Goal: Transaction & Acquisition: Purchase product/service

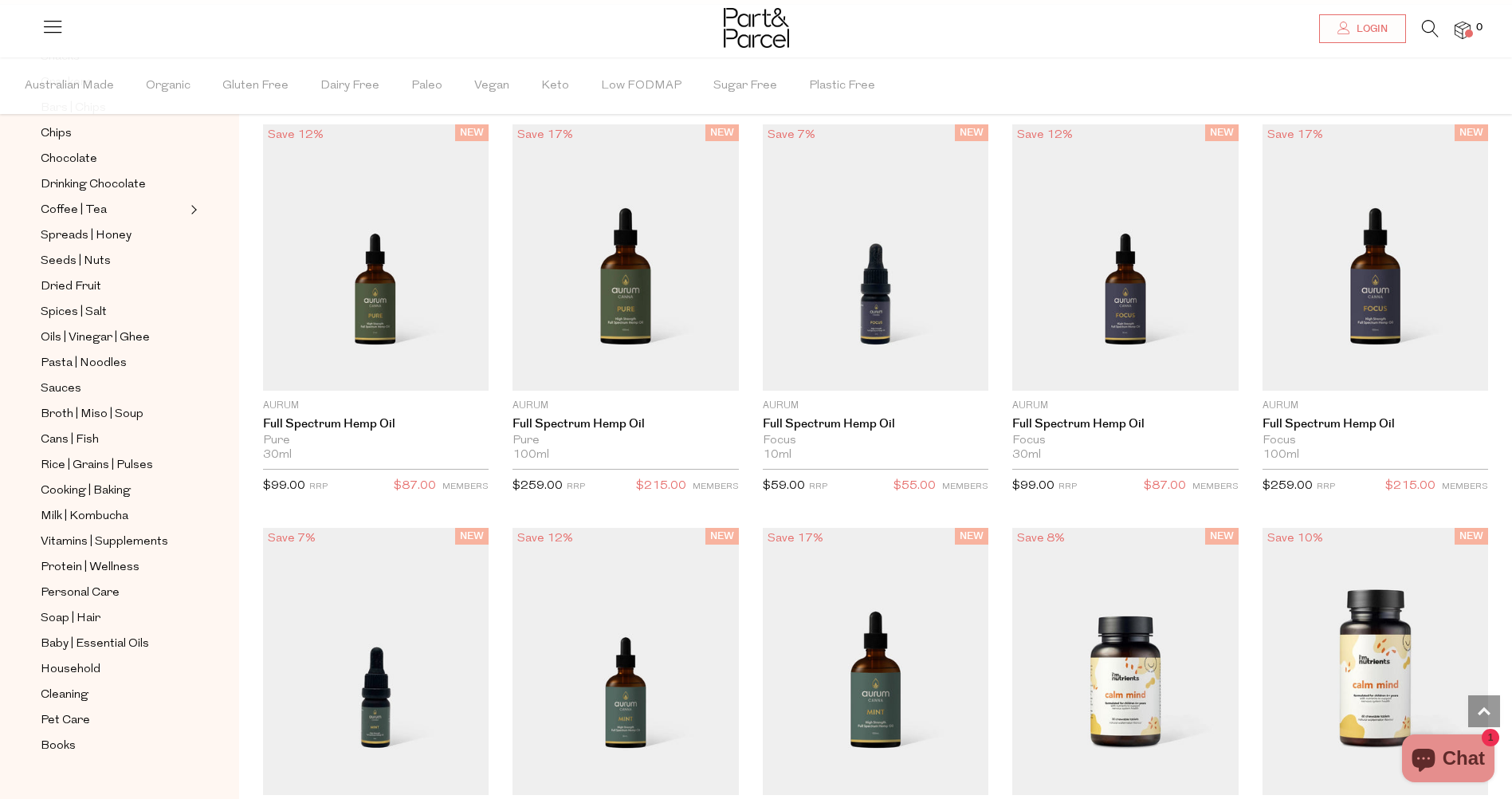
scroll to position [1510, 0]
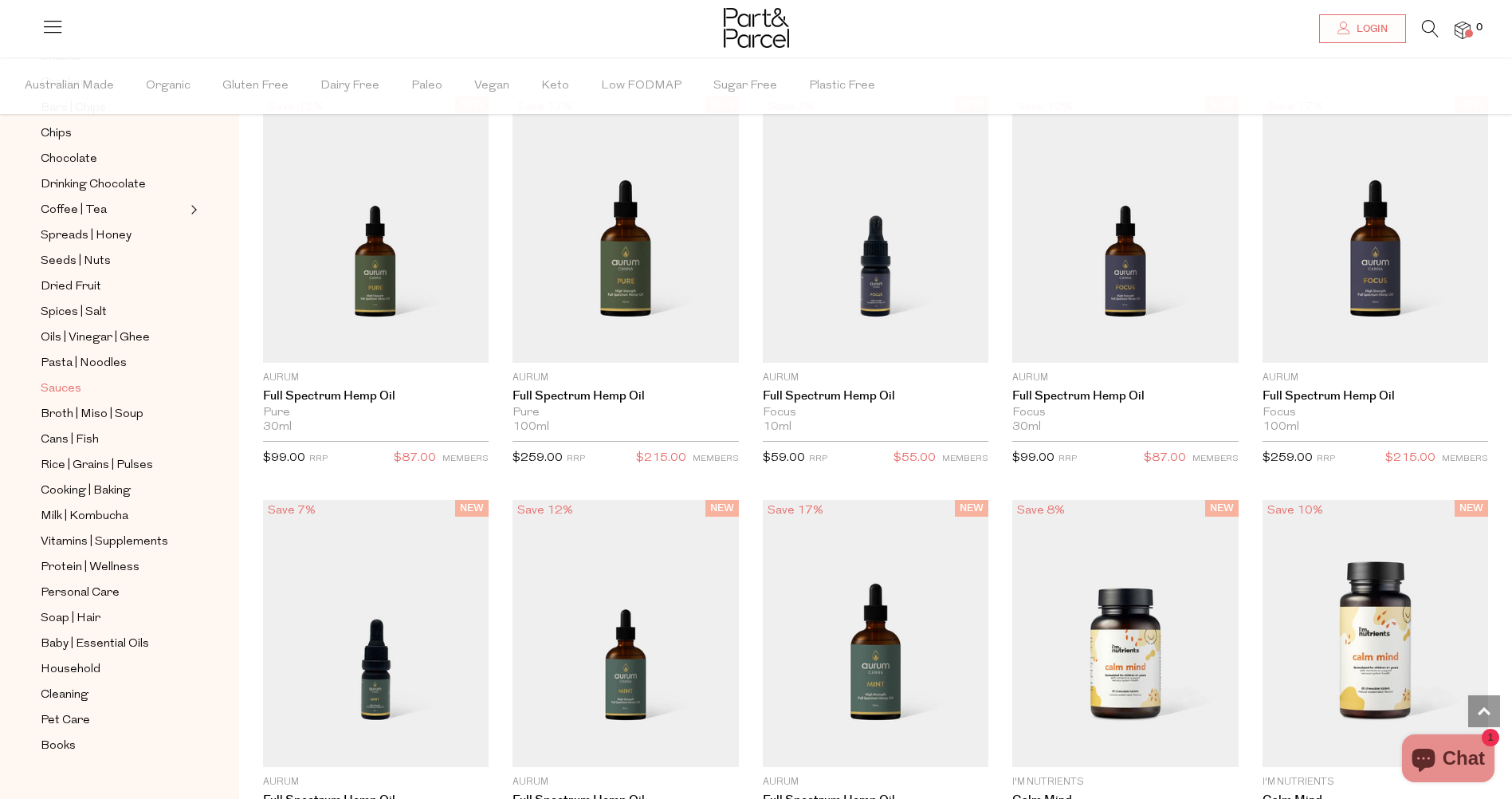
click at [47, 379] on span "Sauces" at bounding box center [61, 389] width 41 height 19
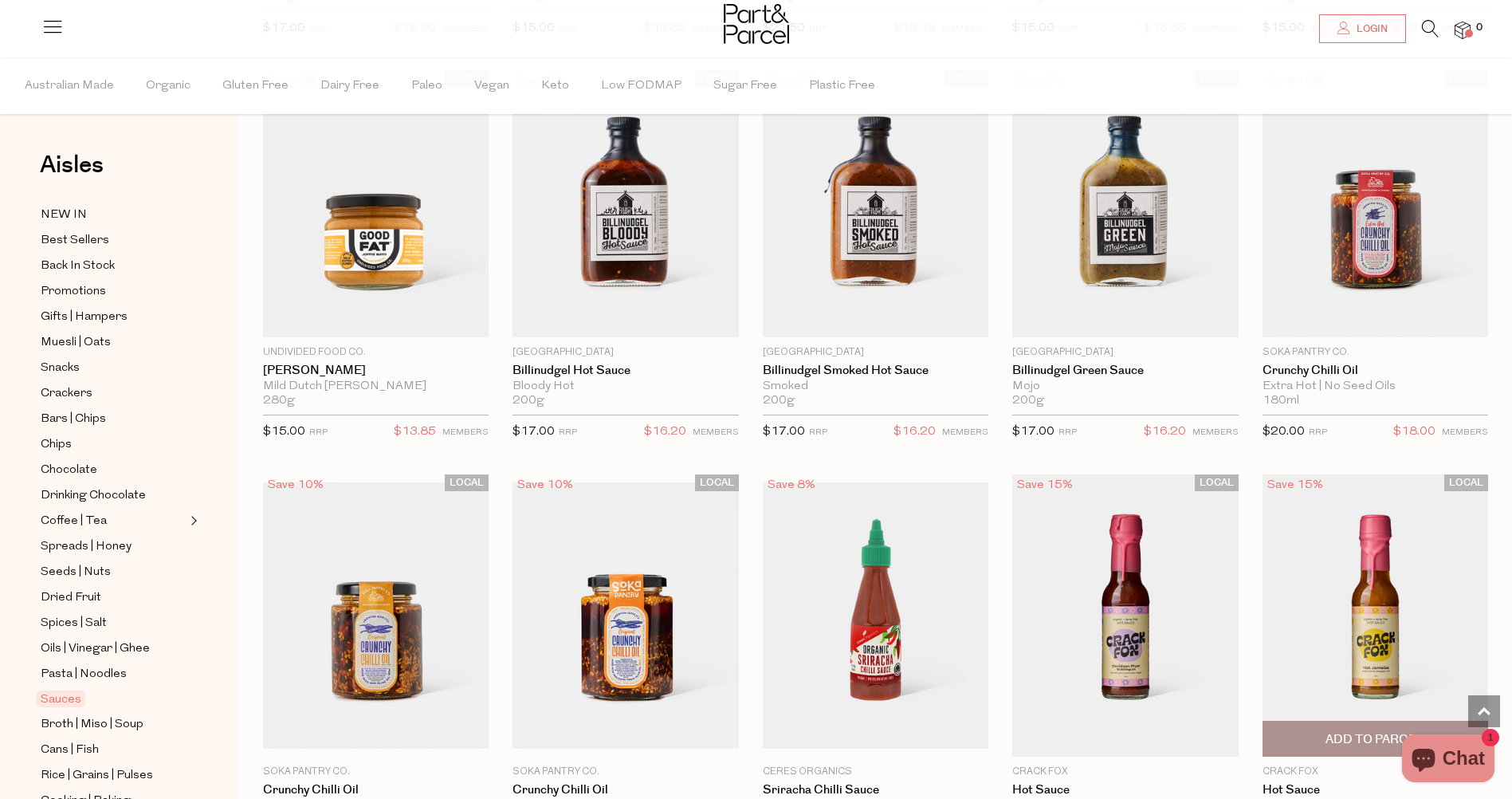
scroll to position [1595, 0]
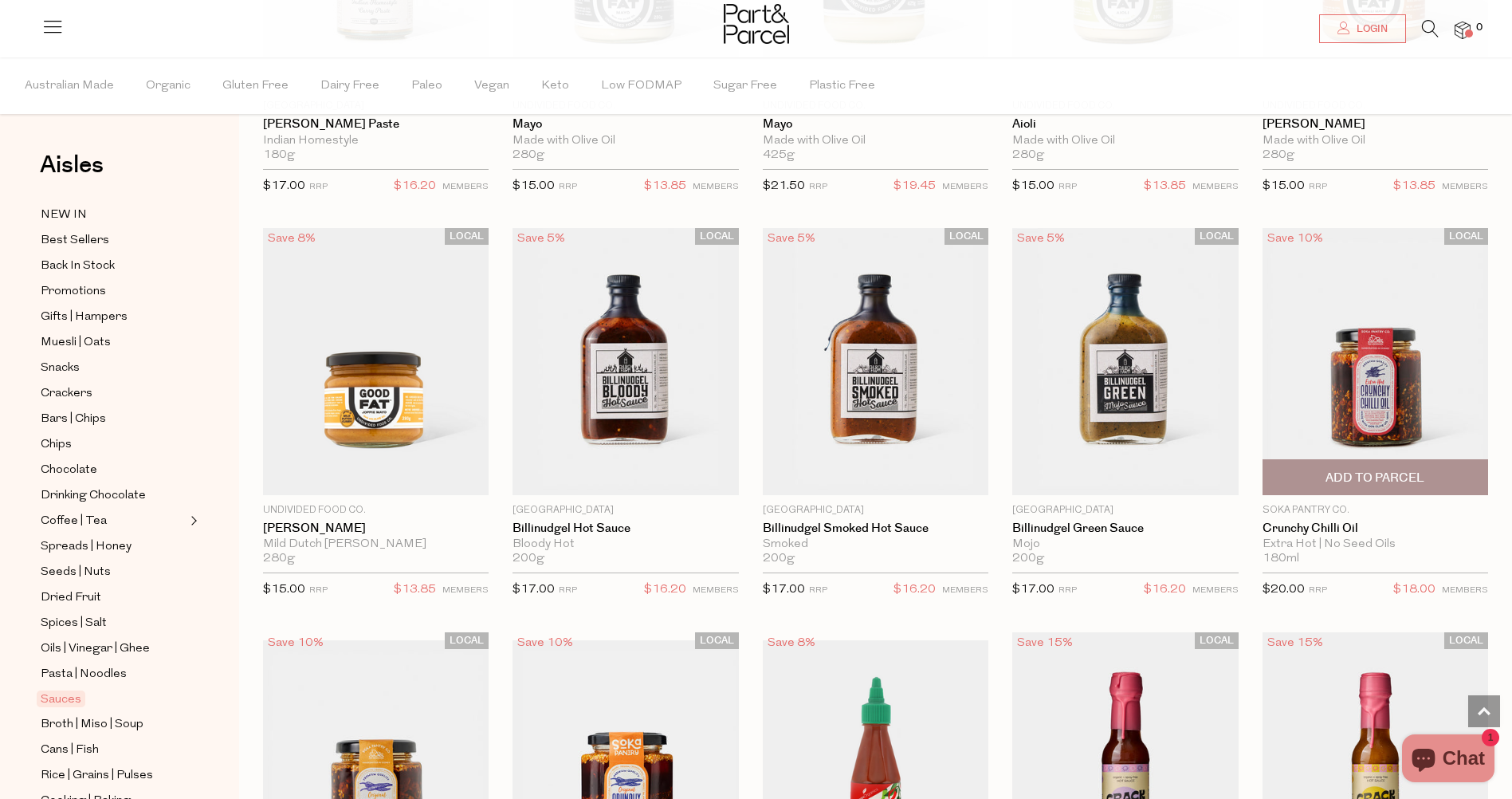
click at [1372, 417] on img at bounding box center [1375, 361] width 226 height 267
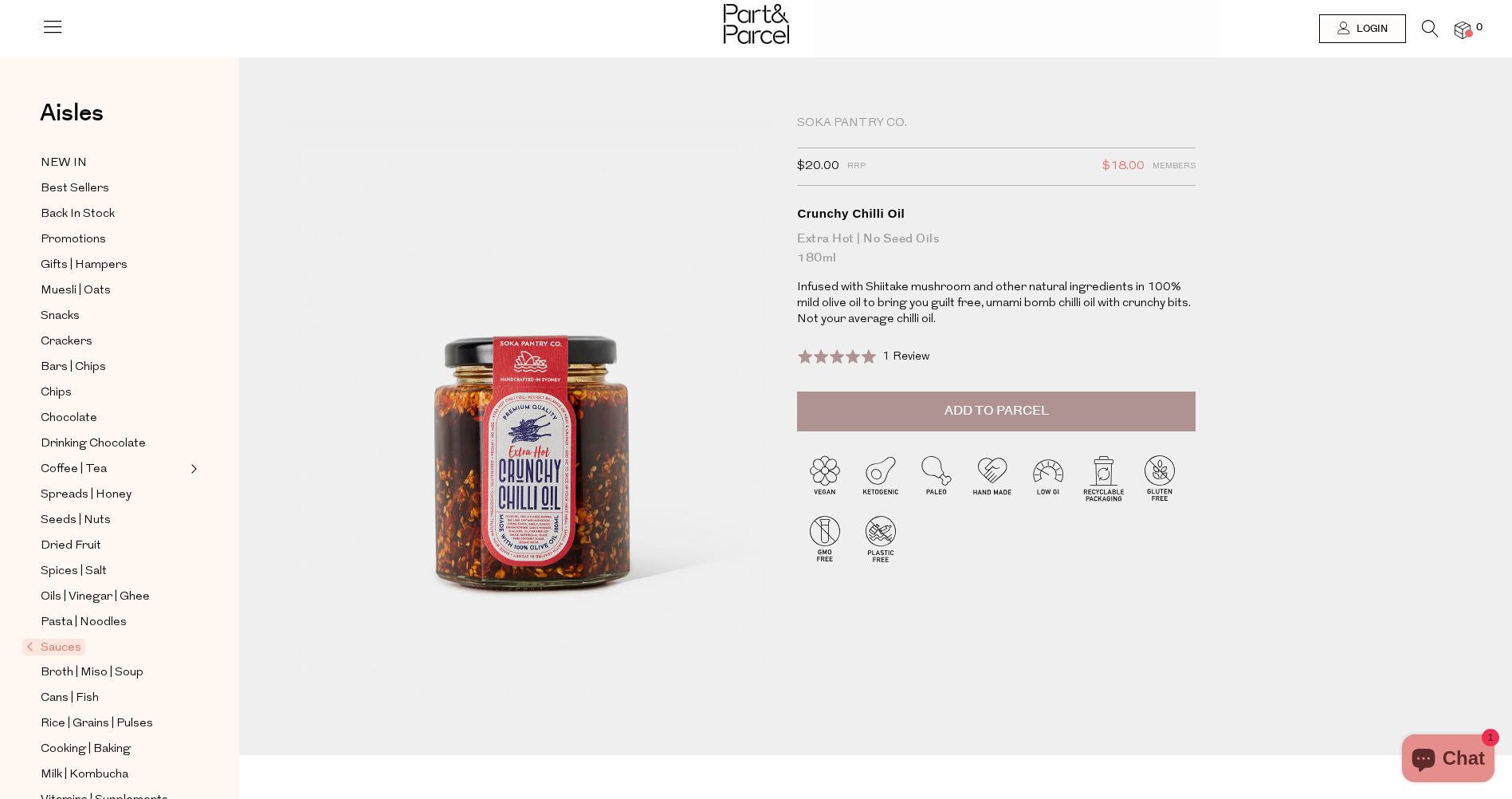
click at [1010, 405] on span "Add to Parcel" at bounding box center [996, 410] width 105 height 18
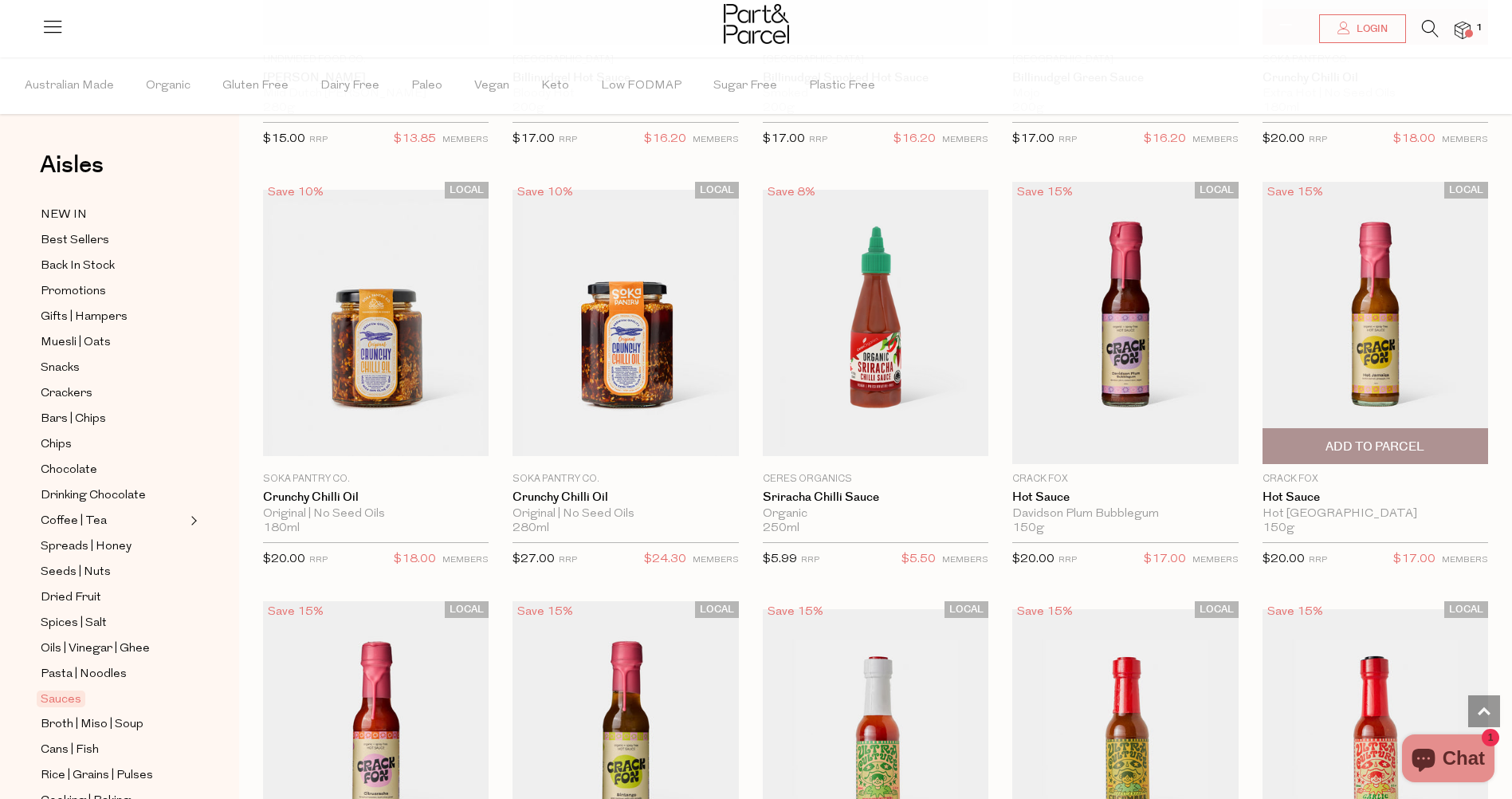
scroll to position [2072, 0]
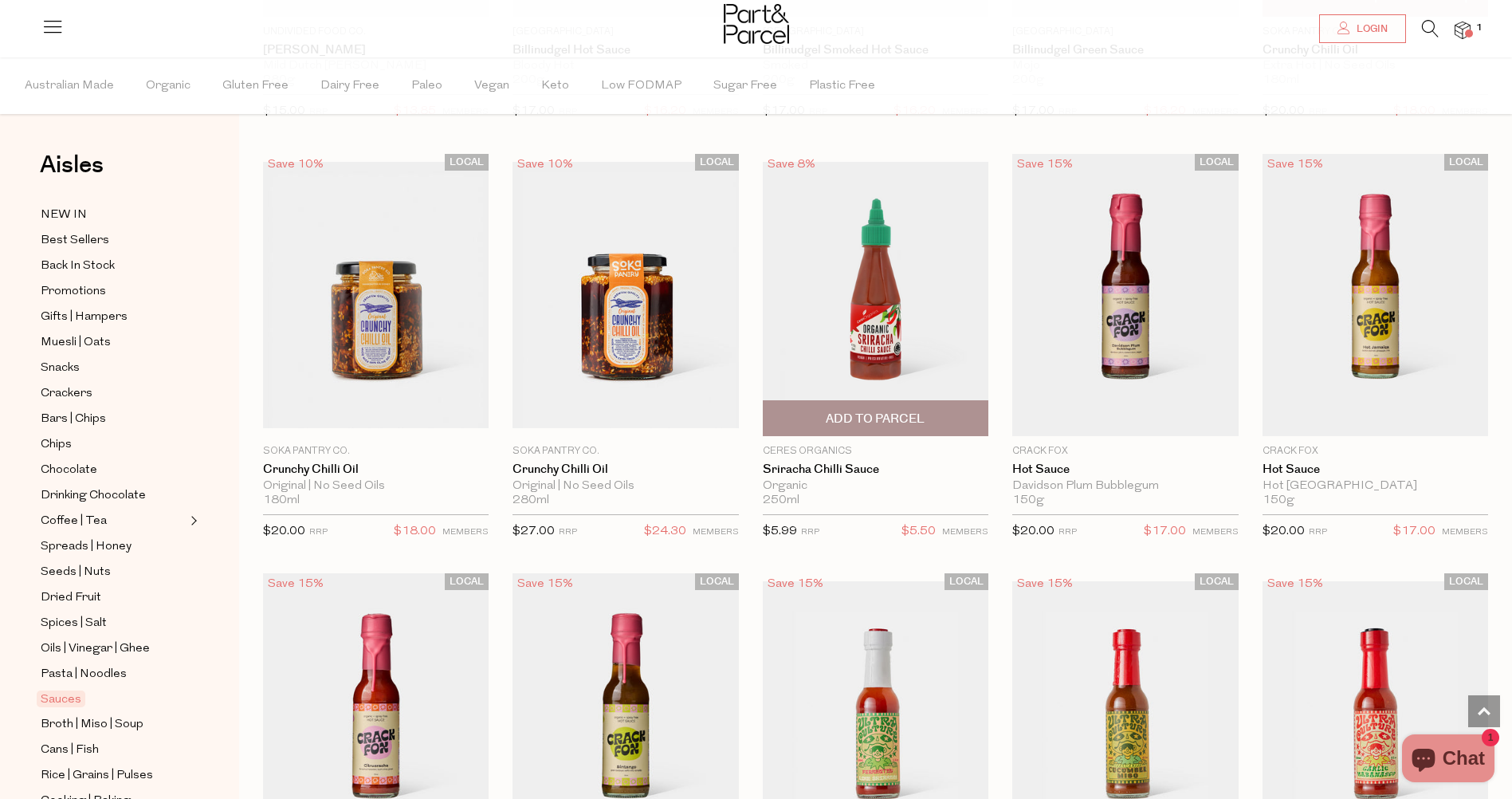
click at [923, 351] on img at bounding box center [875, 295] width 226 height 267
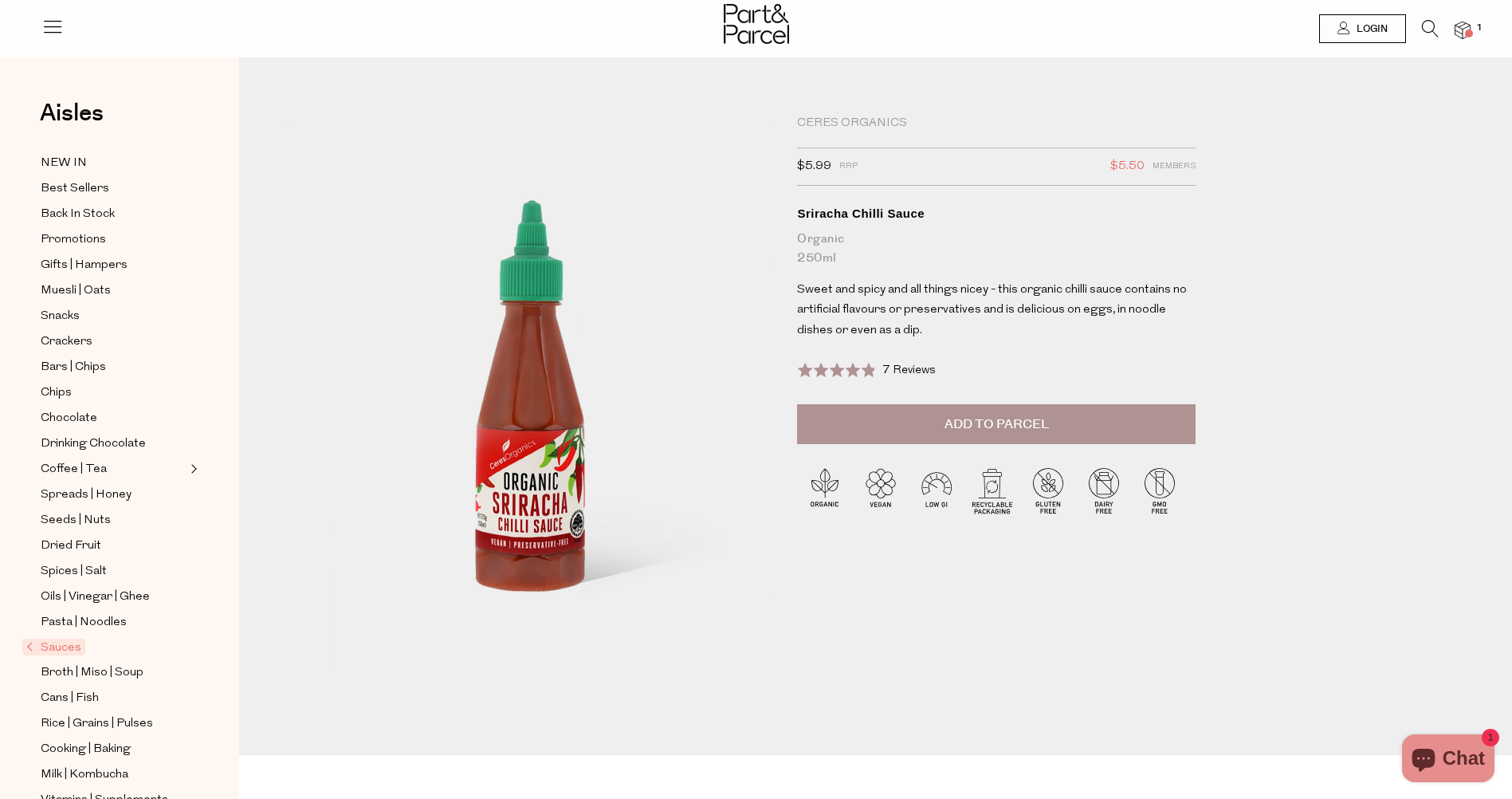
click at [981, 428] on span "Add to Parcel" at bounding box center [996, 424] width 105 height 18
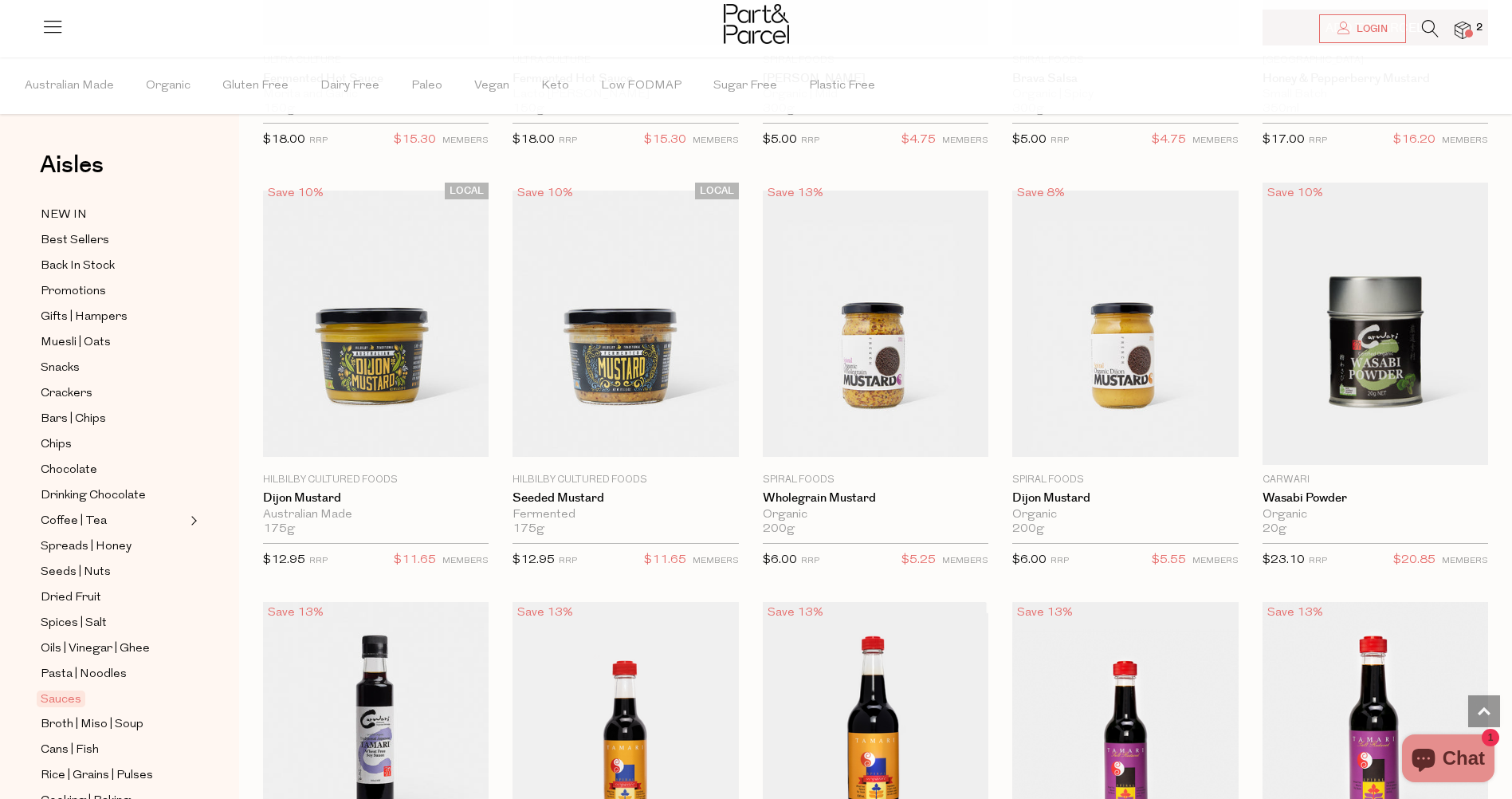
scroll to position [3347, 0]
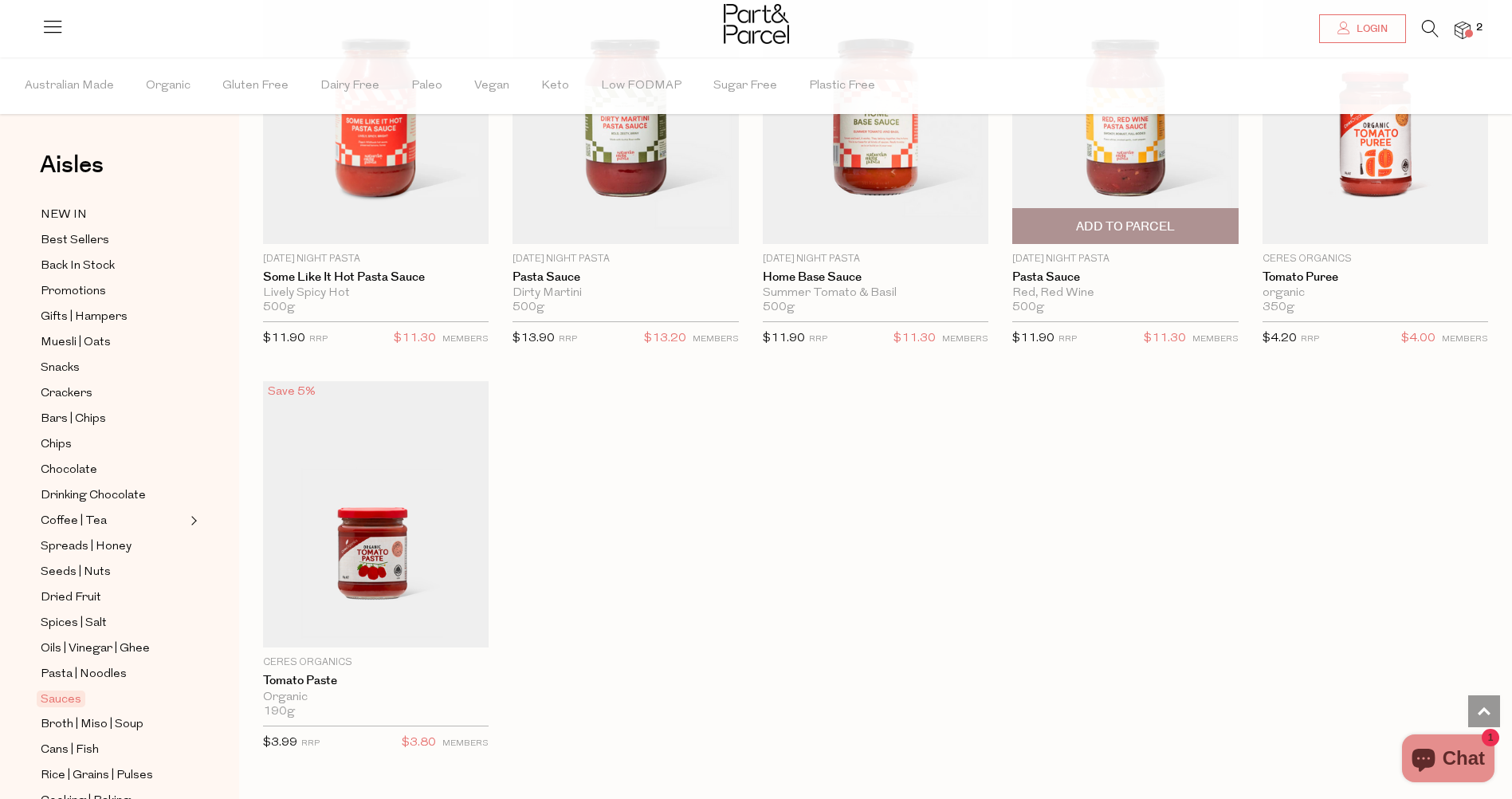
scroll to position [5261, 0]
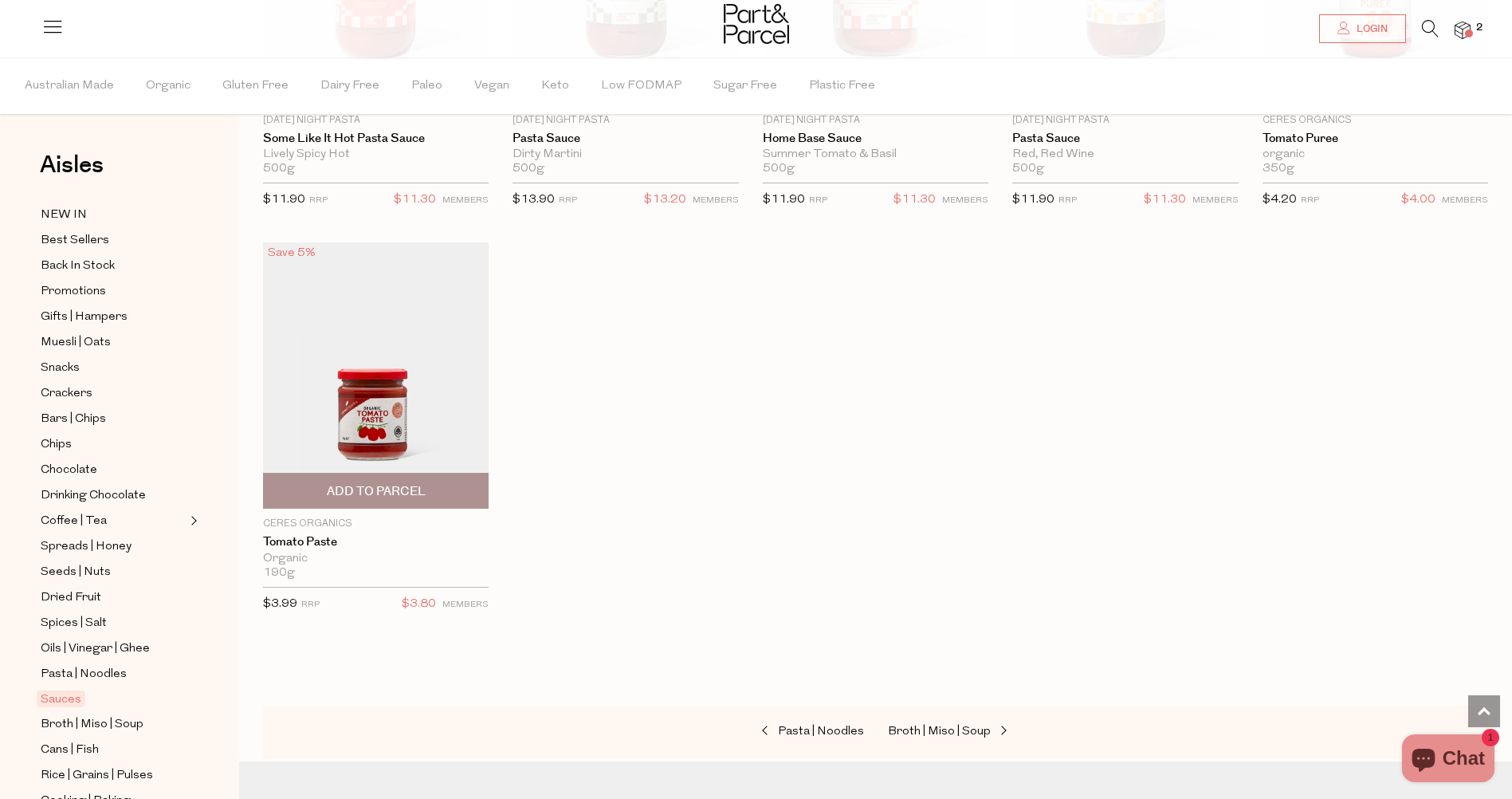
click at [372, 483] on span "Add To Parcel" at bounding box center [376, 491] width 99 height 16
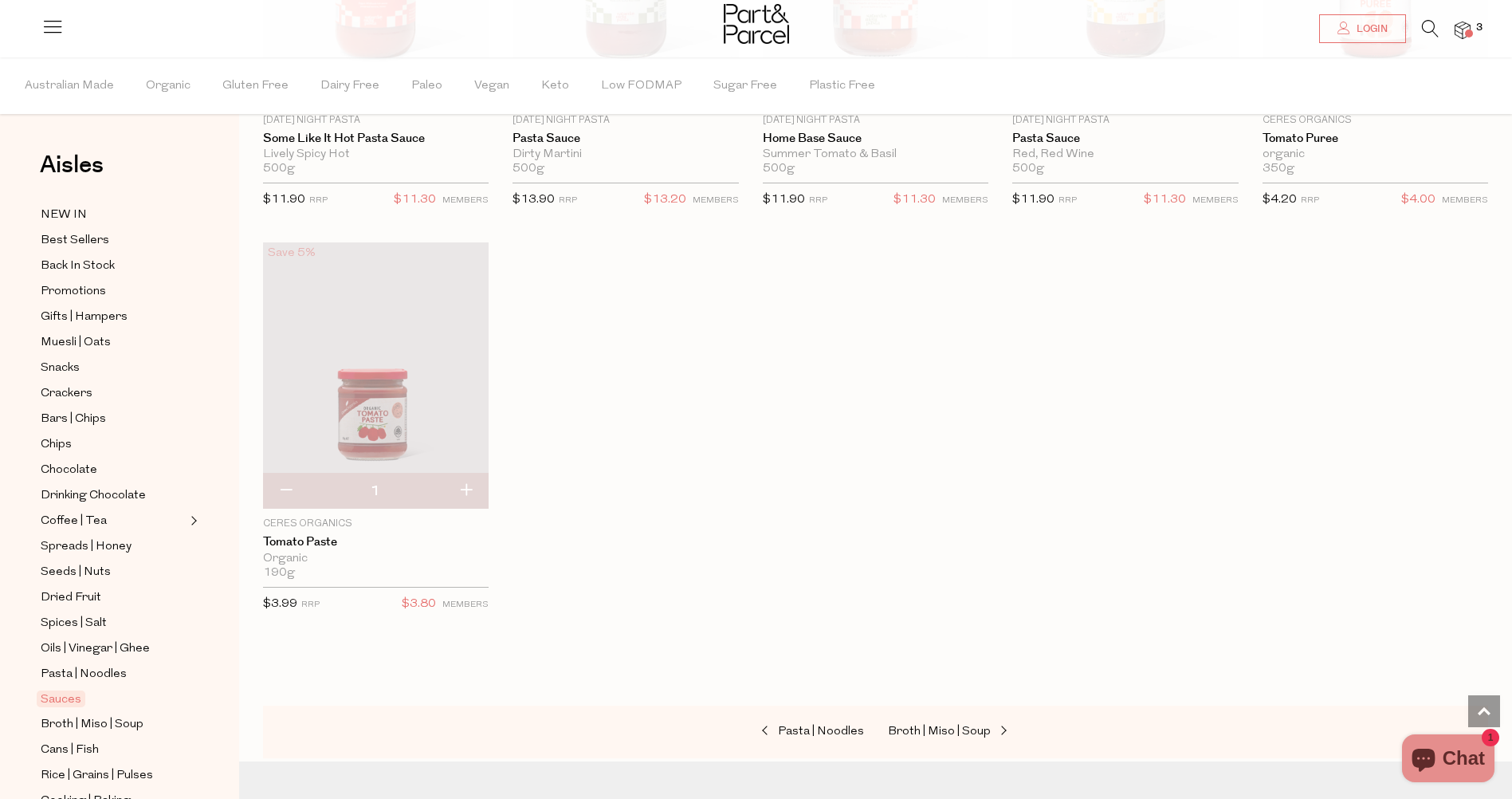
click at [465, 479] on button "button" at bounding box center [466, 491] width 45 height 35
type input "2"
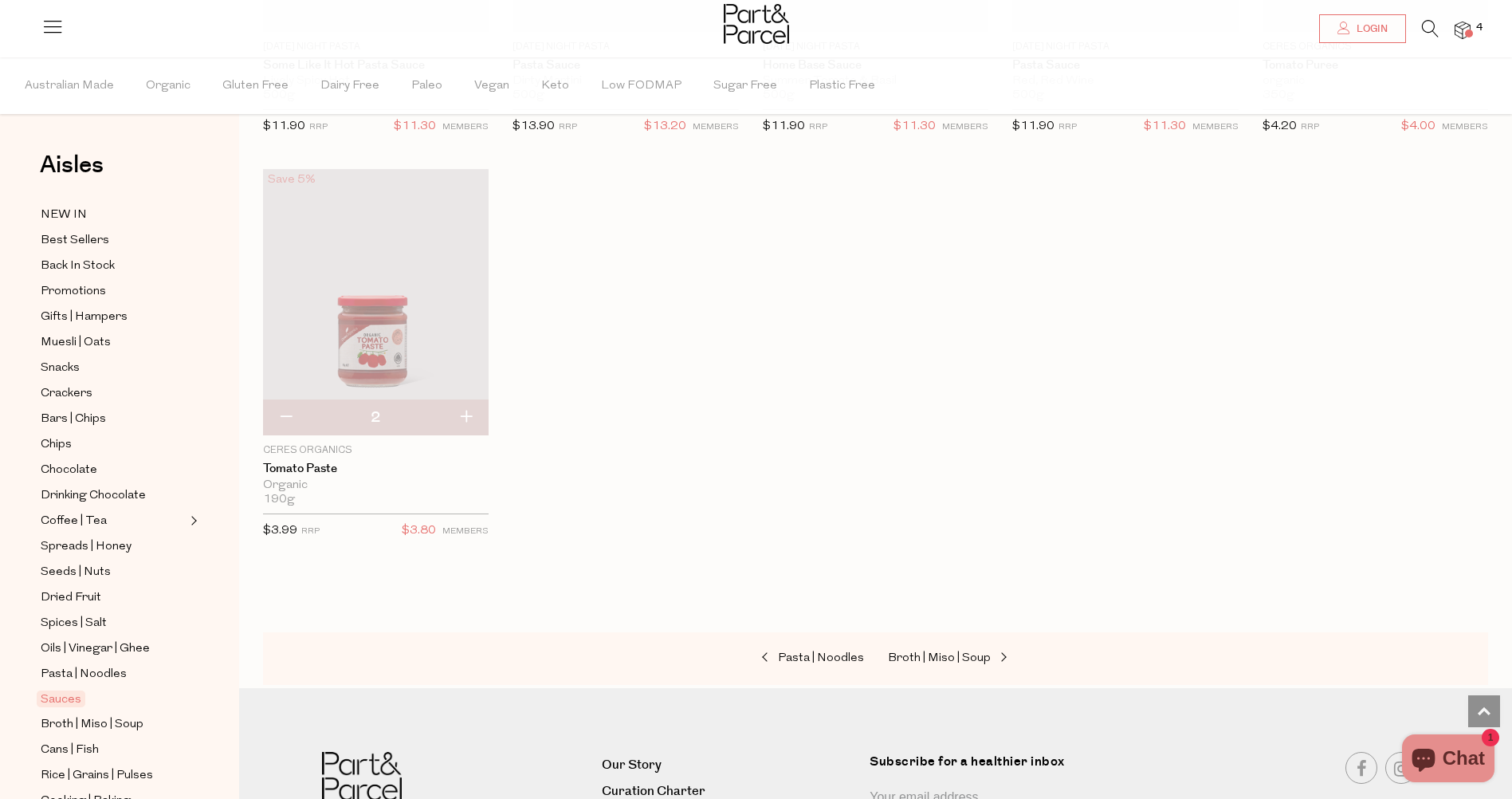
scroll to position [5504, 0]
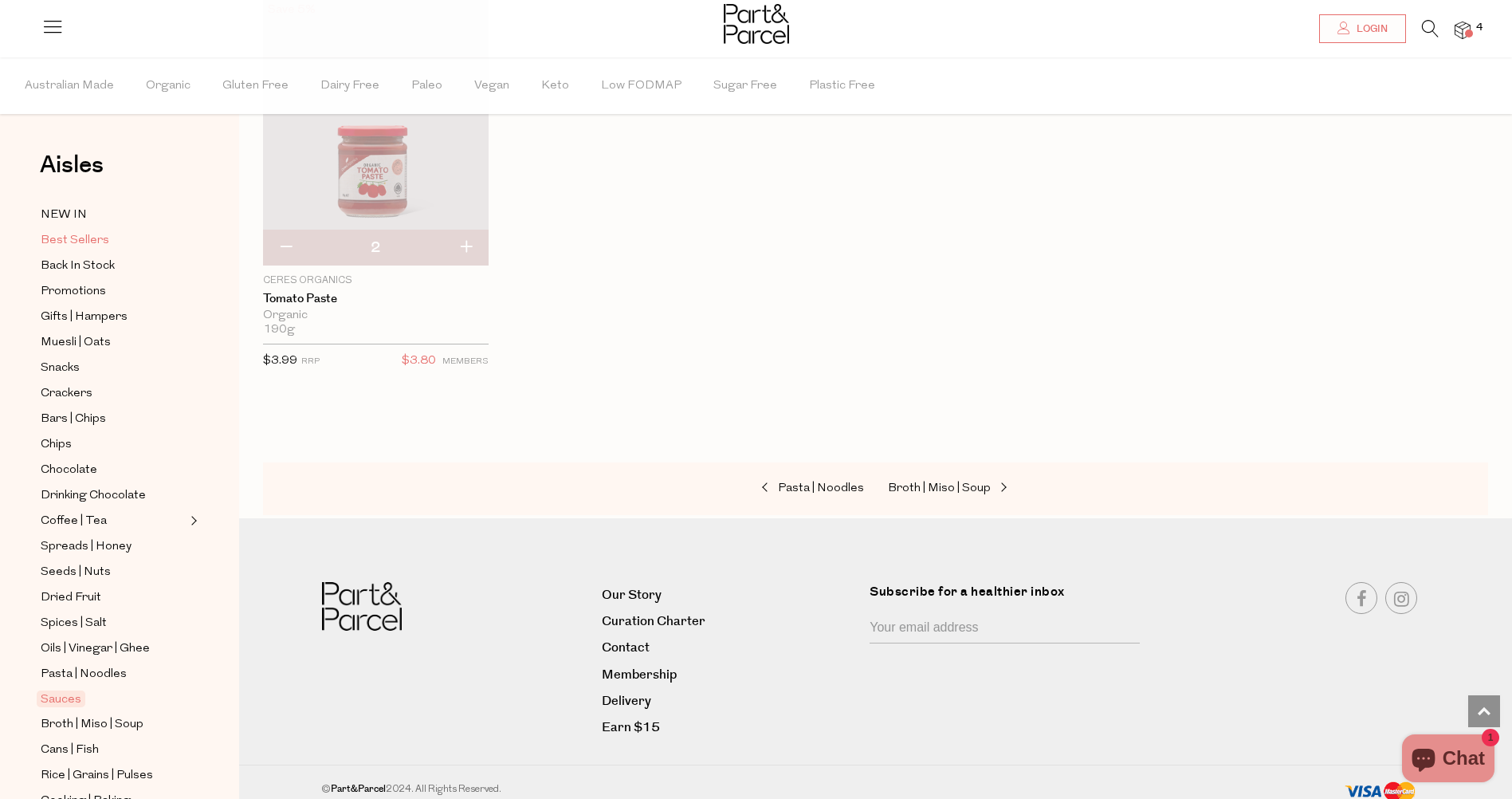
click at [78, 239] on span "Best Sellers" at bounding box center [74, 241] width 68 height 19
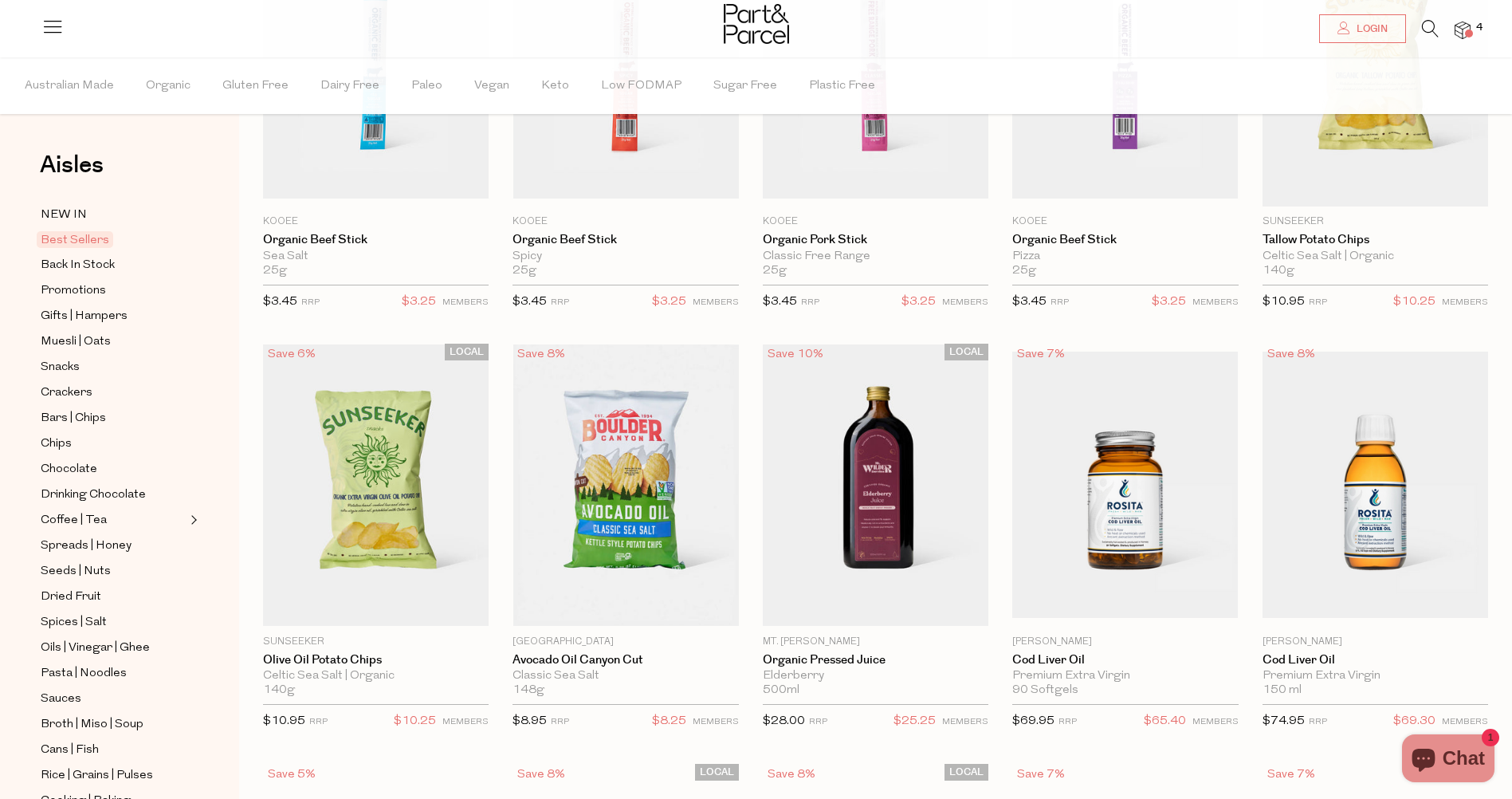
scroll to position [60, 0]
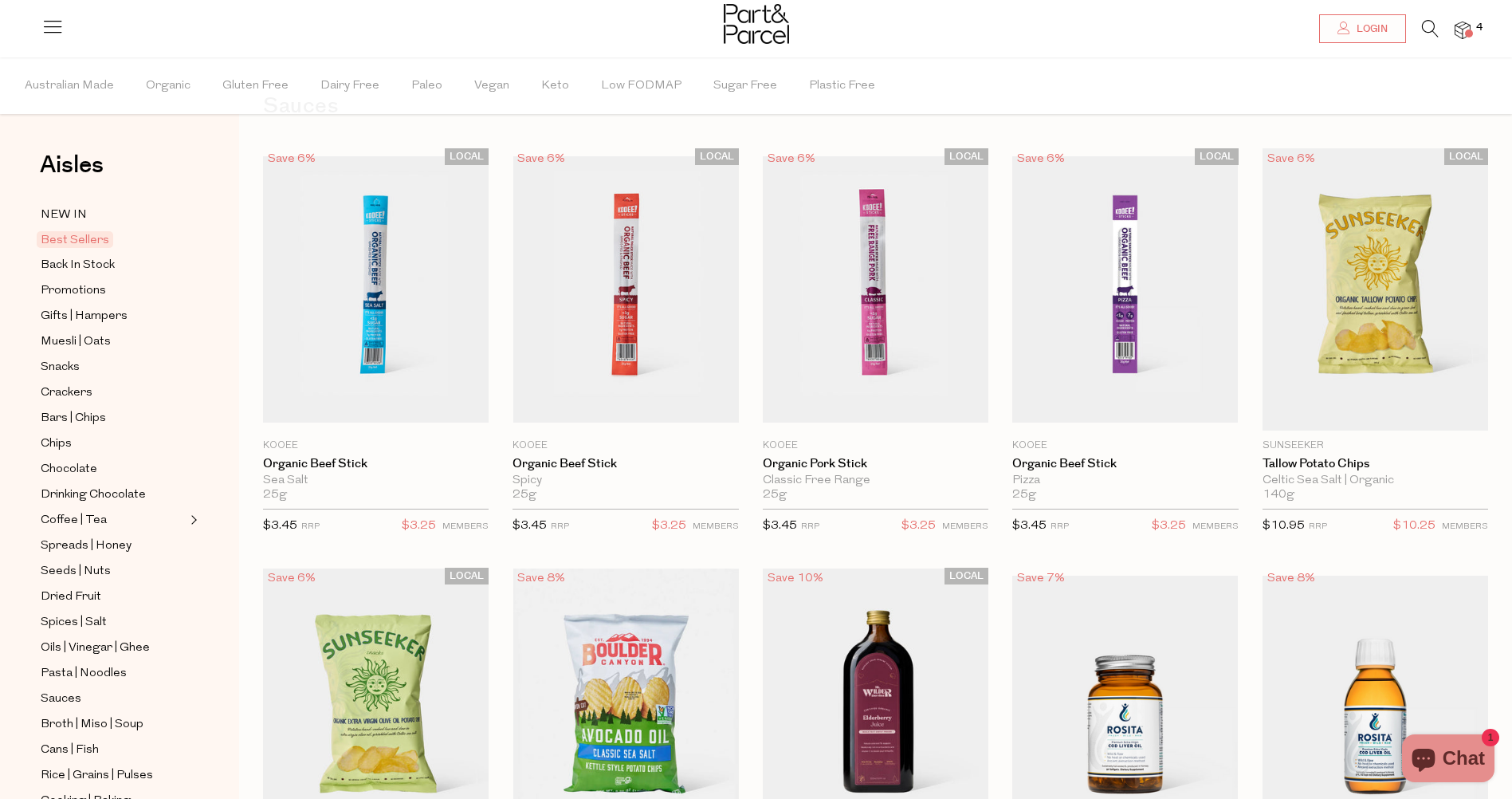
type input "2"
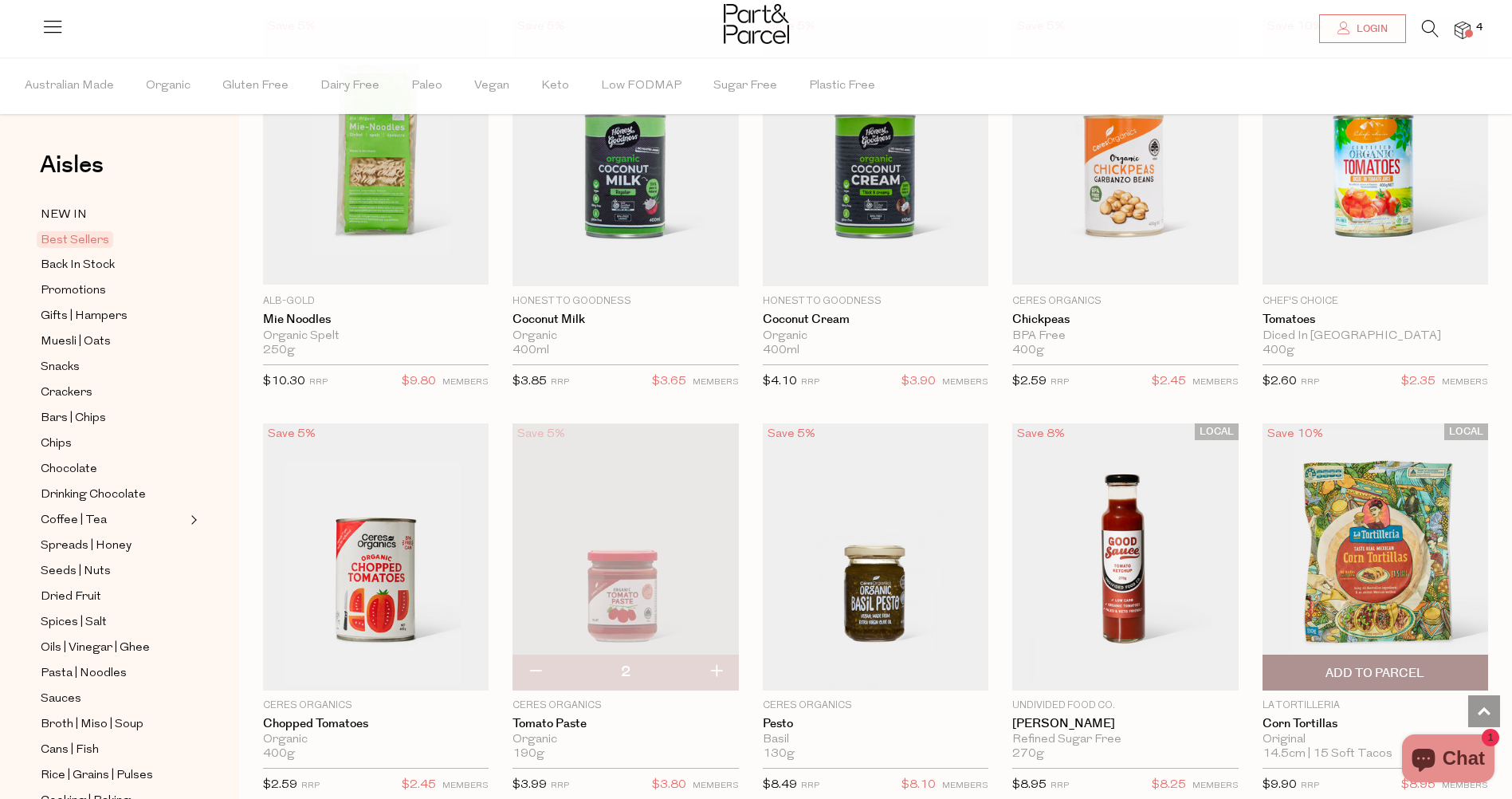
scroll to position [1993, 0]
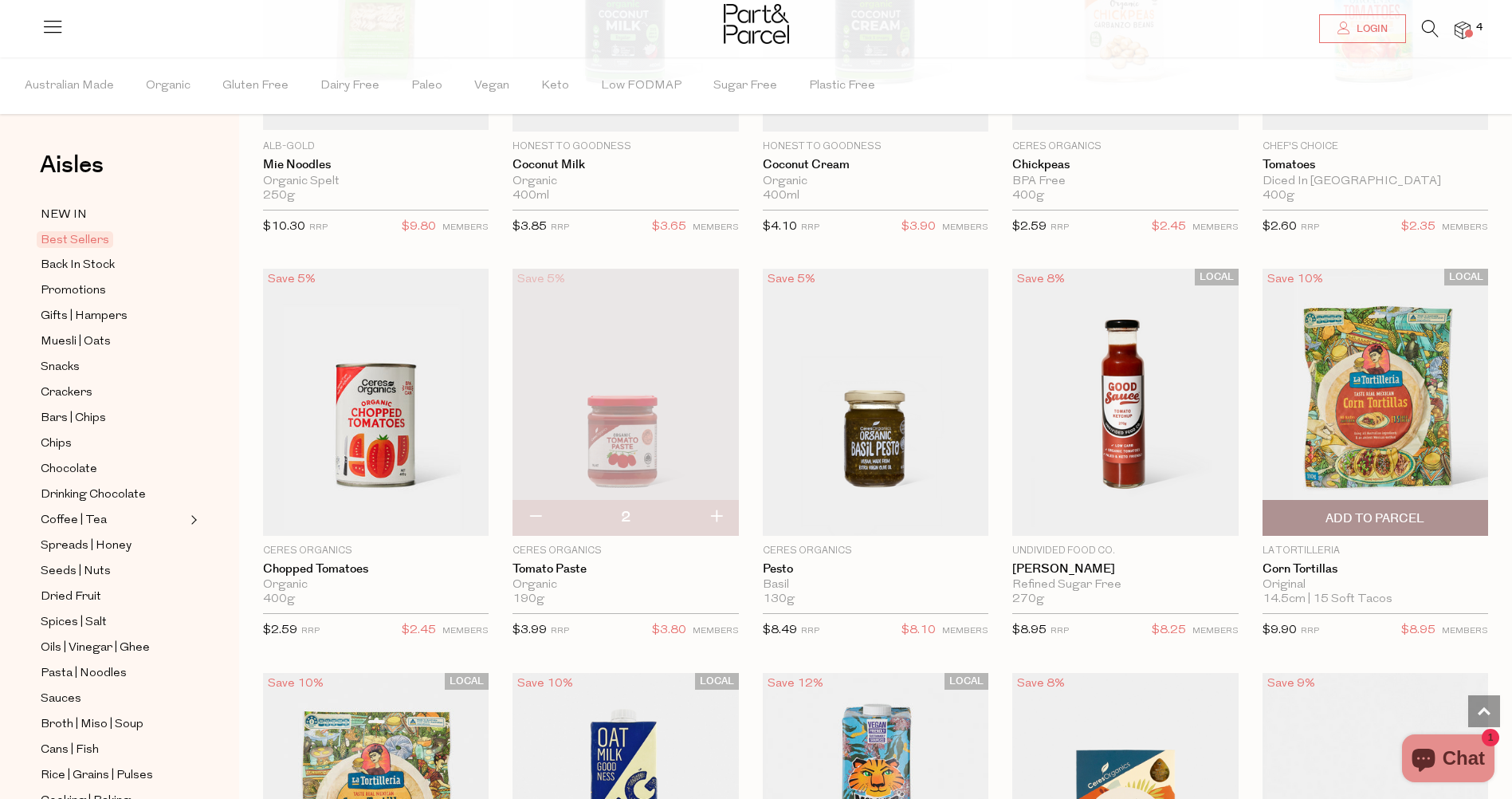
click at [1384, 510] on span "Add To Parcel" at bounding box center [1374, 518] width 99 height 16
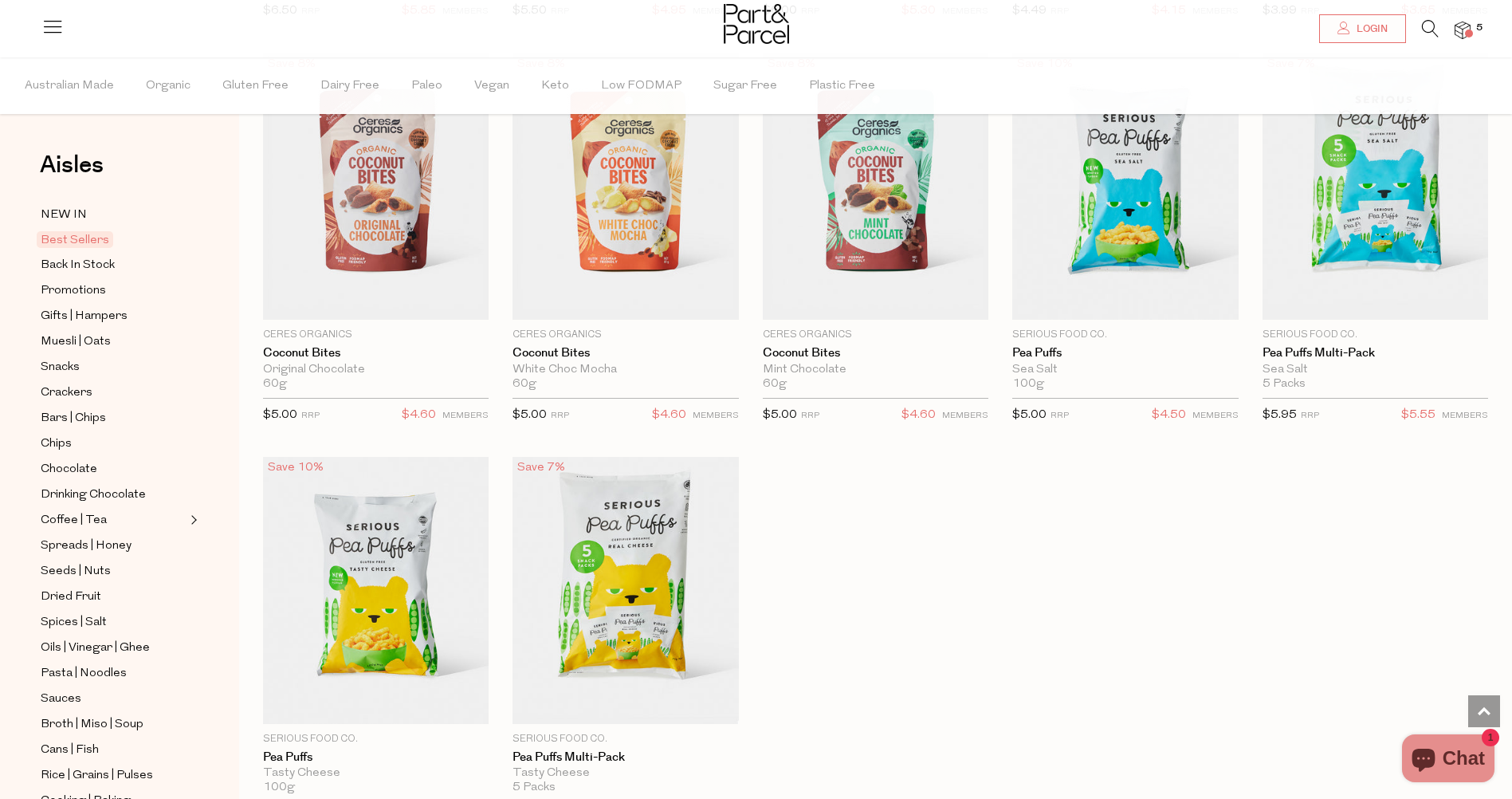
scroll to position [3109, 0]
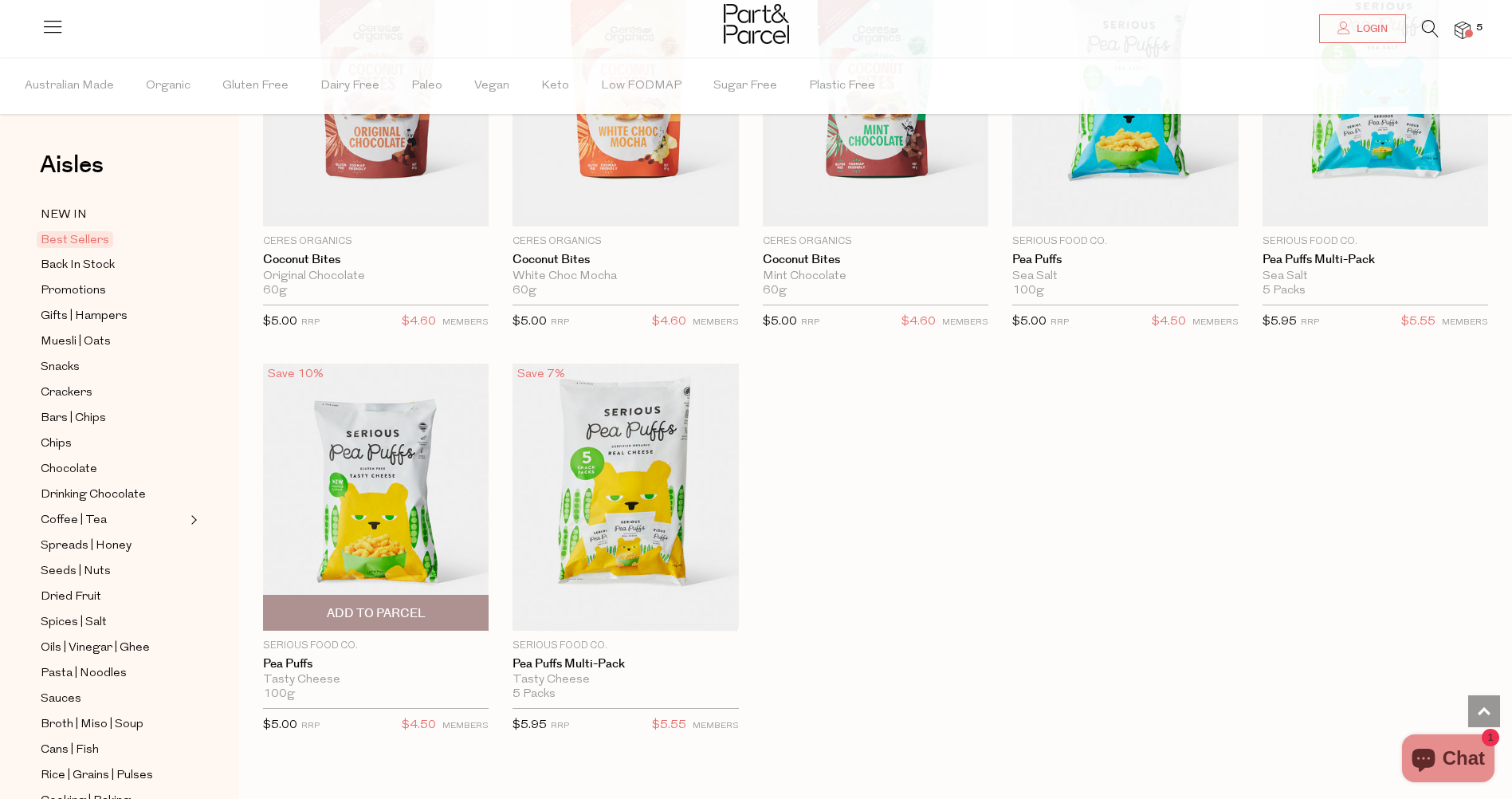
click at [375, 545] on img at bounding box center [376, 497] width 226 height 267
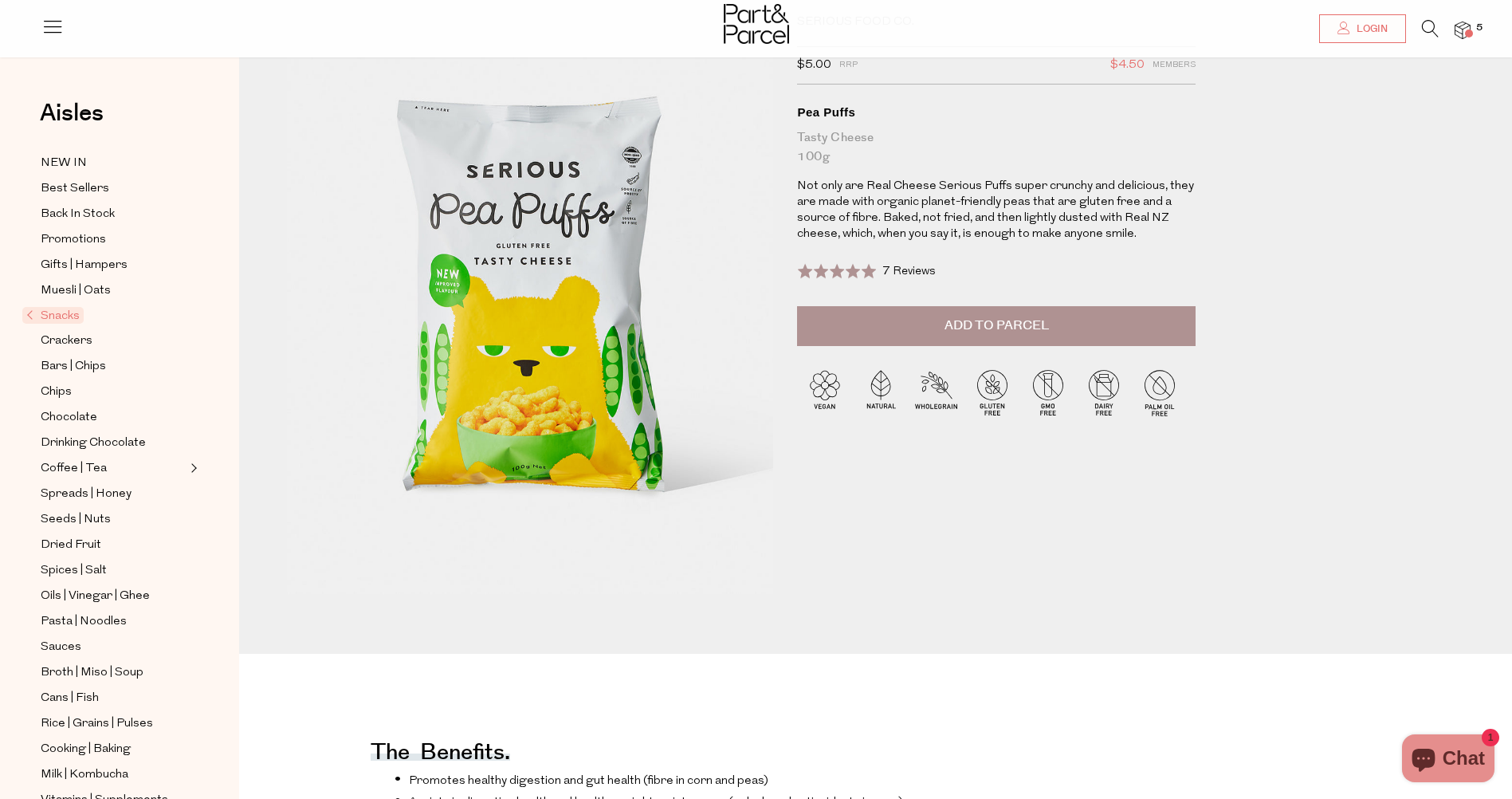
scroll to position [80, 0]
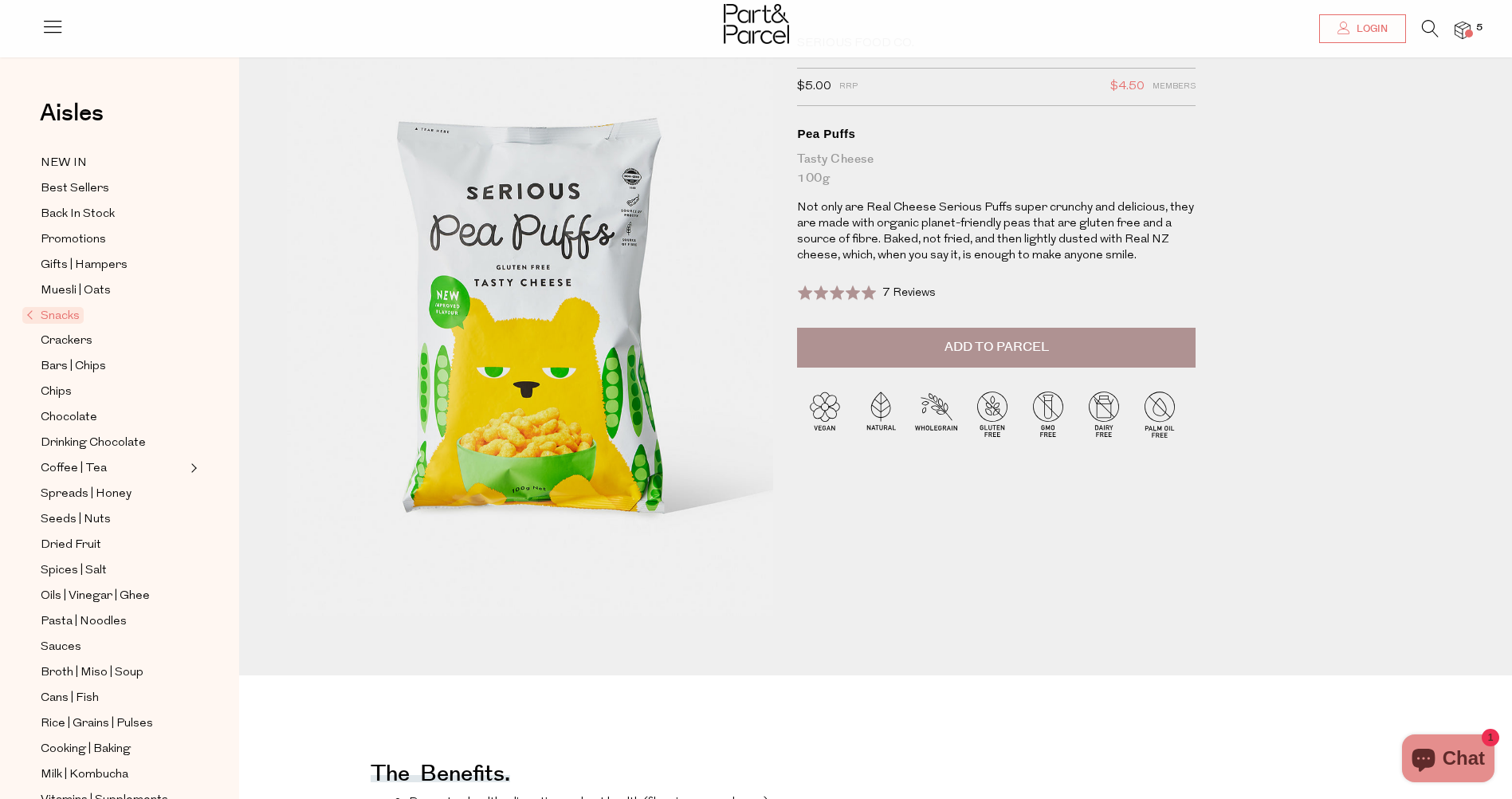
click at [957, 351] on span "Add to Parcel" at bounding box center [996, 346] width 105 height 18
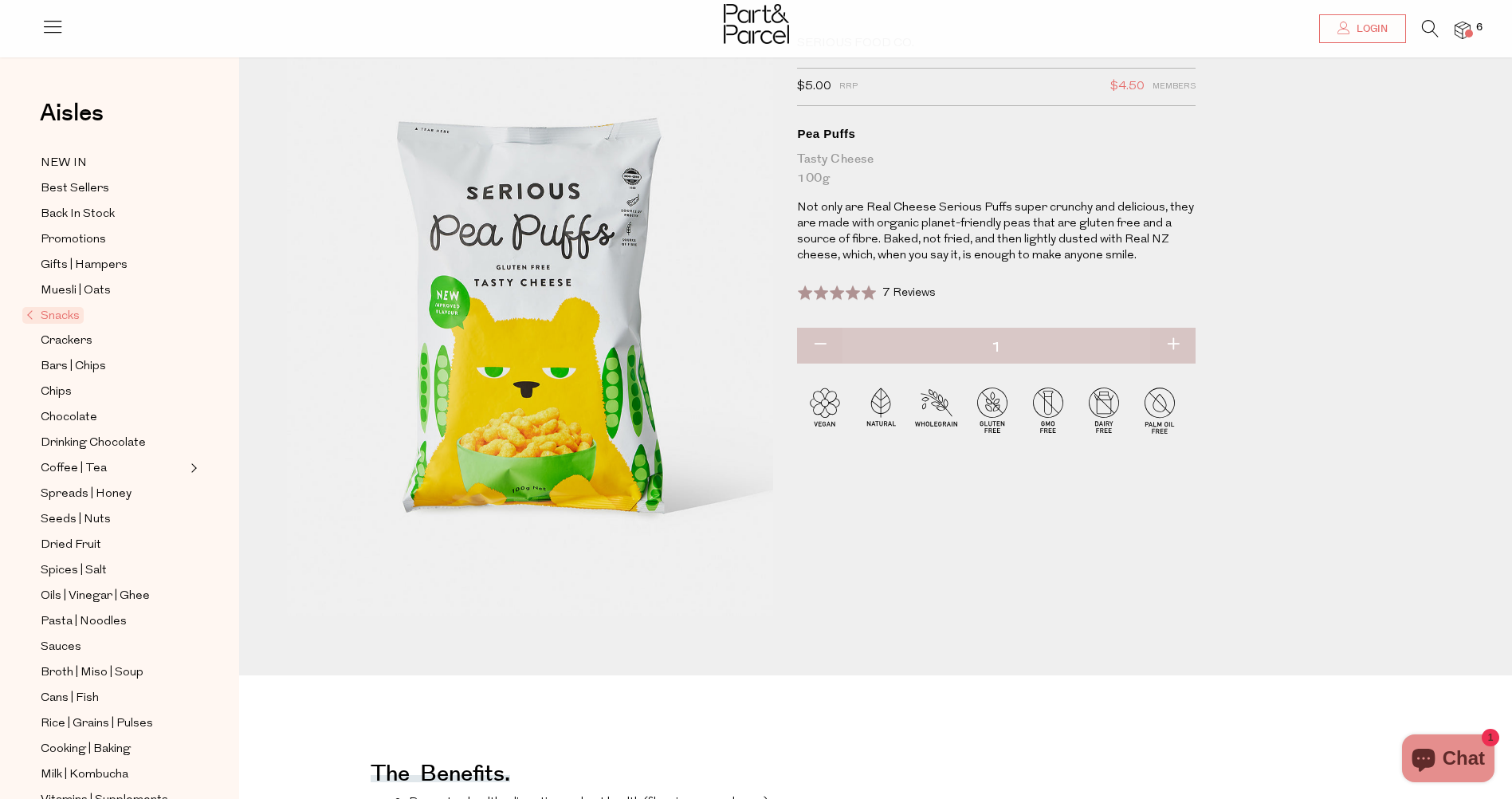
click at [1173, 342] on button "button" at bounding box center [1173, 345] width 45 height 35
type input "2"
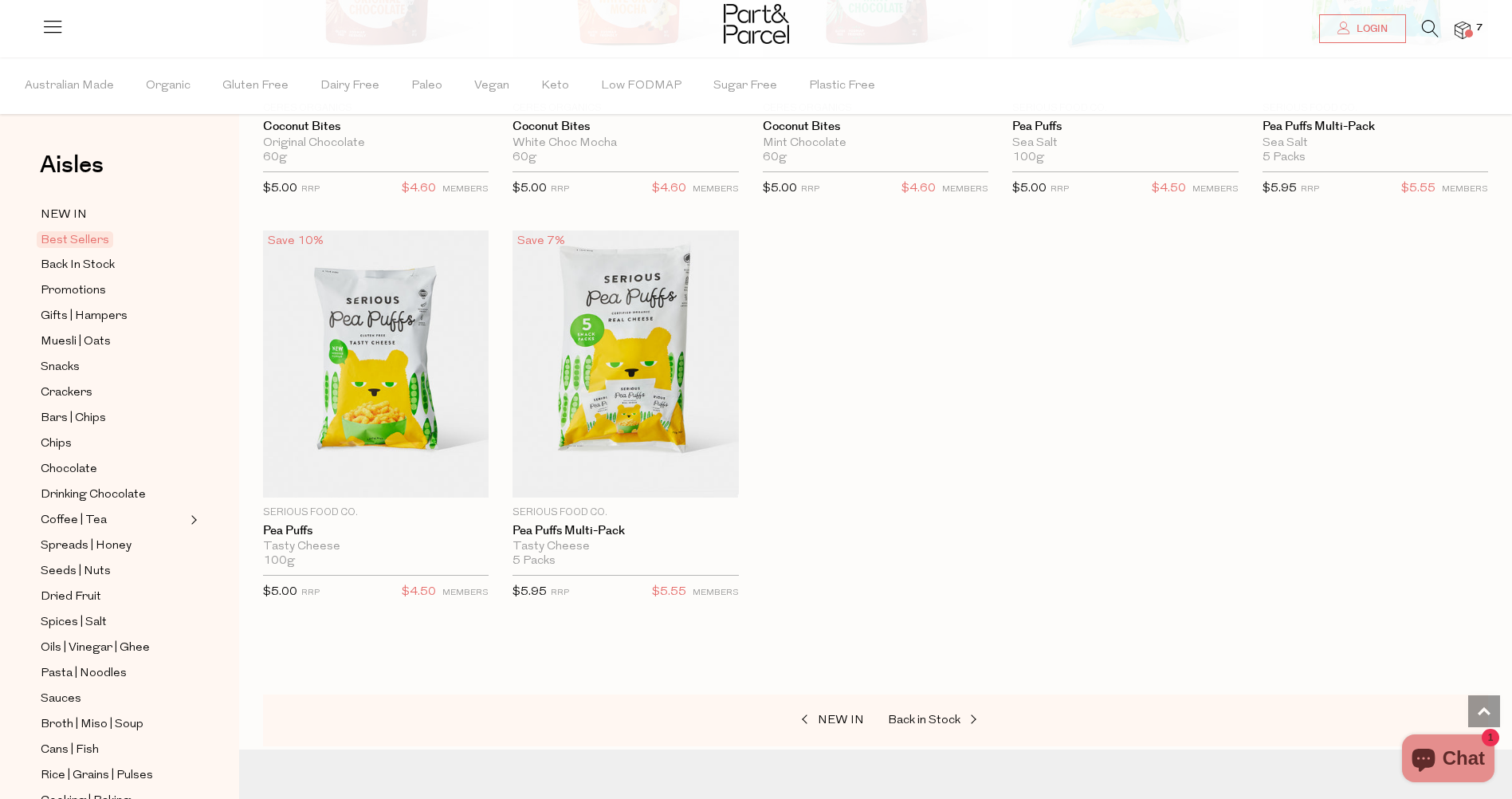
type input "2"
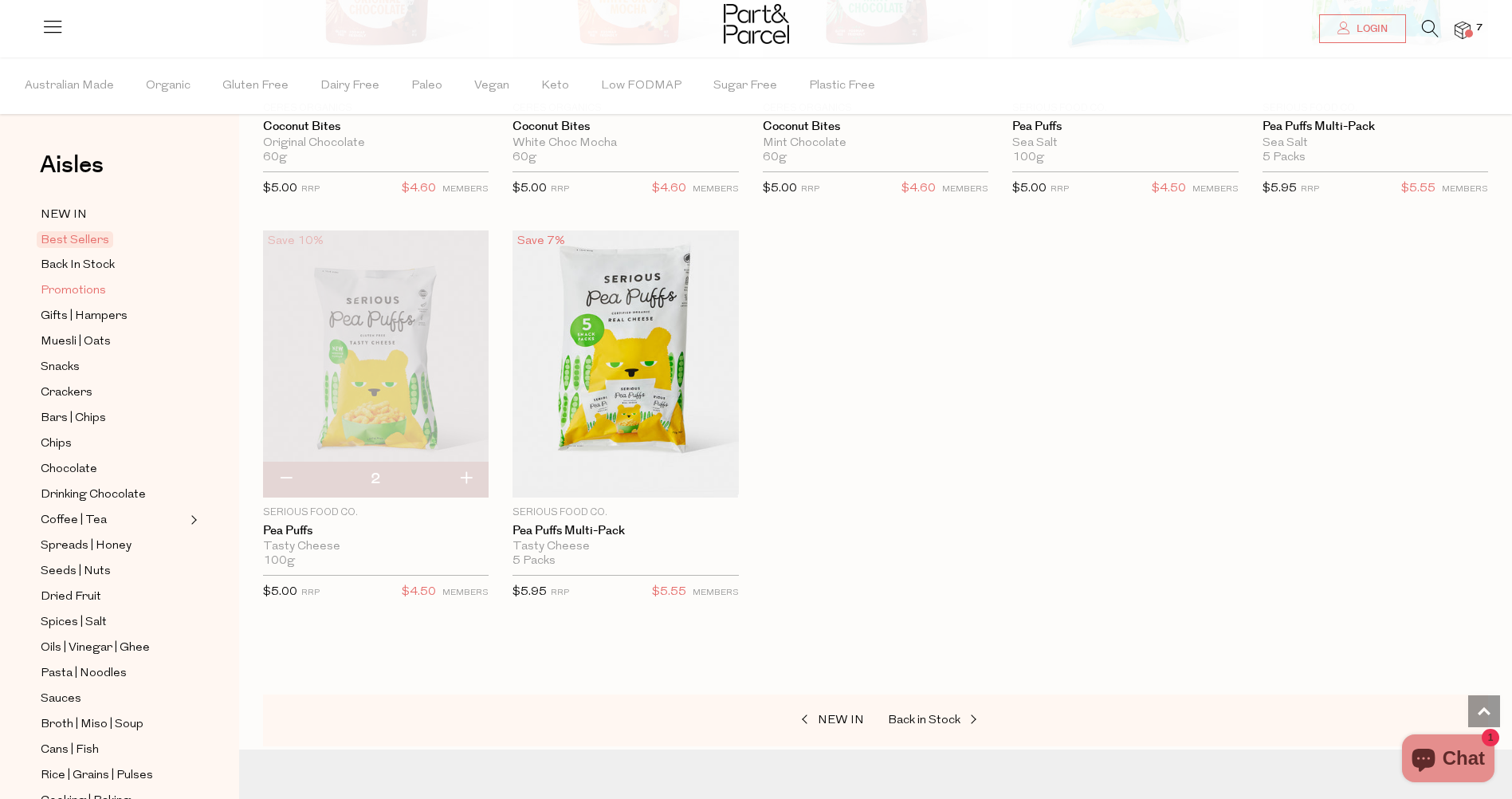
click at [42, 281] on span "Promotions" at bounding box center [74, 291] width 66 height 19
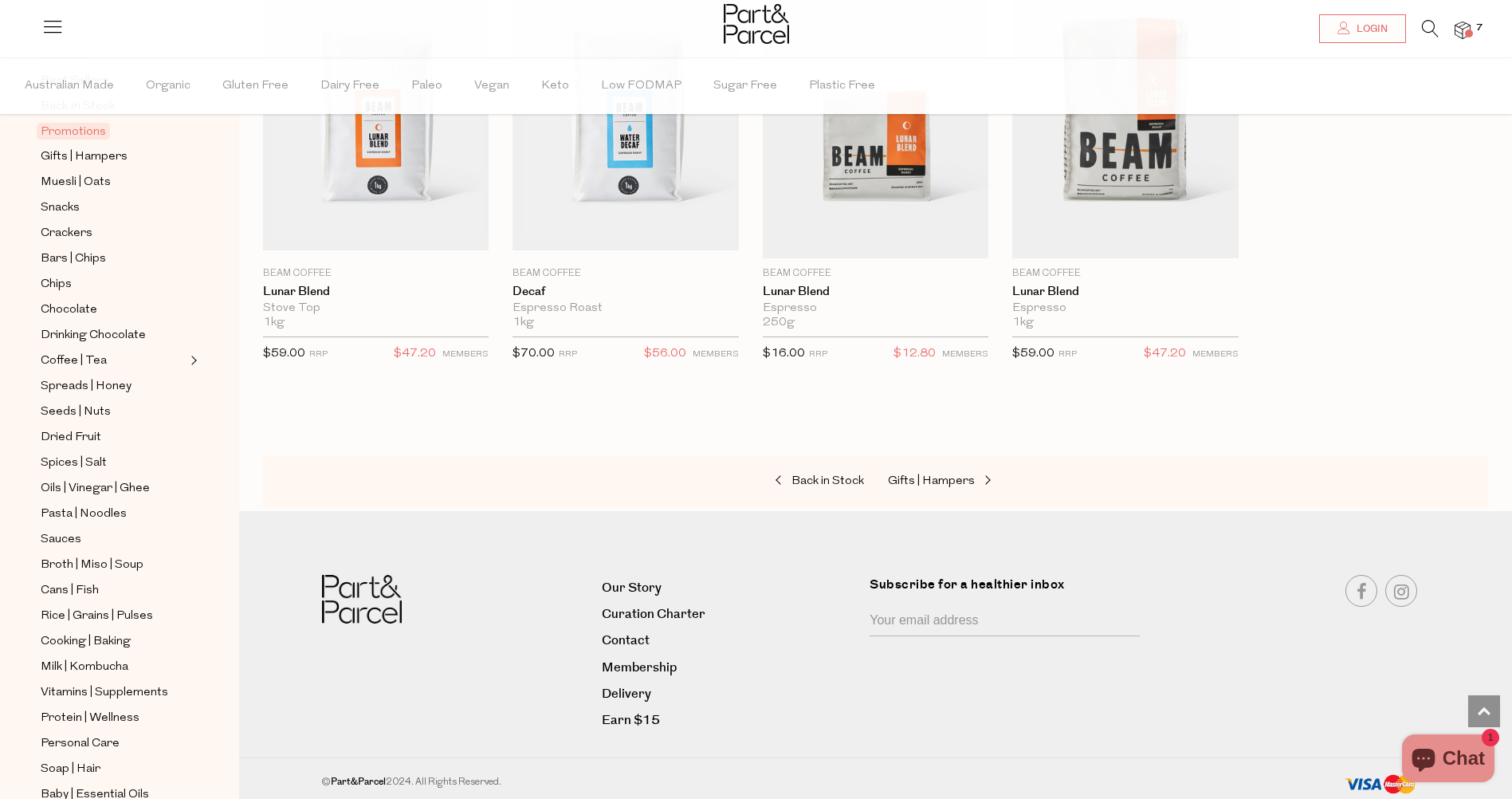
scroll to position [1444, 12]
click at [52, 204] on span "Snacks" at bounding box center [60, 208] width 39 height 19
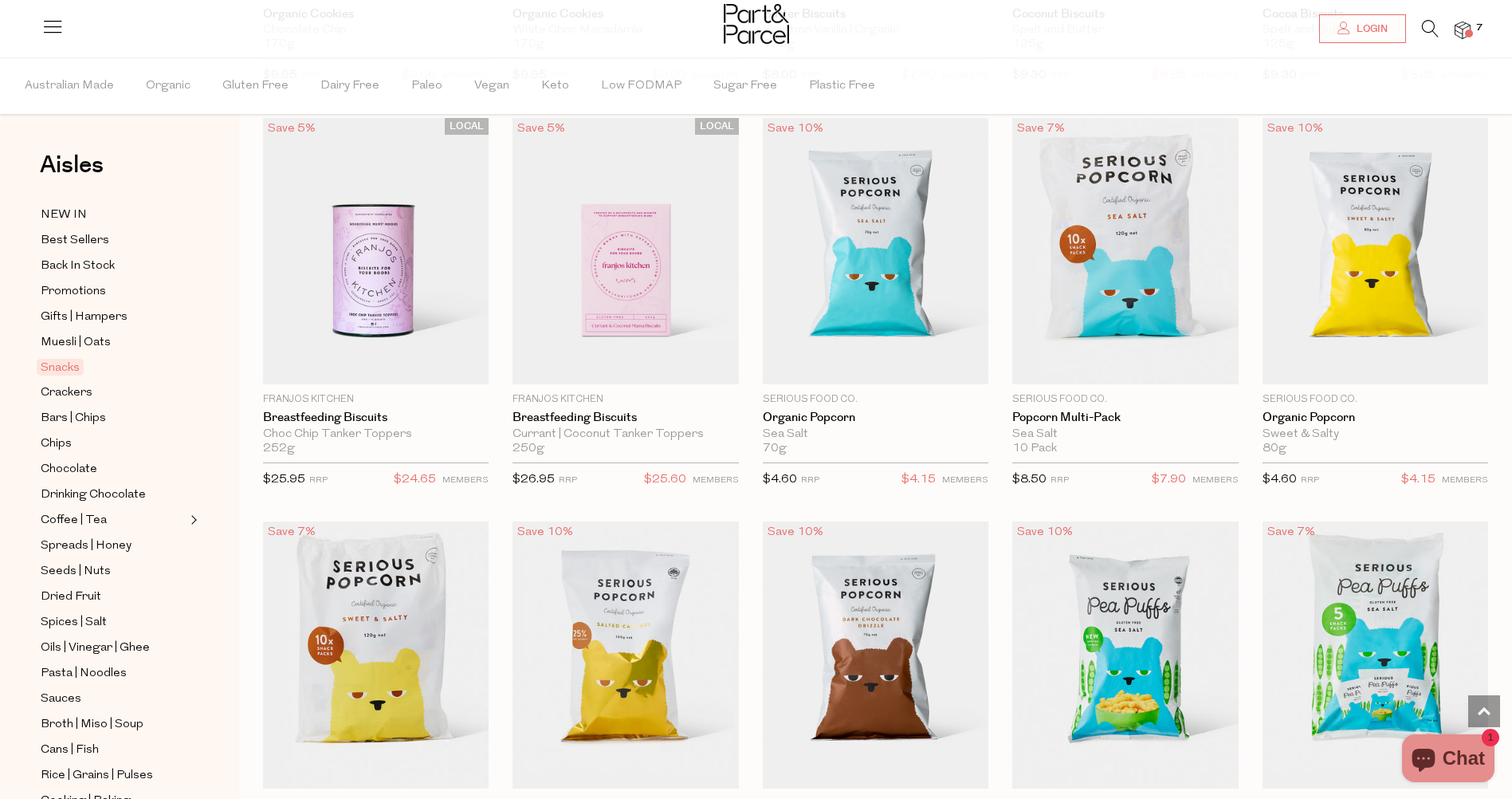
scroll to position [3347, 12]
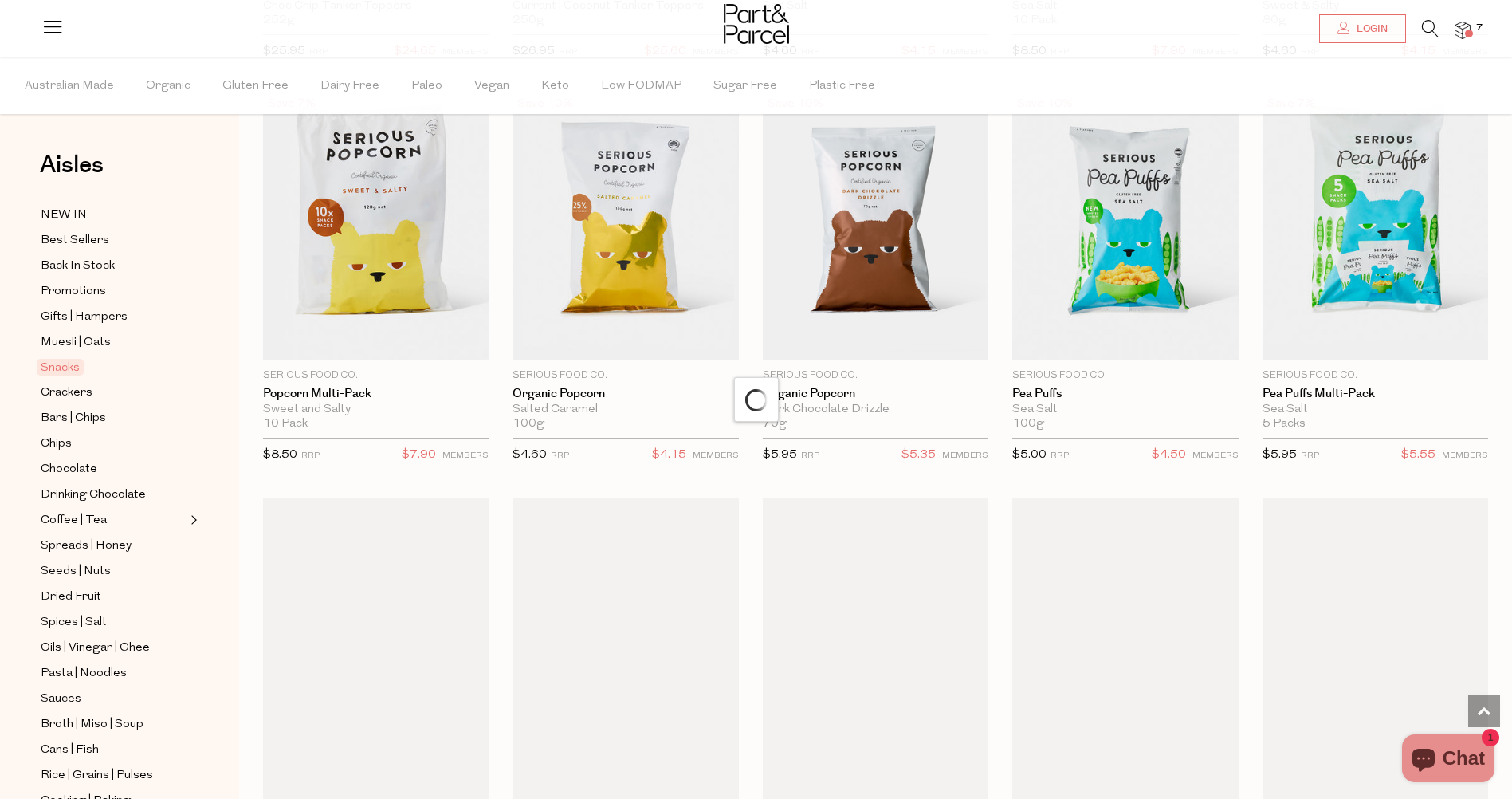
scroll to position [3826, 12]
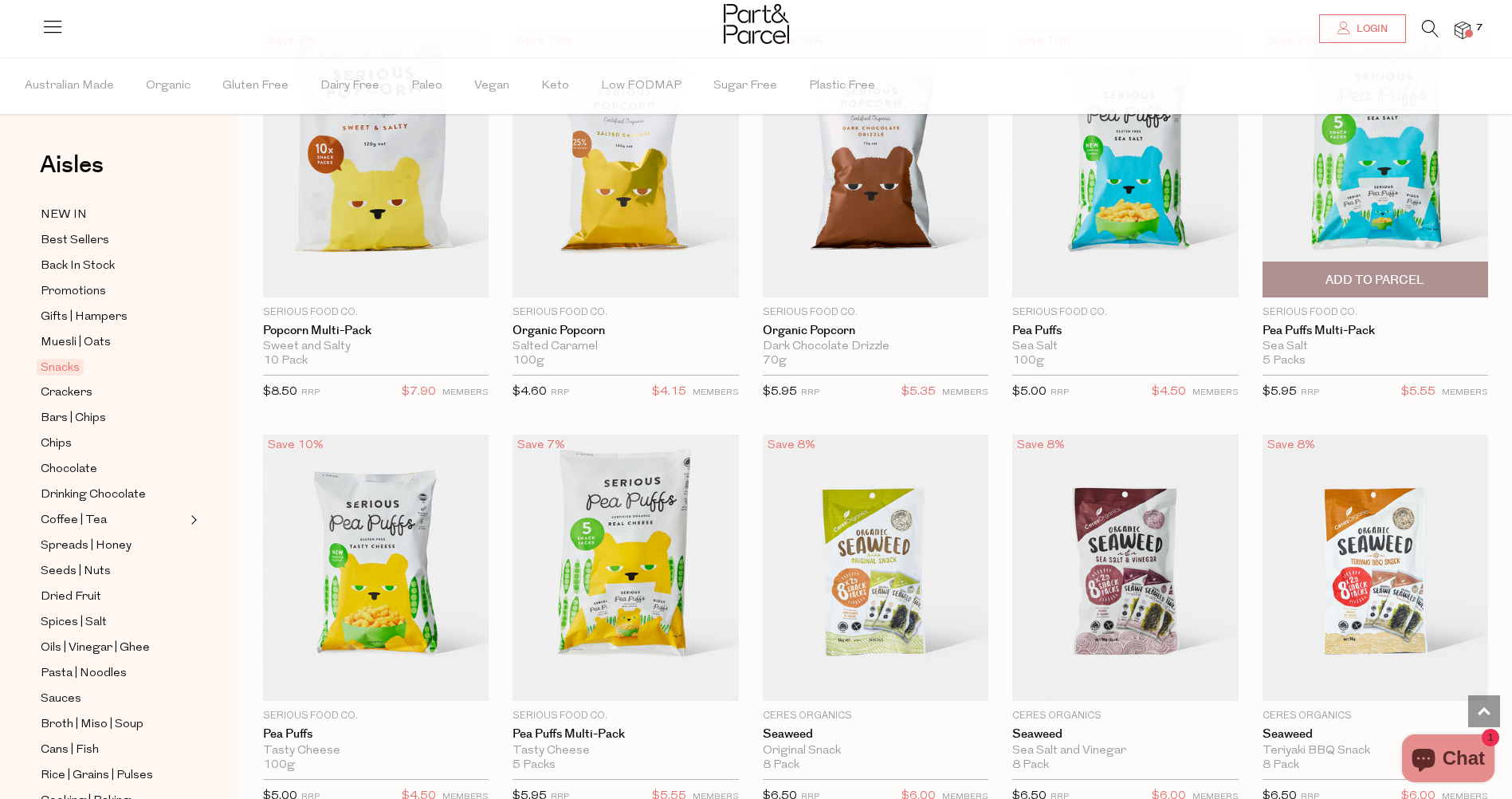
type input "2"
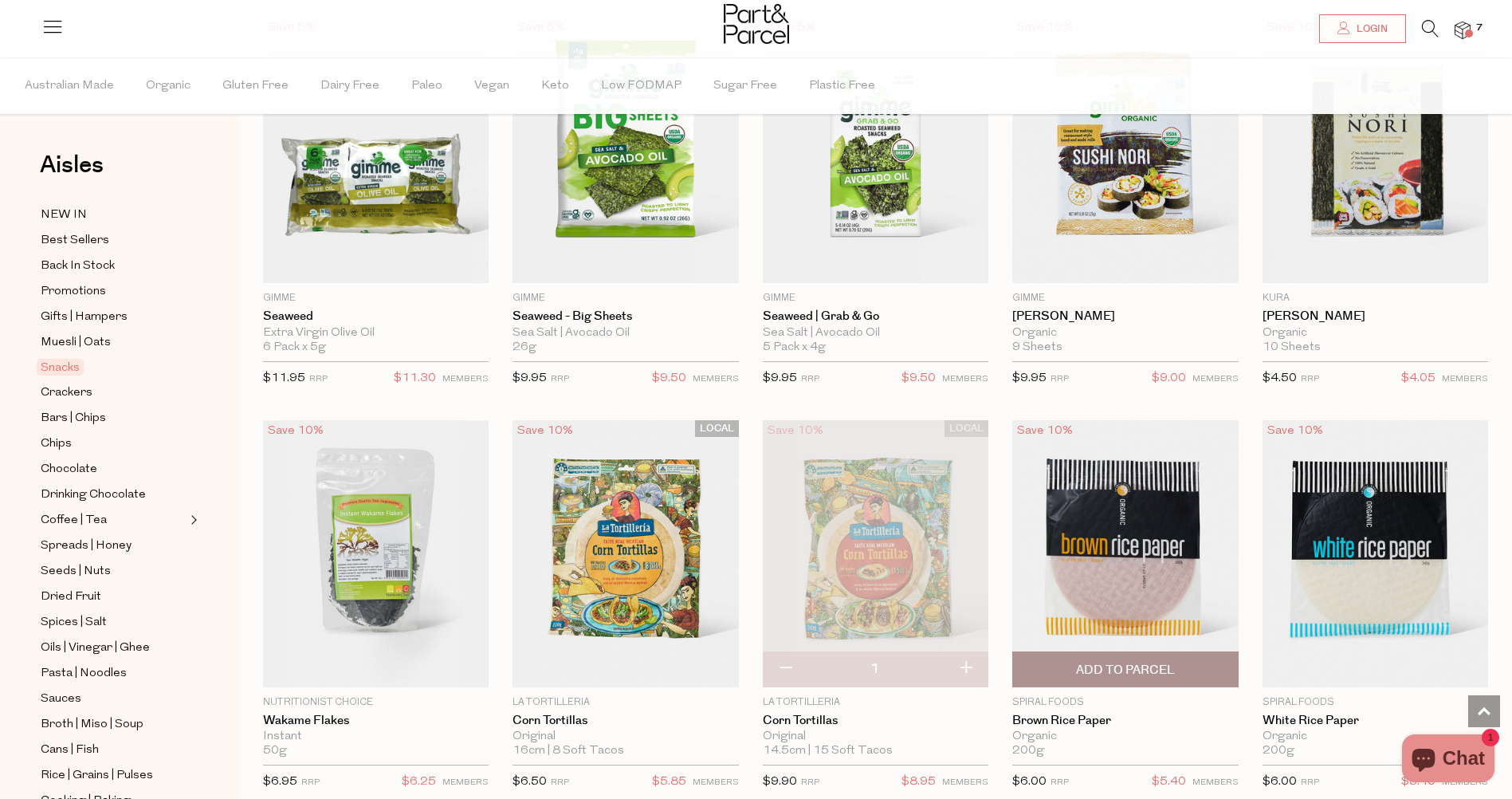
scroll to position [4623, 12]
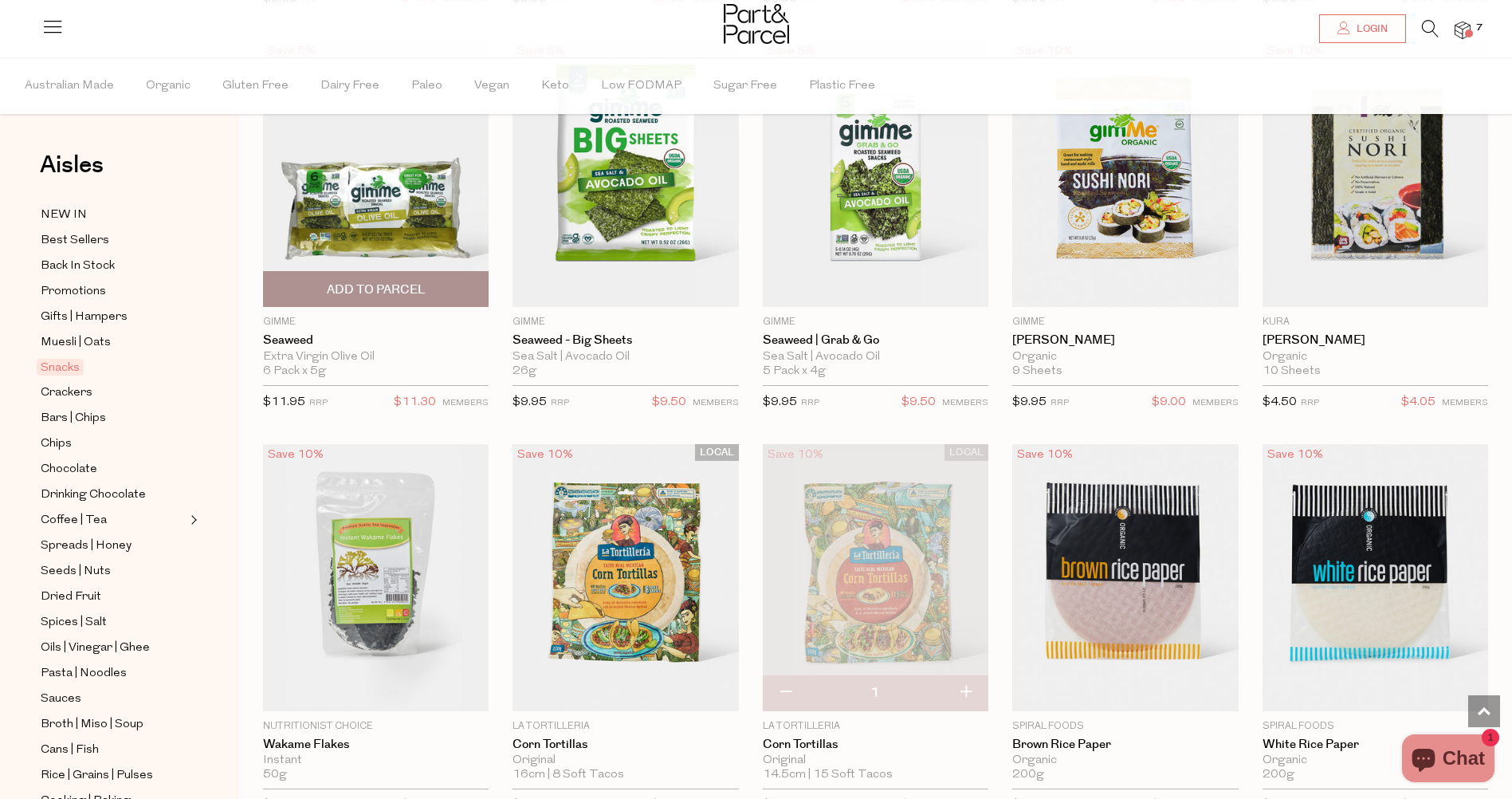
click at [336, 281] on span "Add To Parcel" at bounding box center [376, 289] width 99 height 16
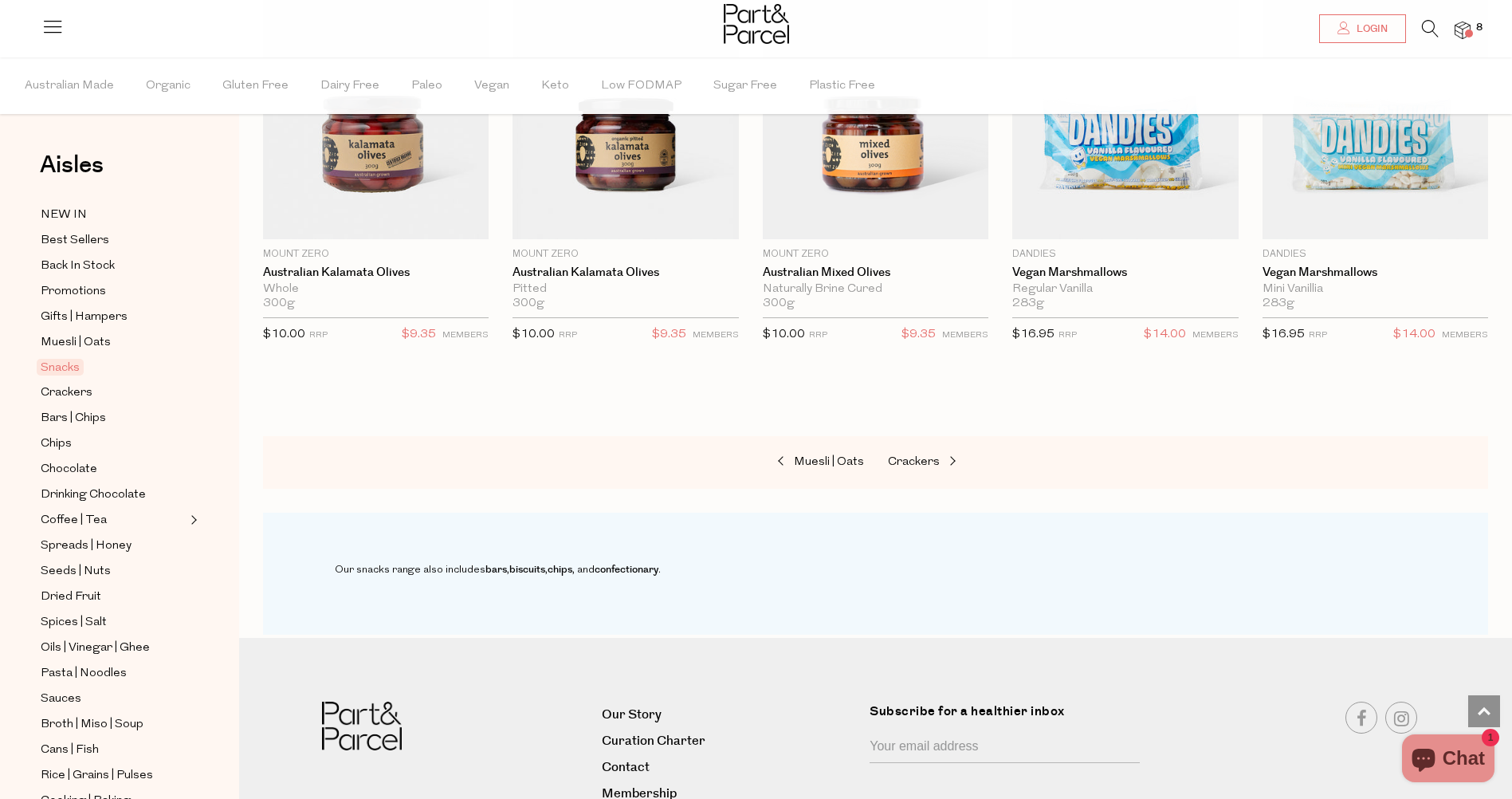
scroll to position [5500, 12]
click at [49, 383] on span "Crackers" at bounding box center [67, 393] width 52 height 19
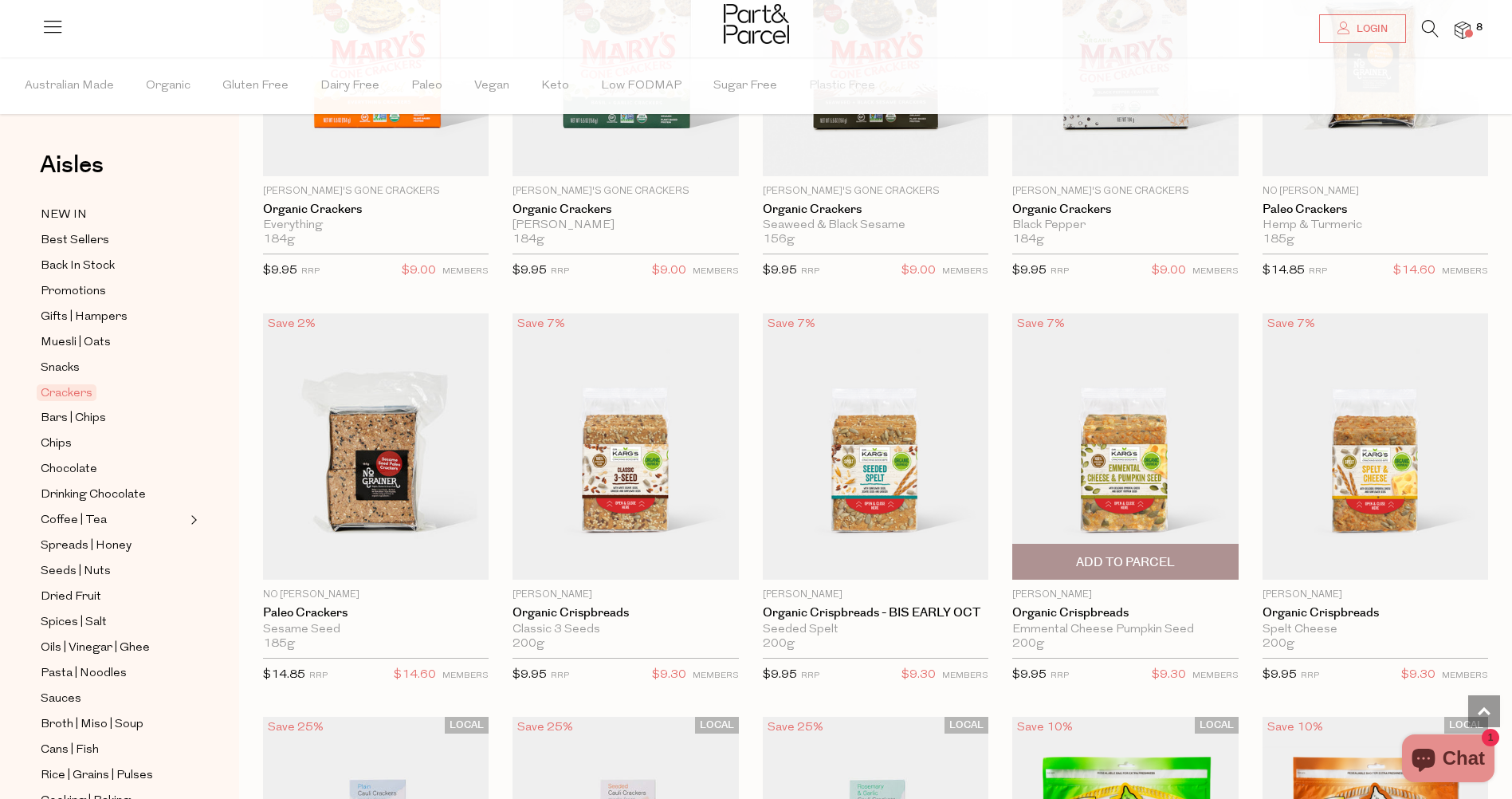
scroll to position [1993, 12]
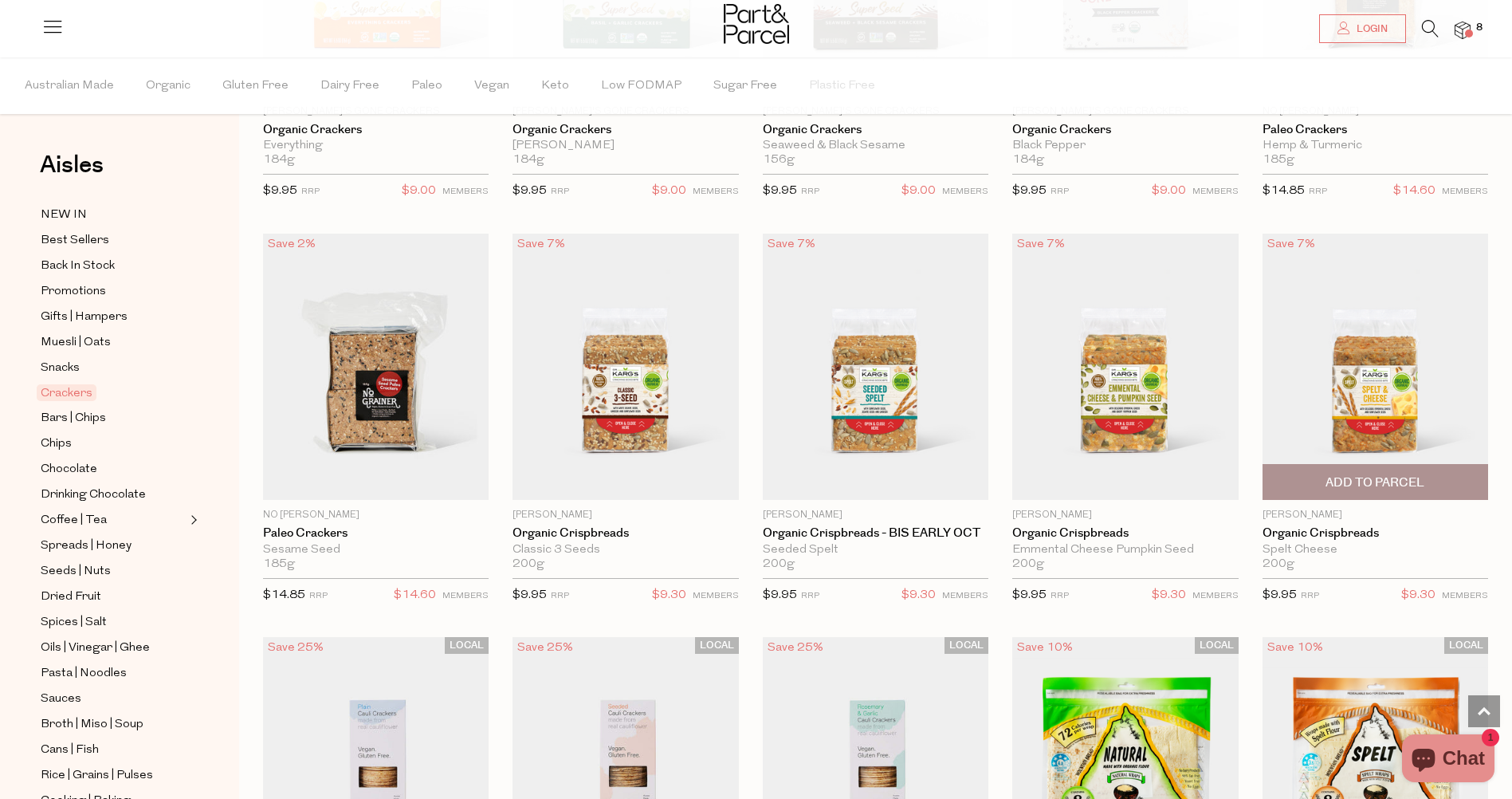
click at [1374, 397] on img at bounding box center [1375, 367] width 226 height 267
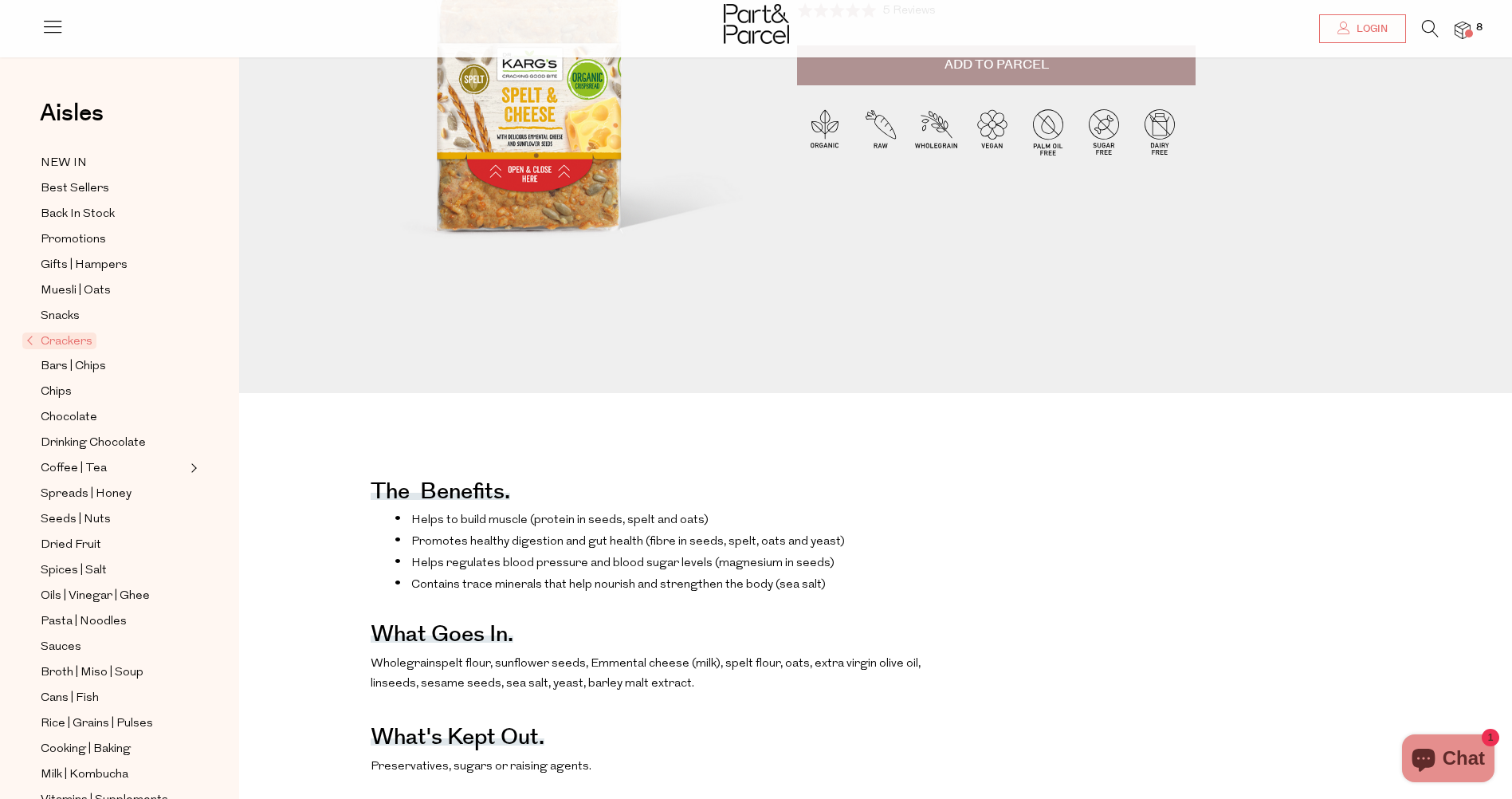
scroll to position [478, 0]
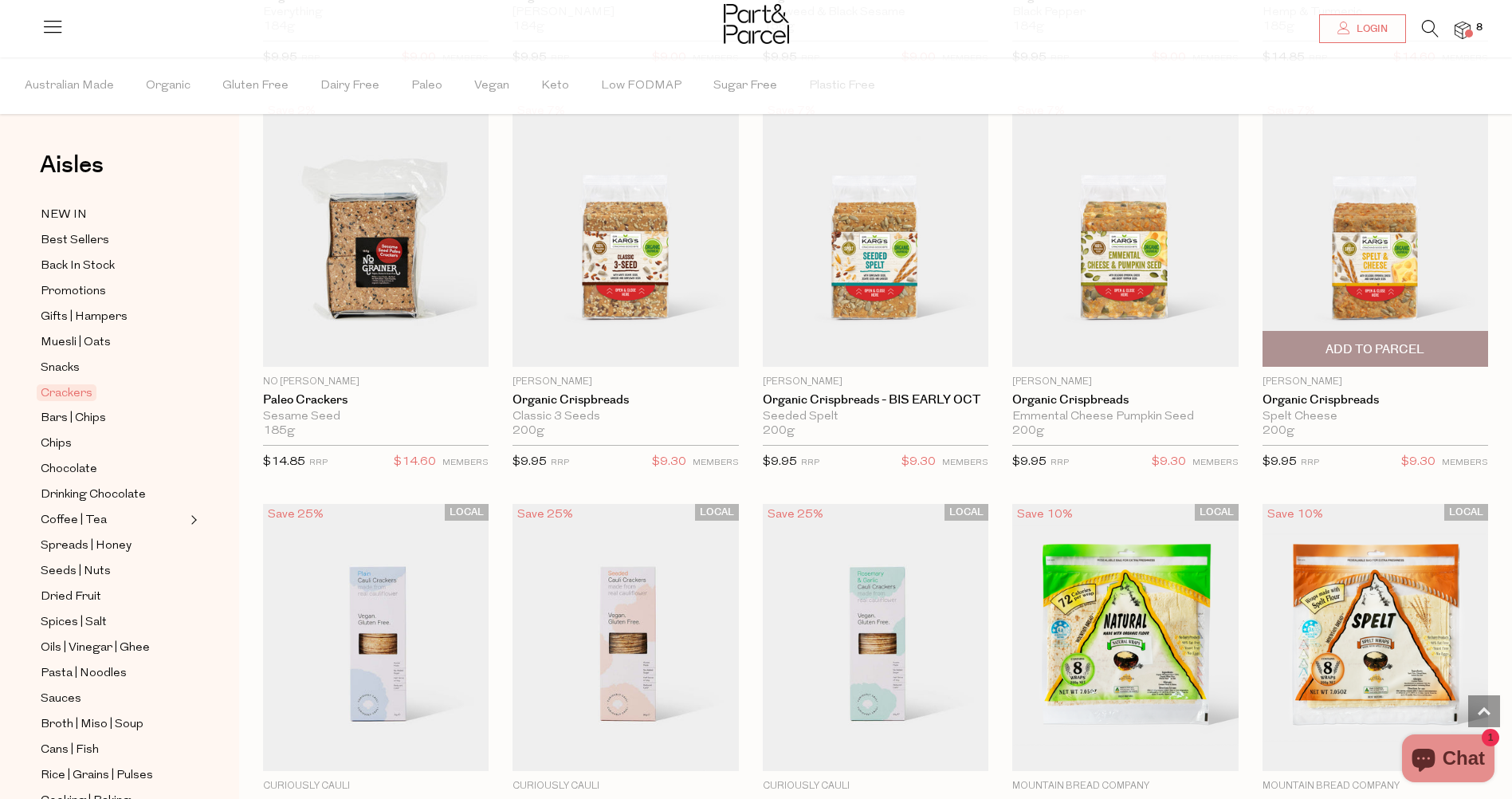
click at [1325, 341] on span "Add To Parcel" at bounding box center [1374, 349] width 99 height 16
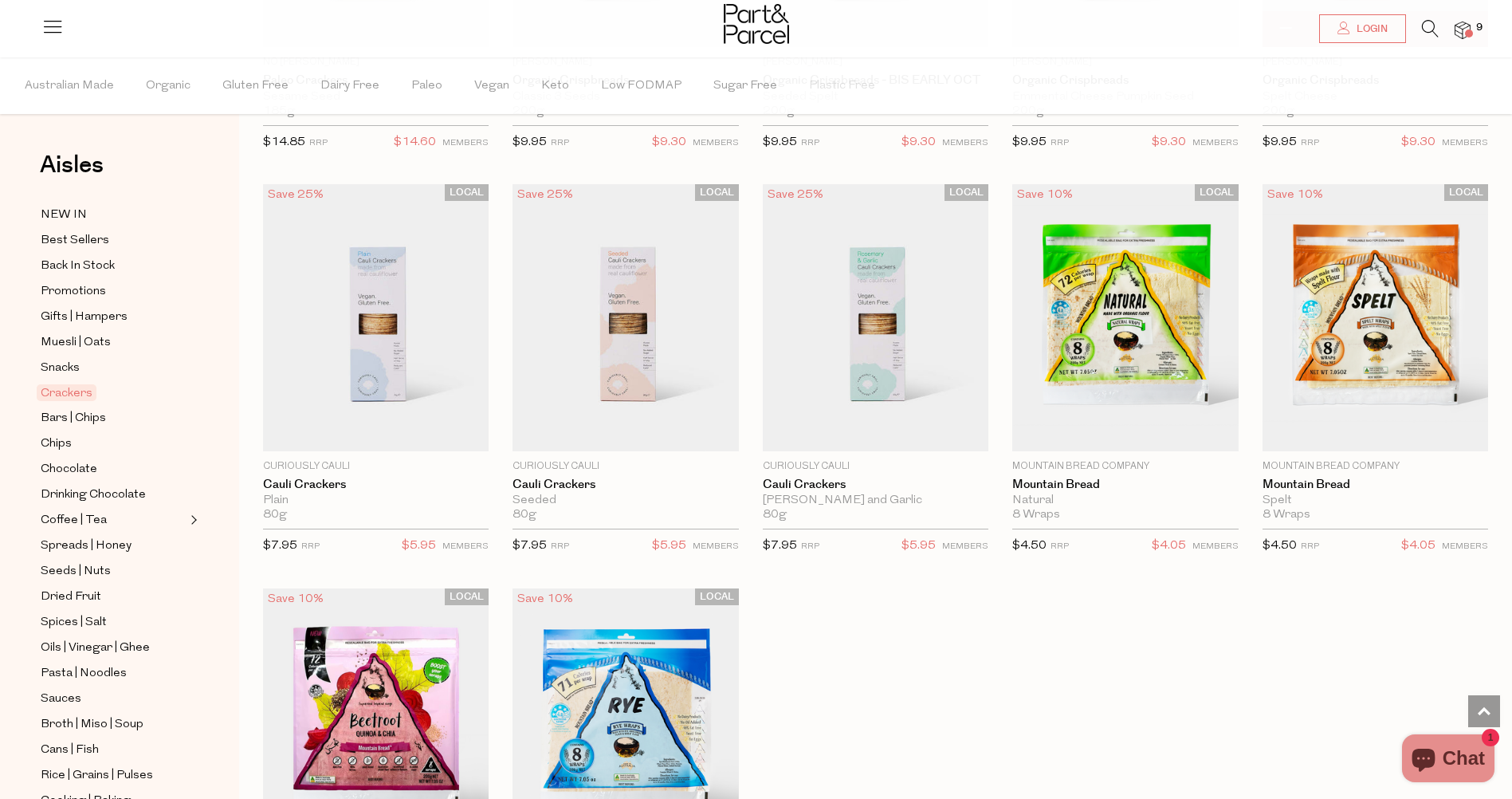
scroll to position [2445, 12]
click at [41, 414] on span "Bars | Chips" at bounding box center [74, 418] width 66 height 19
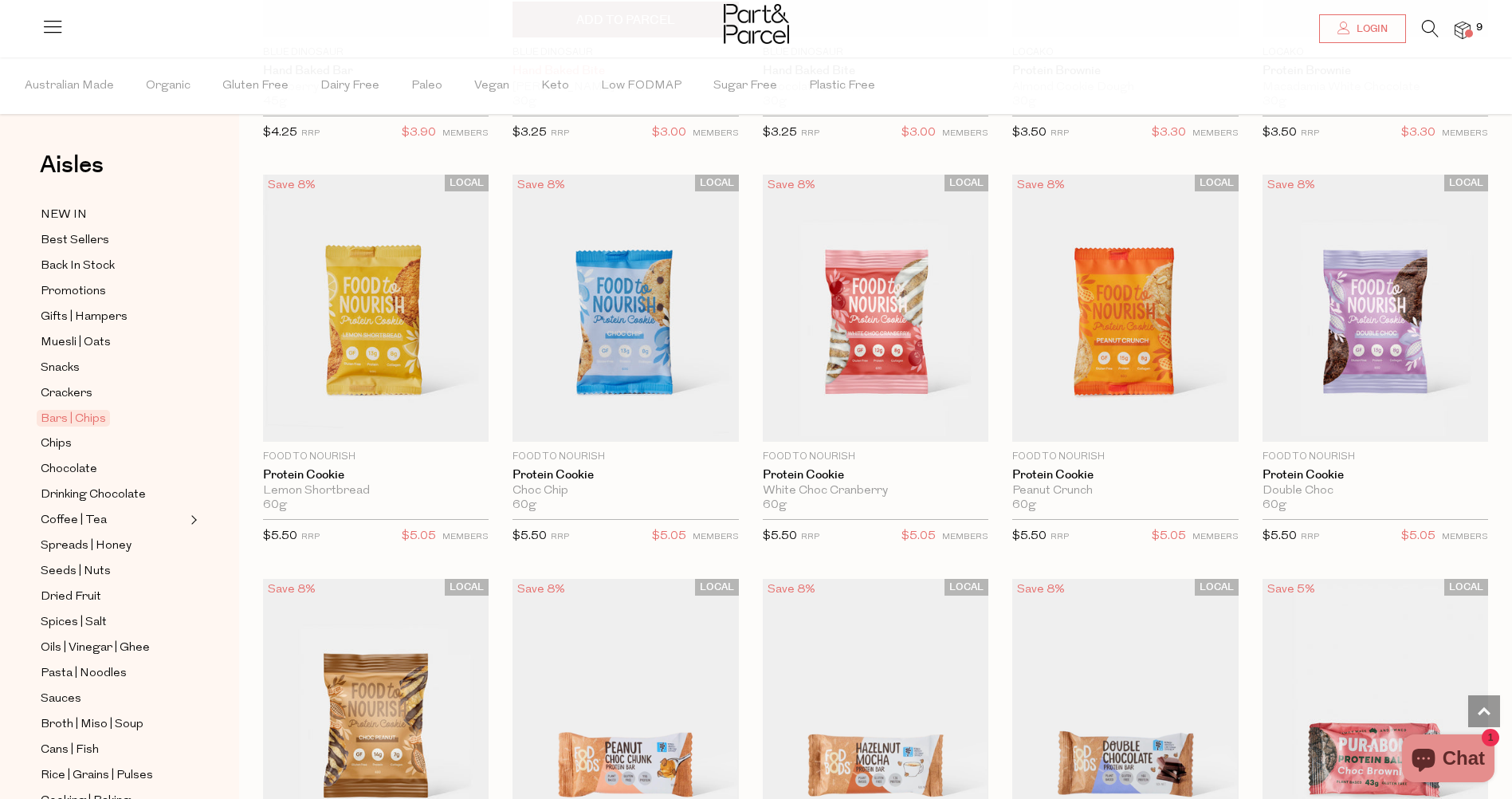
scroll to position [2551, 12]
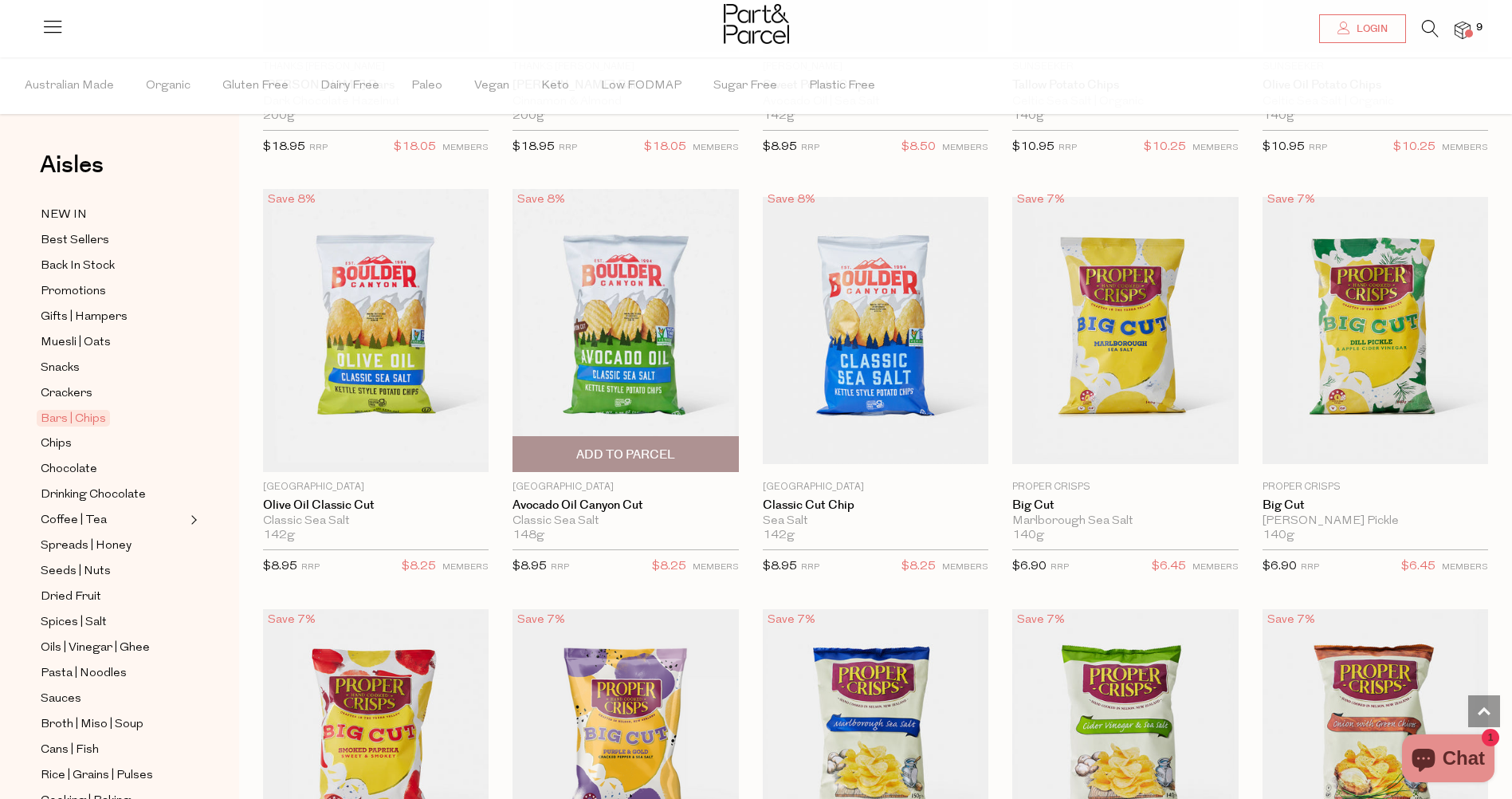
scroll to position [4544, 12]
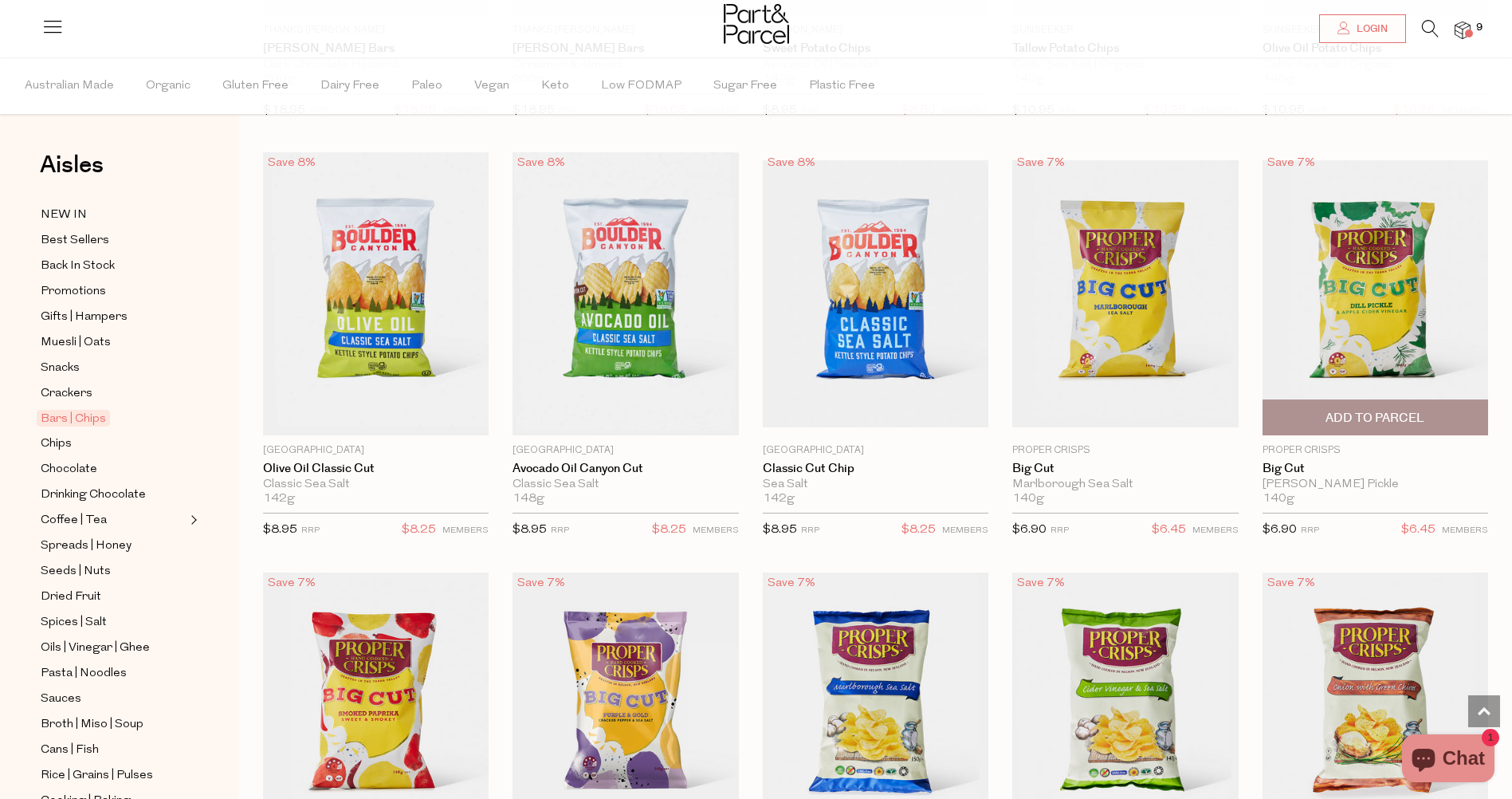
click at [1347, 409] on span "Add To Parcel" at bounding box center [1374, 417] width 99 height 16
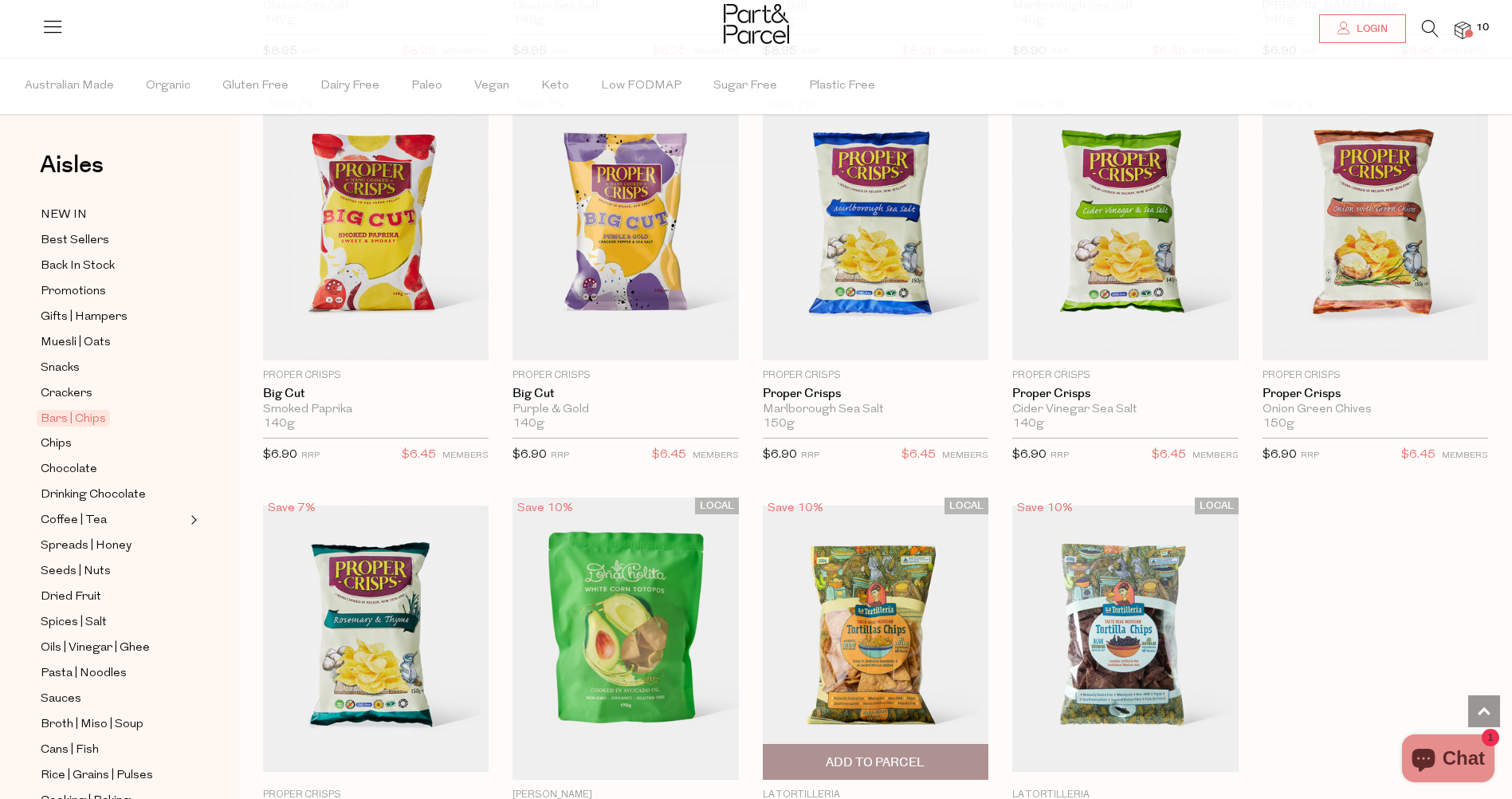
scroll to position [5181, 12]
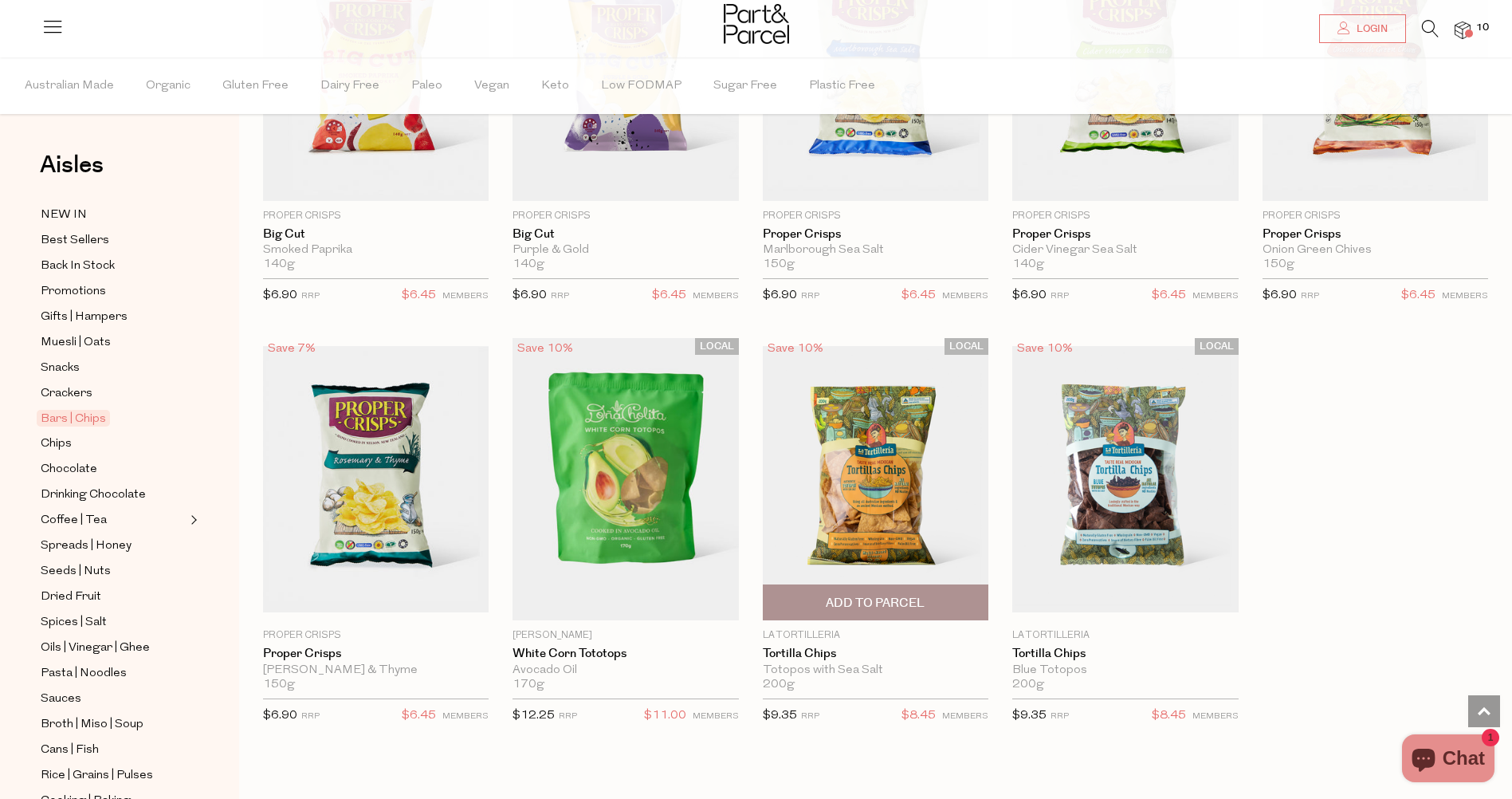
click at [843, 458] on img at bounding box center [875, 480] width 226 height 267
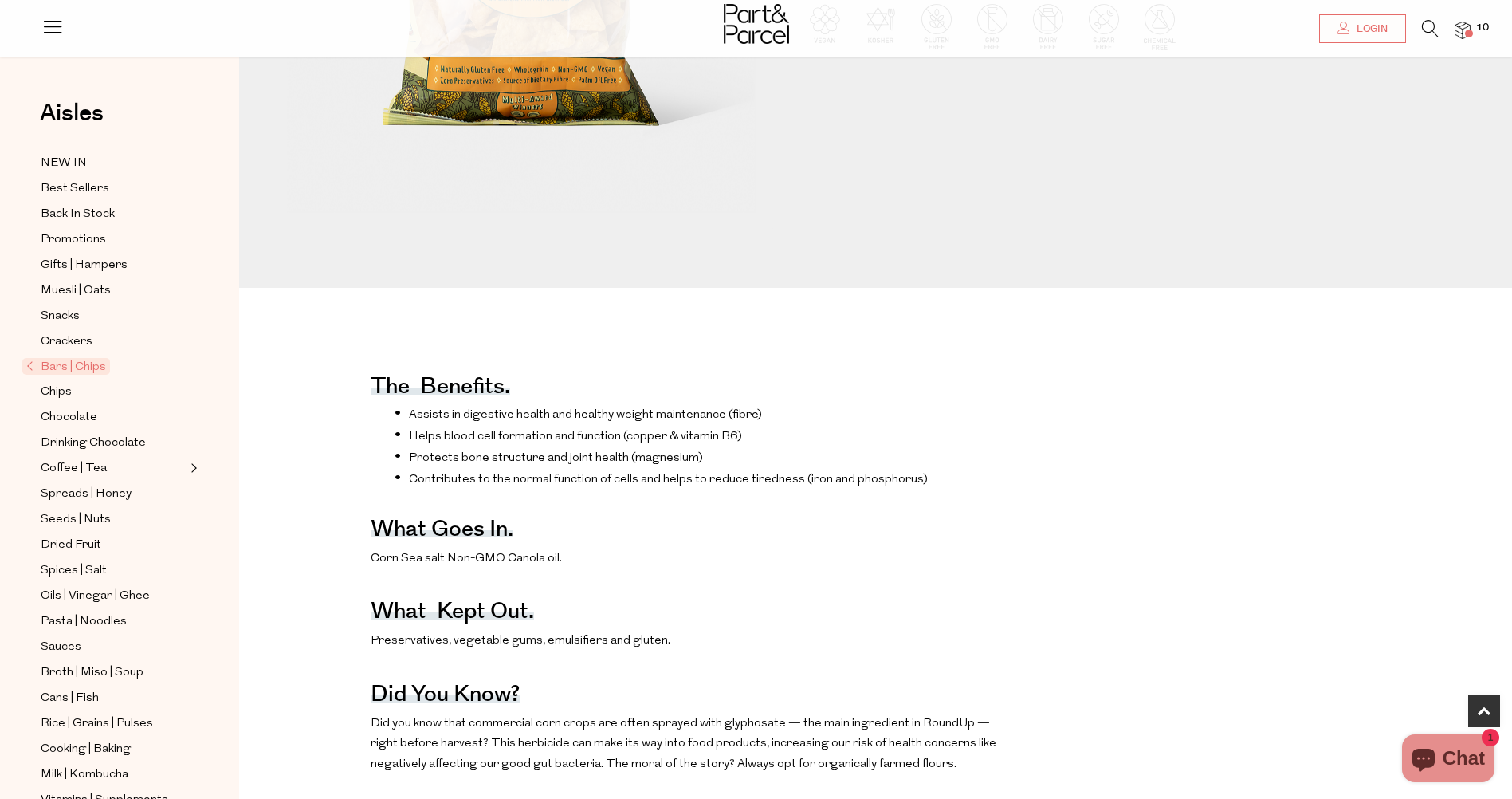
scroll to position [478, 0]
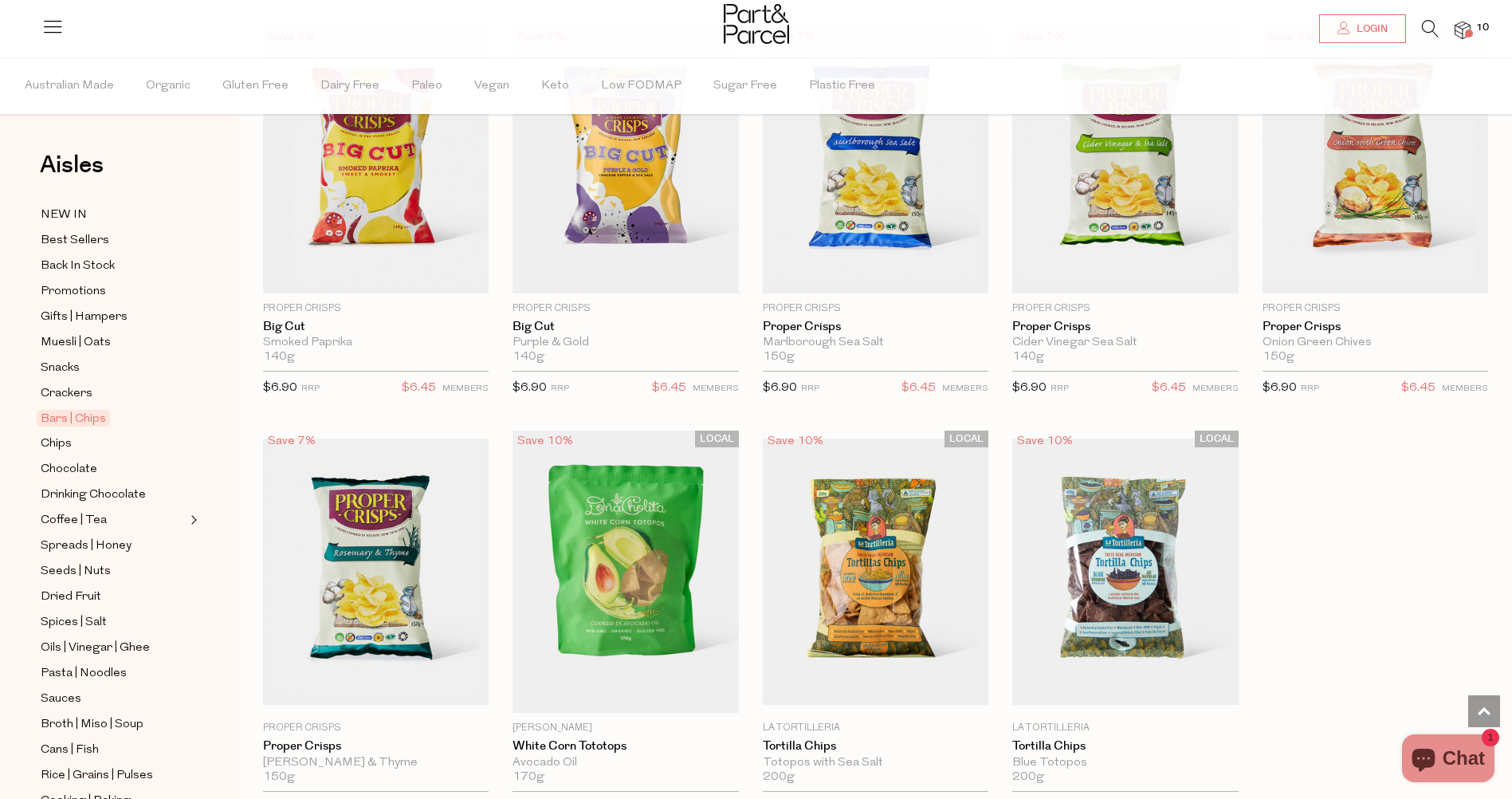
scroll to position [1355, 0]
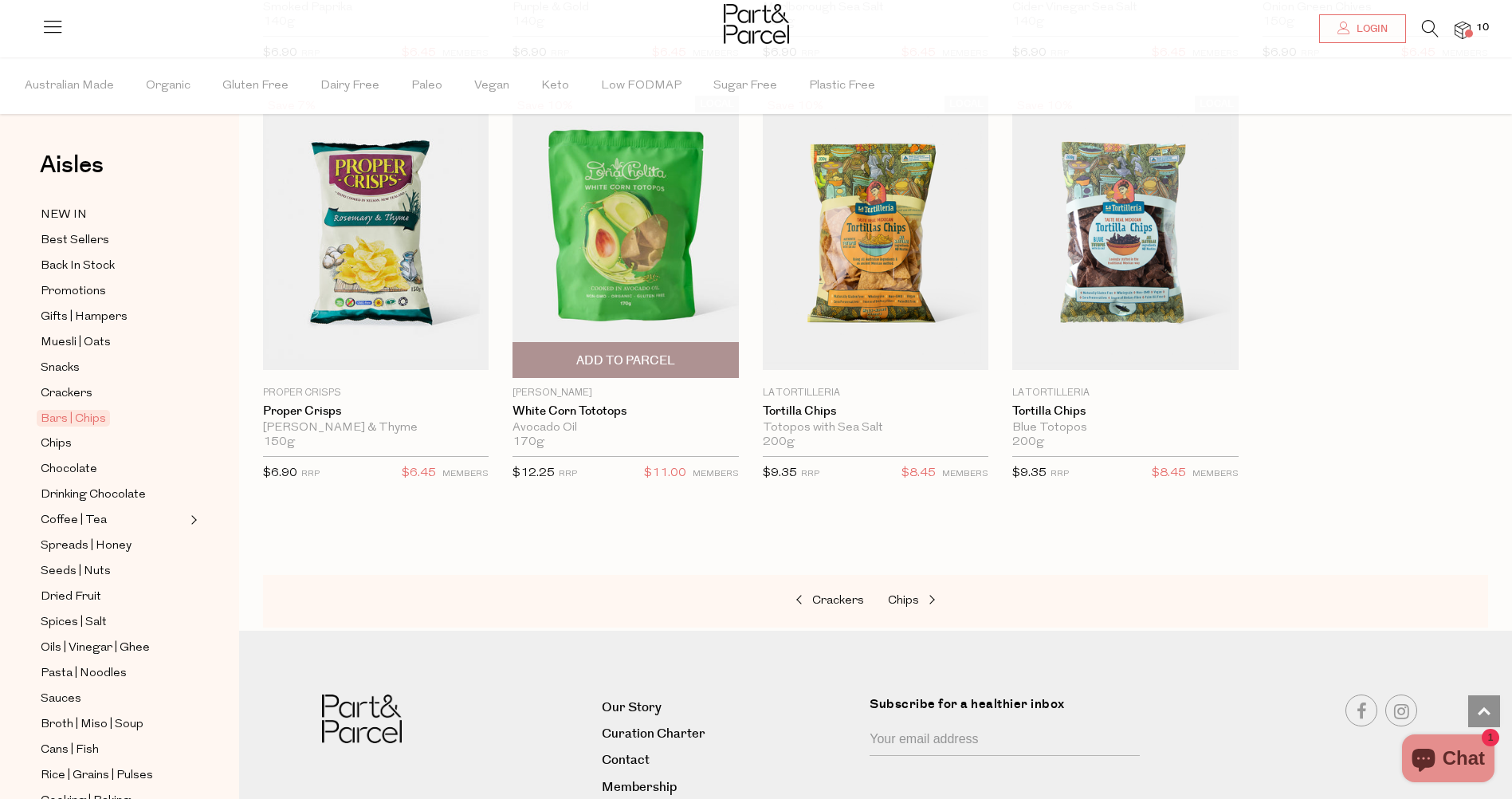
click at [606, 227] on img at bounding box center [625, 236] width 226 height 282
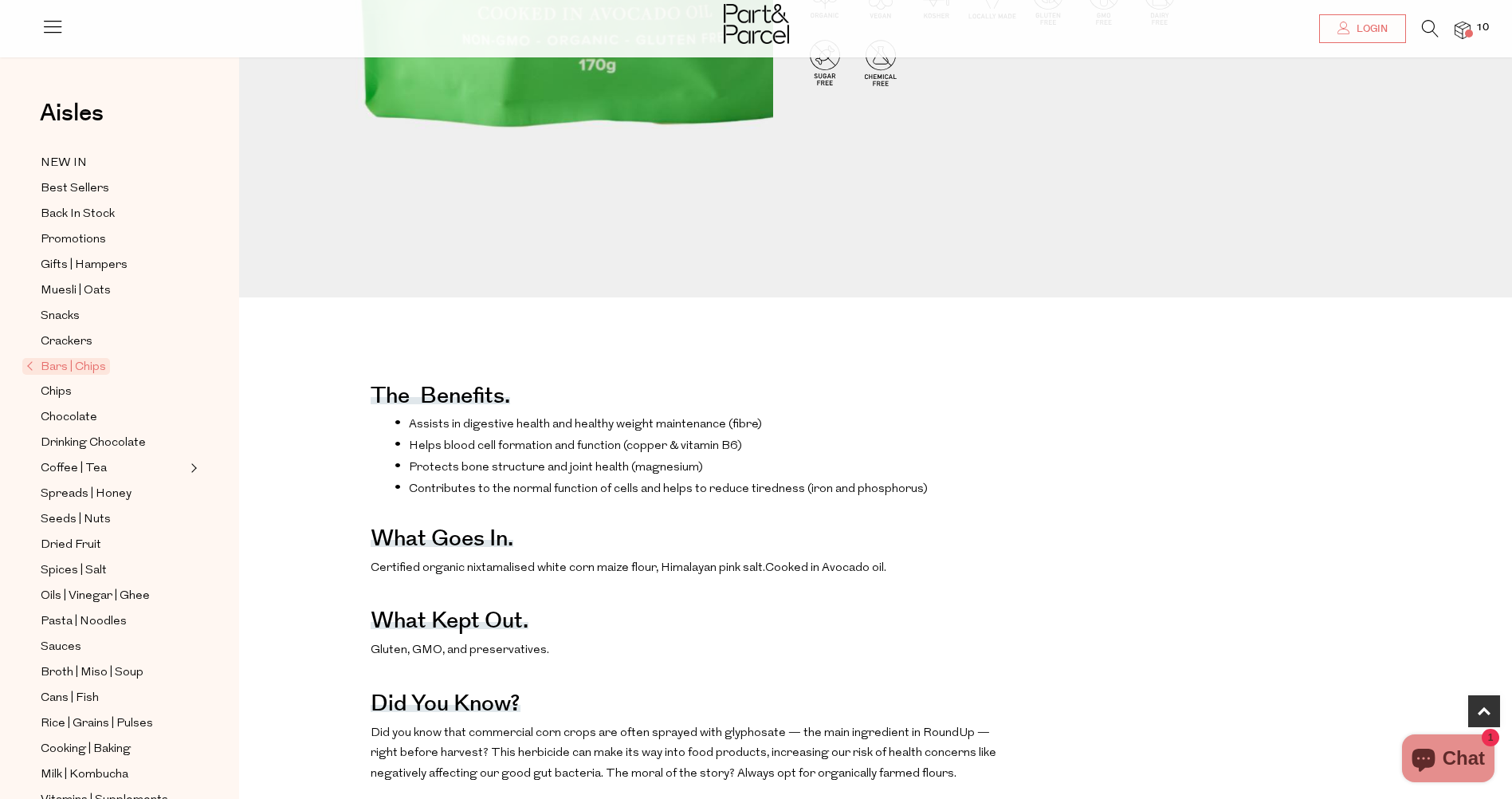
scroll to position [718, 0]
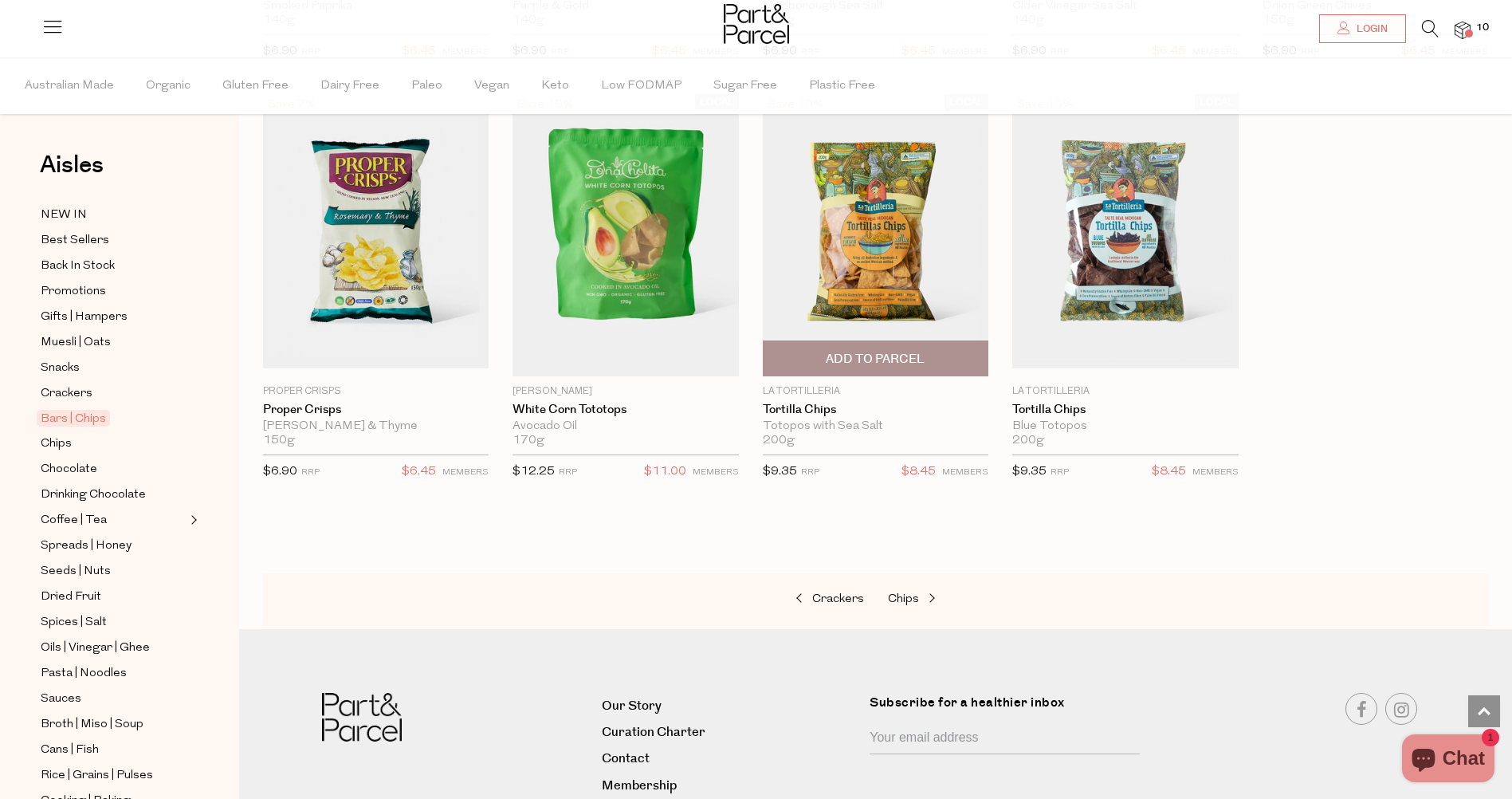
click at [848, 293] on img at bounding box center [875, 235] width 226 height 267
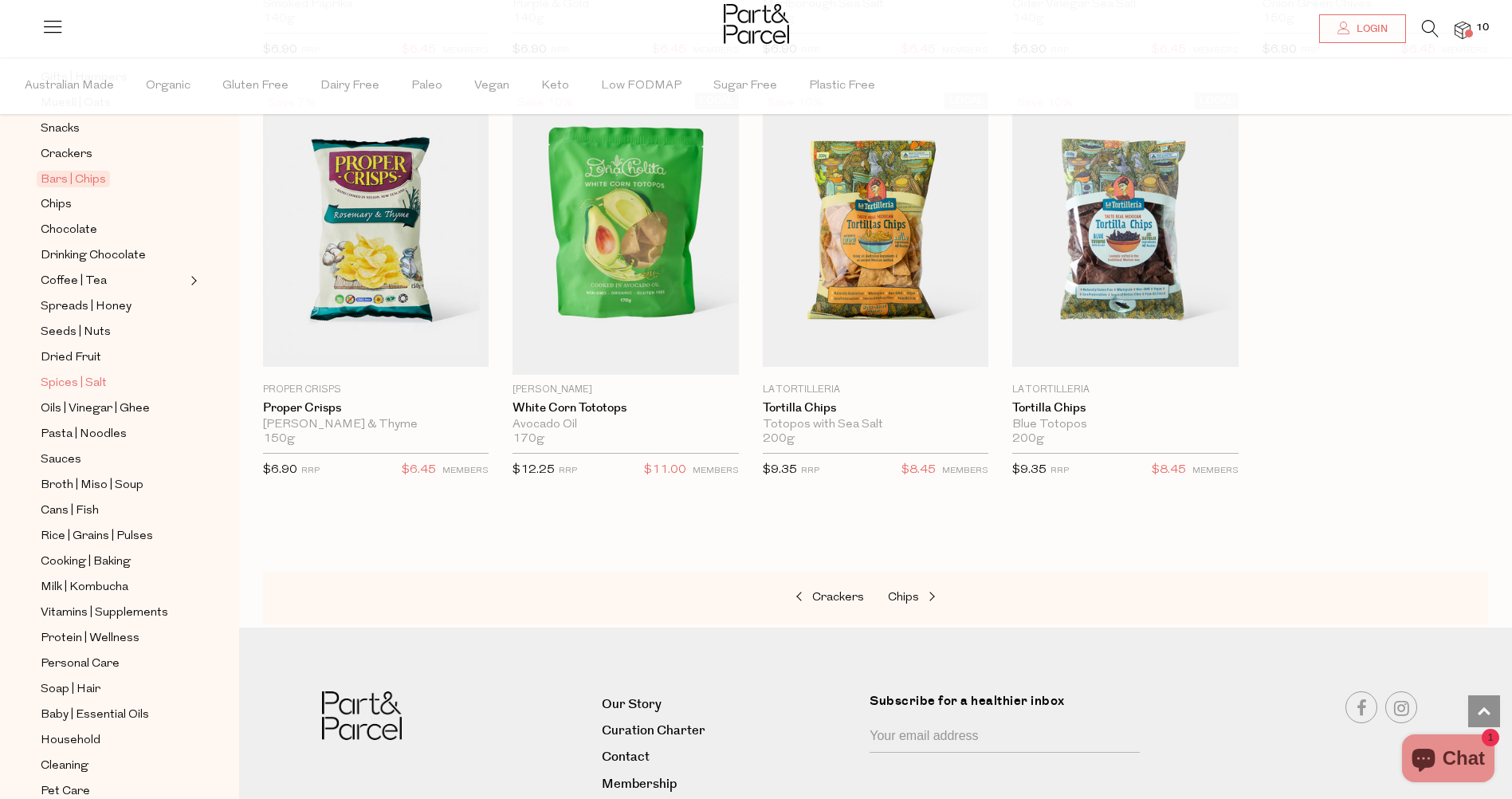
scroll to position [310, 0]
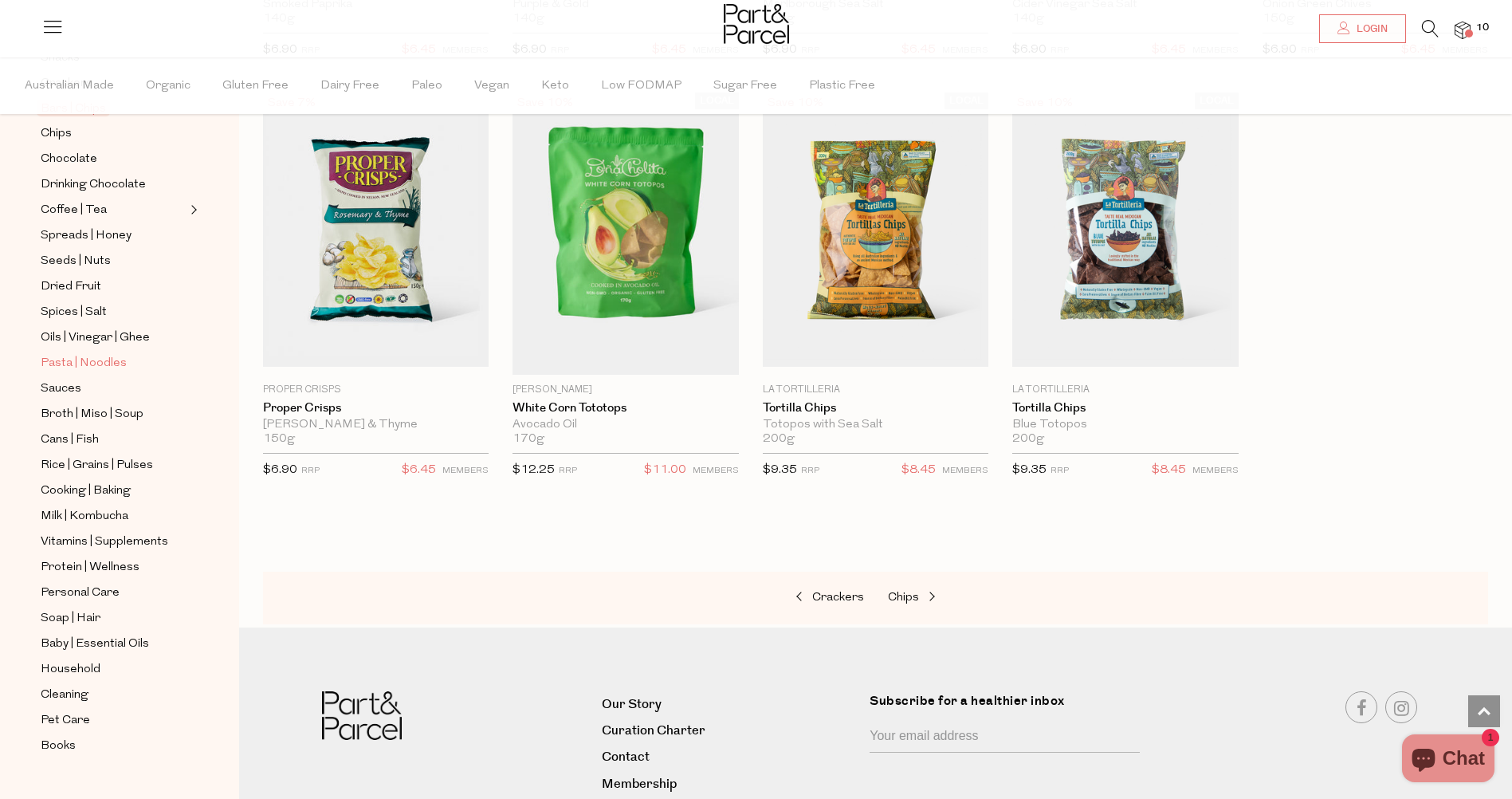
click at [55, 354] on span "Pasta | Noodles" at bounding box center [83, 364] width 86 height 19
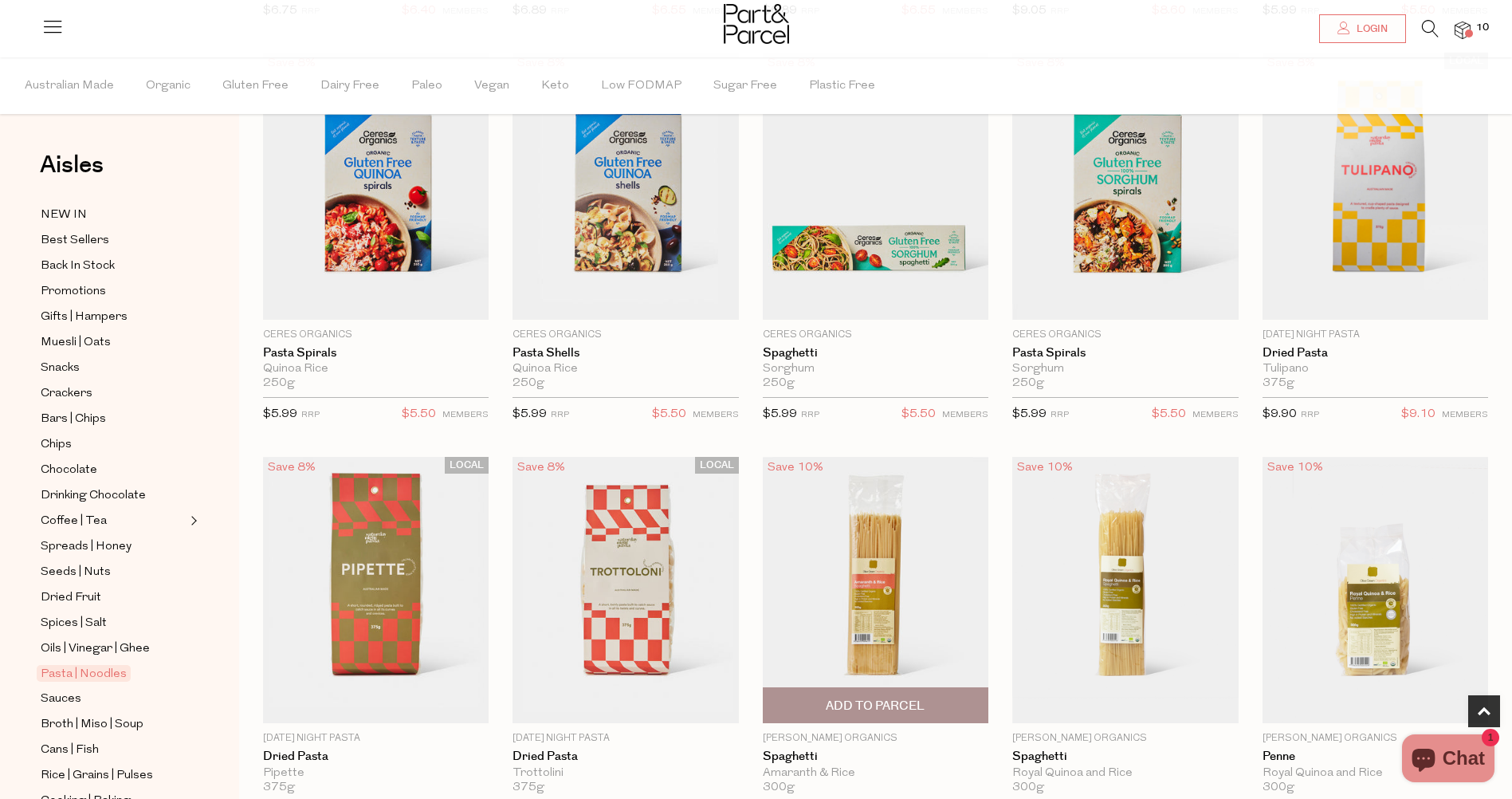
scroll to position [558, 0]
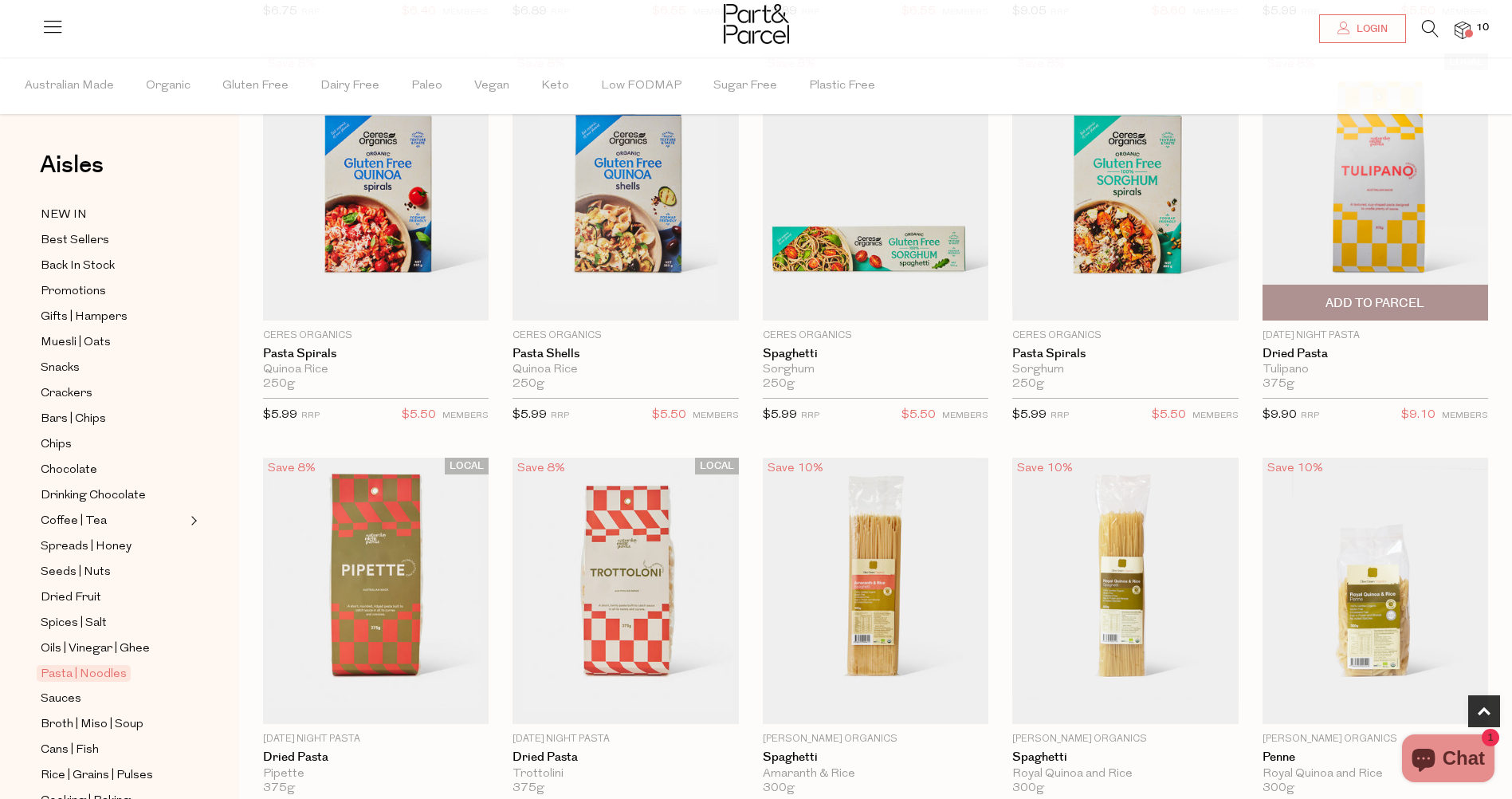
click at [1296, 229] on img at bounding box center [1375, 187] width 226 height 267
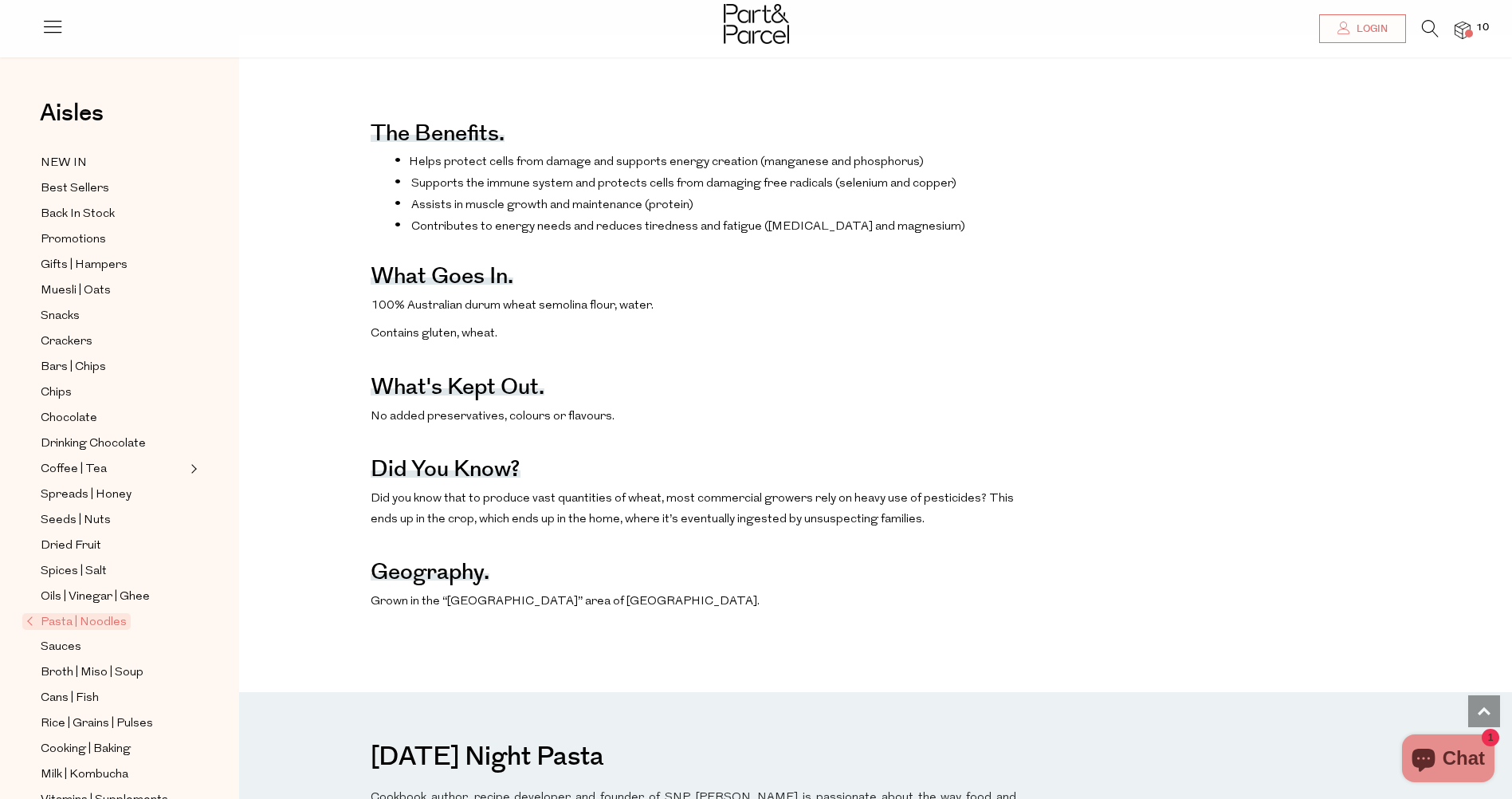
scroll to position [398, 0]
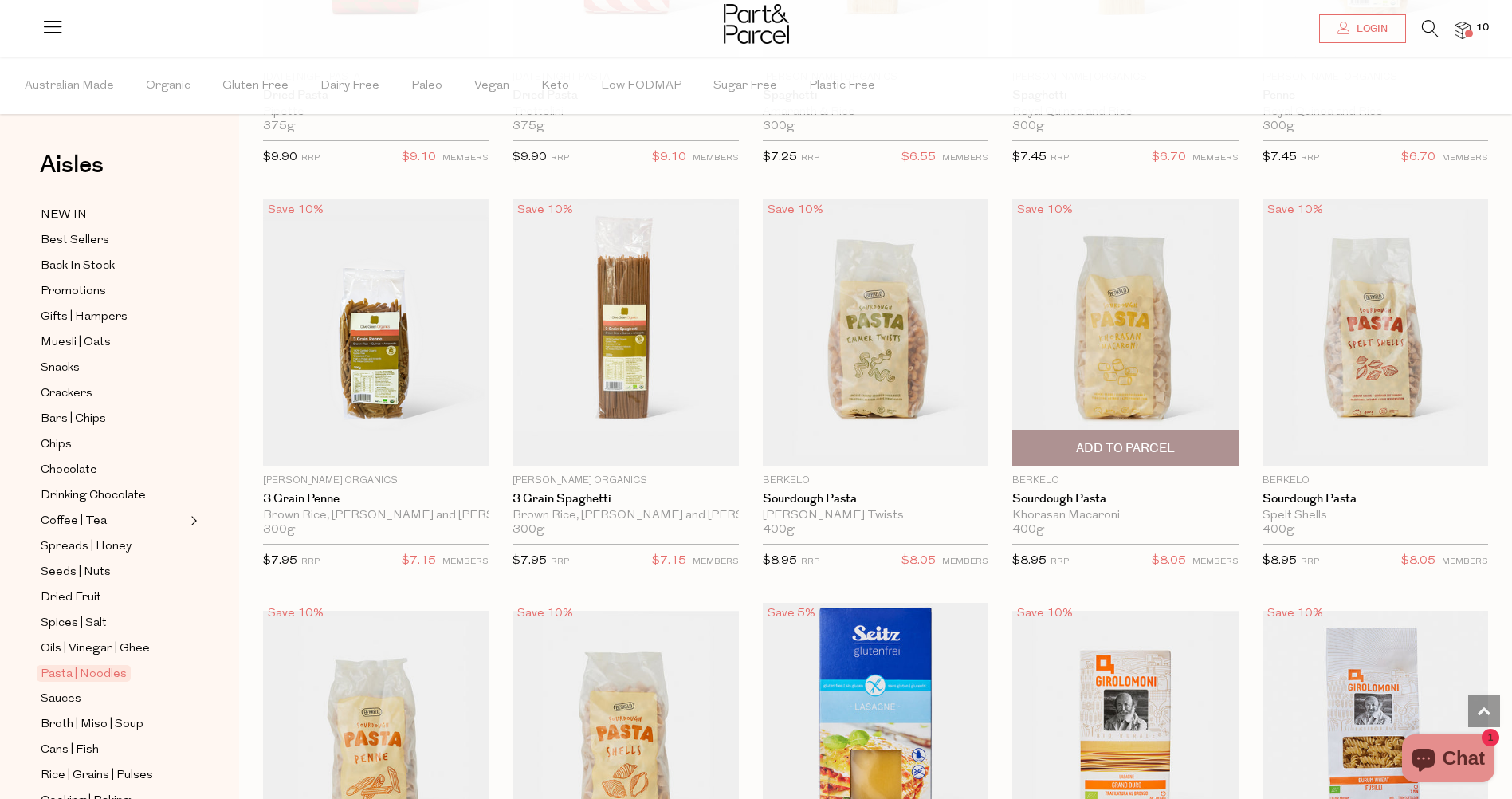
scroll to position [1275, 0]
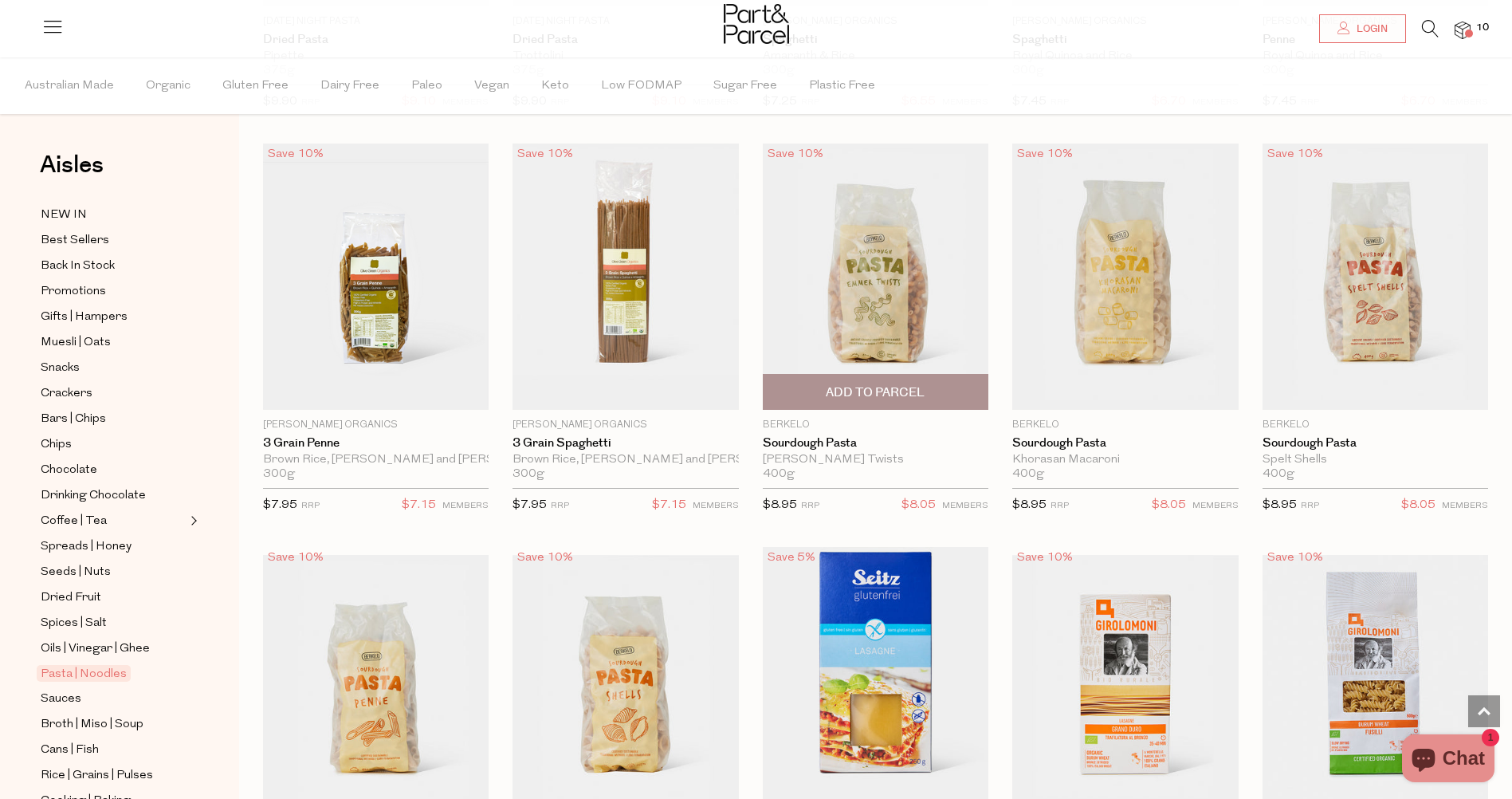
click at [892, 388] on span "Add To Parcel" at bounding box center [875, 392] width 99 height 16
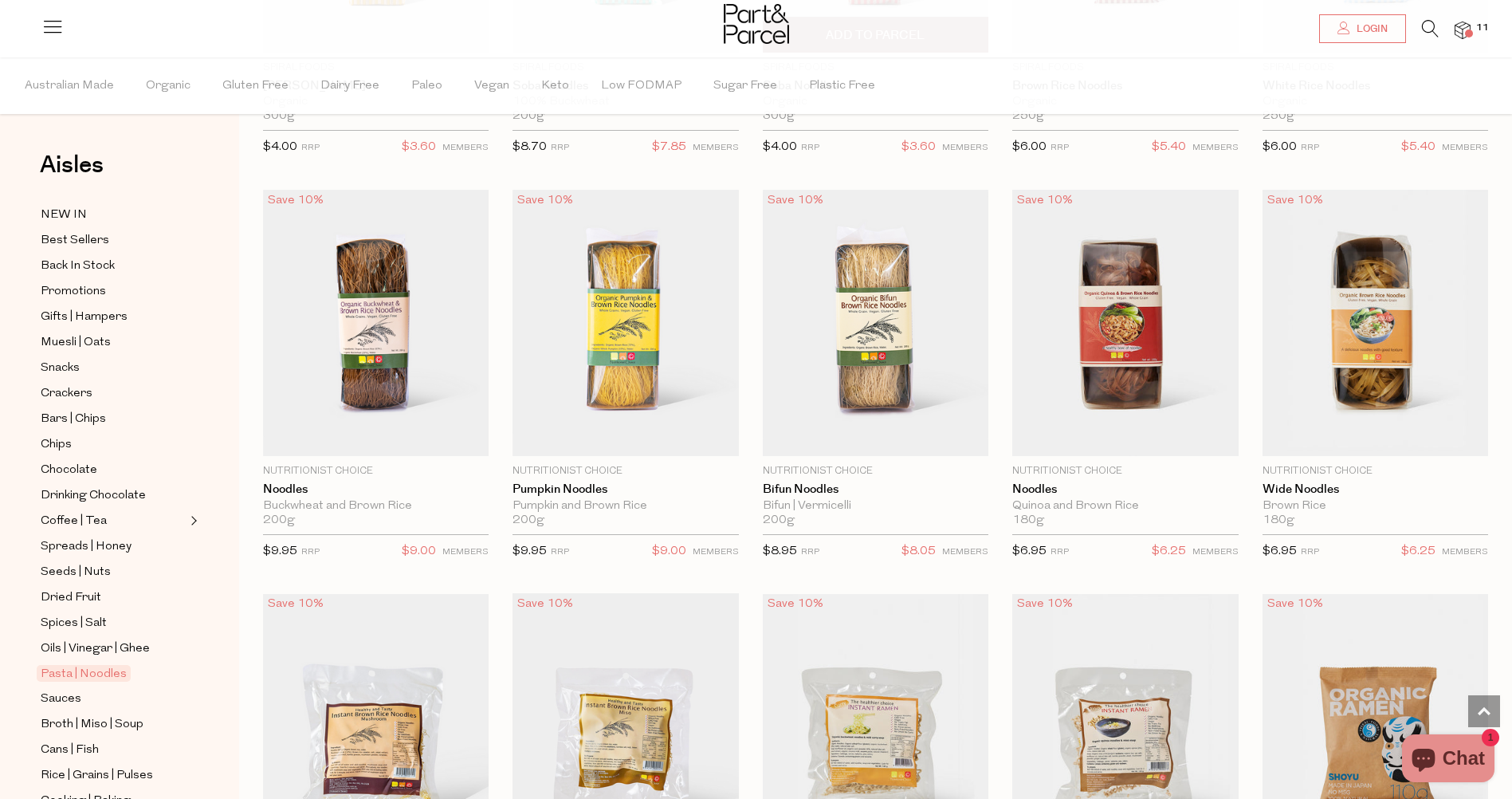
scroll to position [3268, 0]
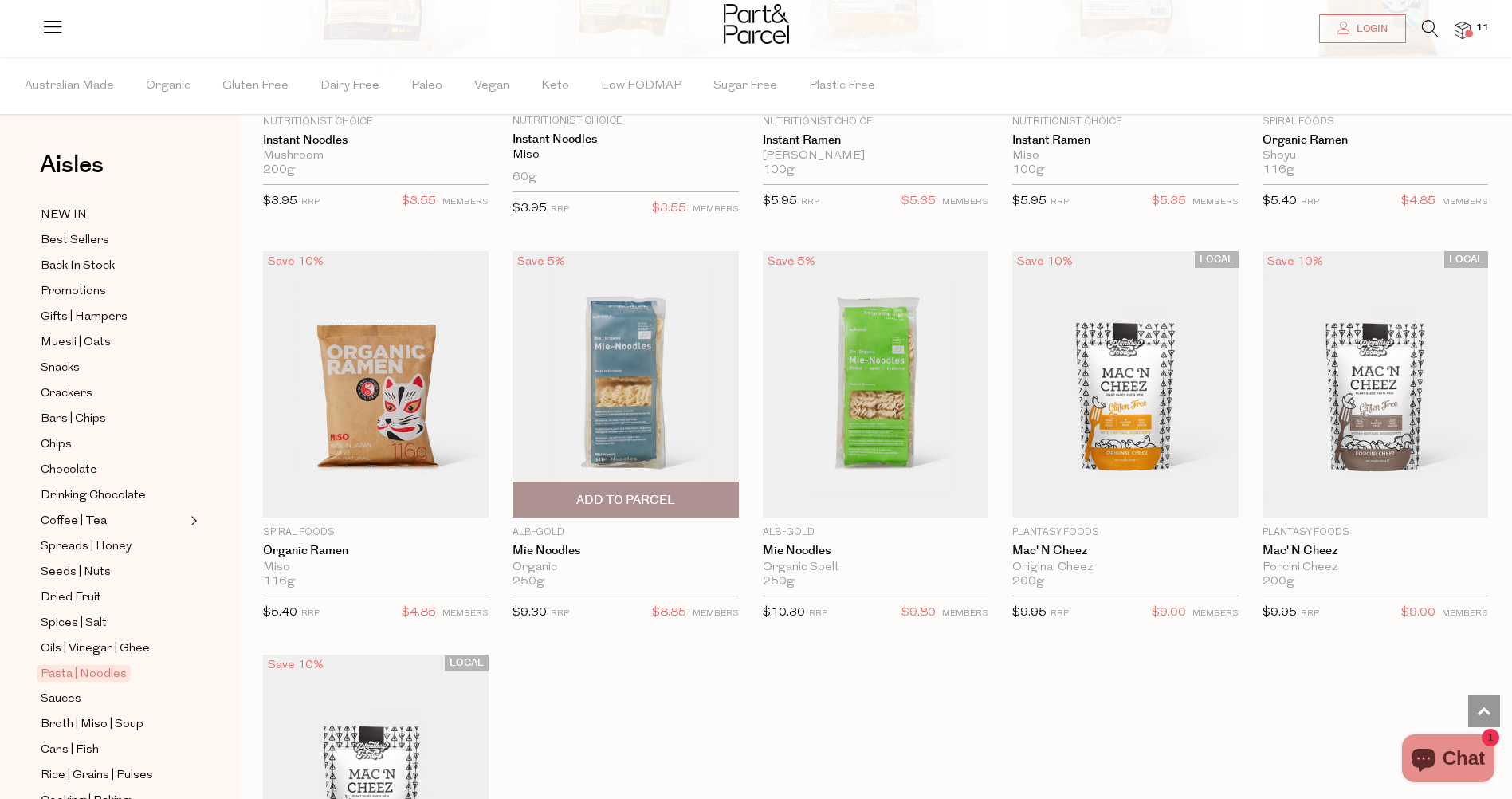
scroll to position [4065, 0]
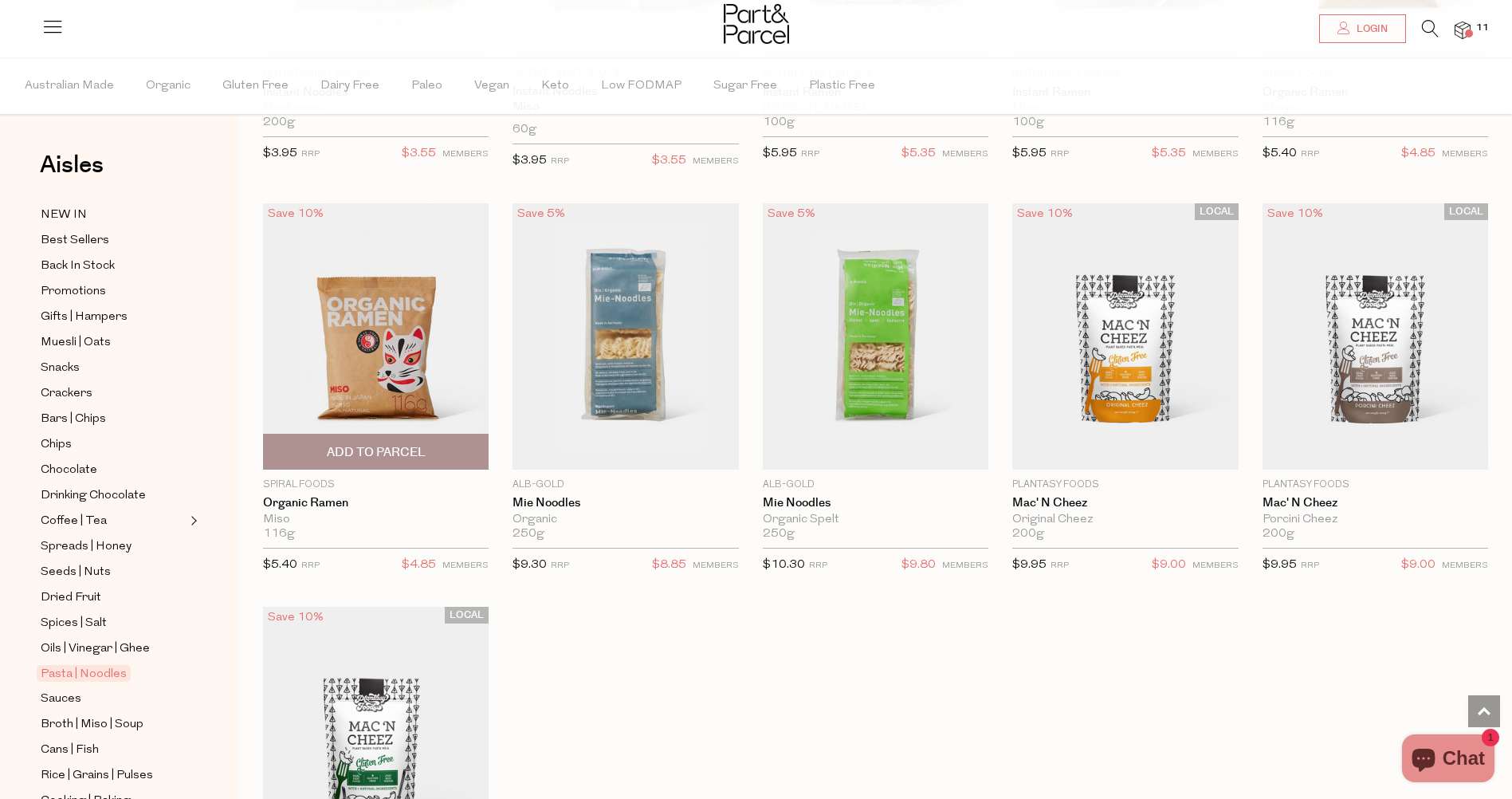
click at [391, 444] on span "Add To Parcel" at bounding box center [376, 452] width 99 height 16
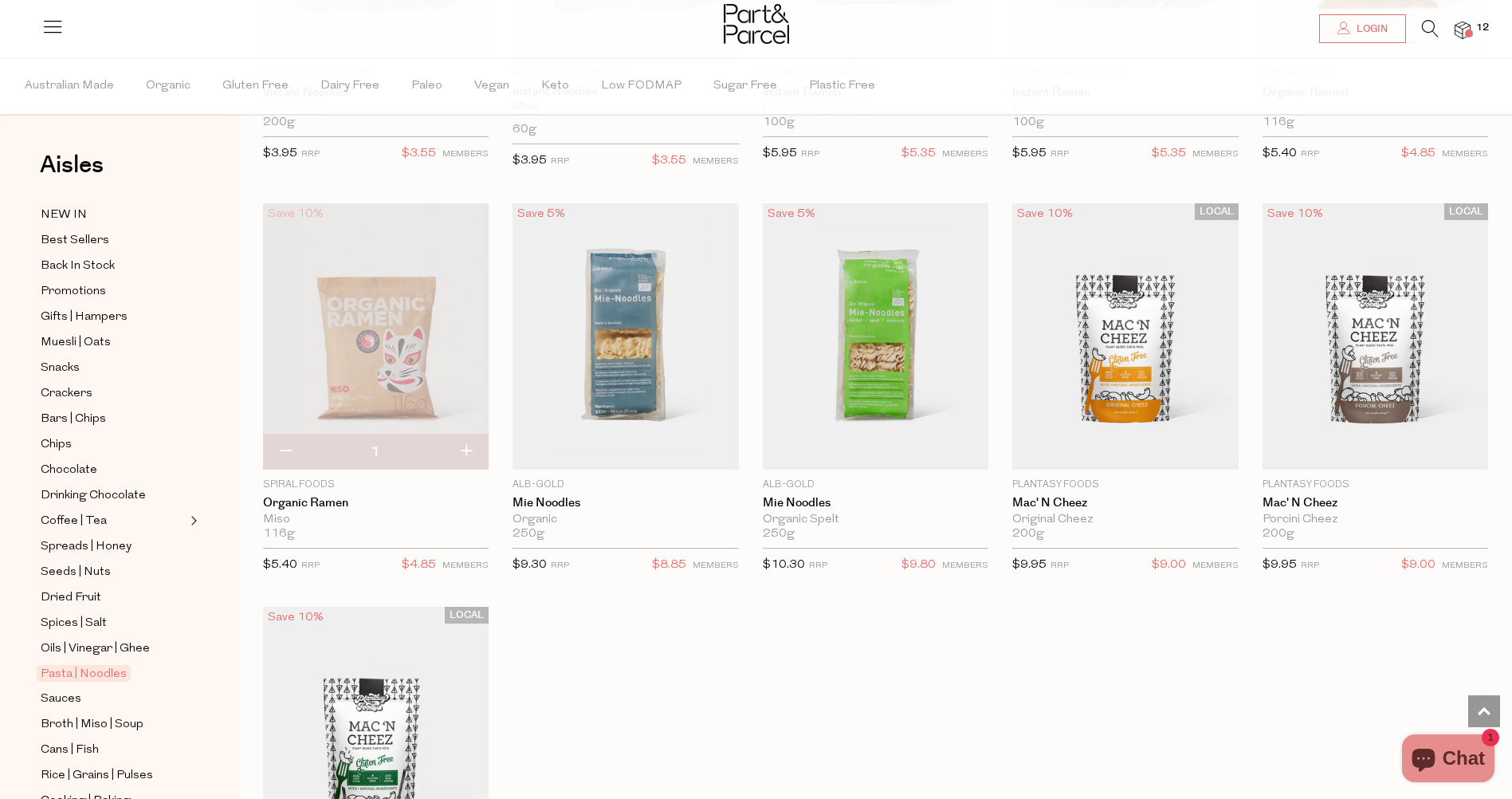
click at [466, 442] on button "button" at bounding box center [466, 452] width 45 height 35
type input "2"
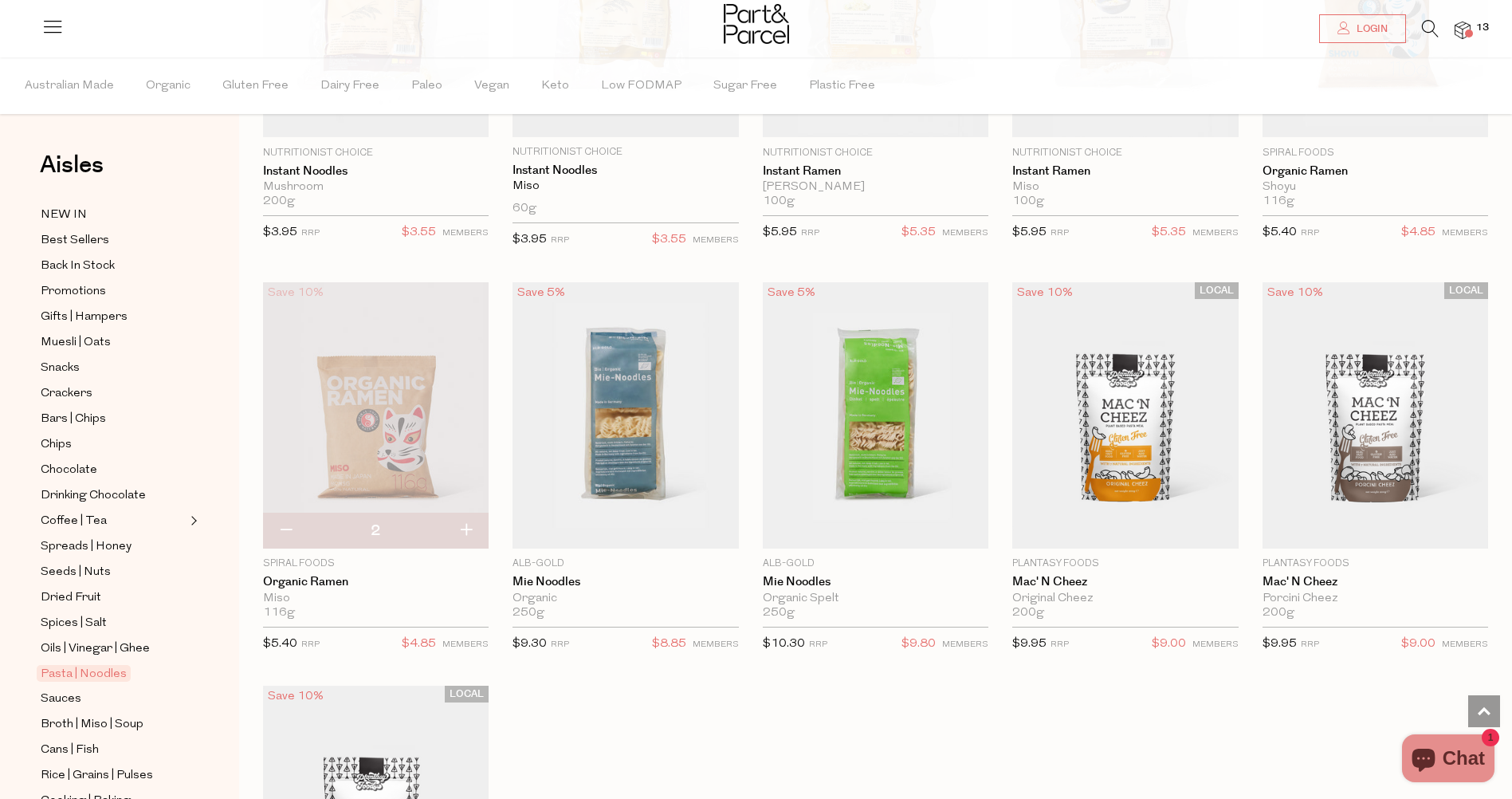
scroll to position [3985, 0]
click at [901, 524] on span "Add To Parcel" at bounding box center [875, 532] width 99 height 16
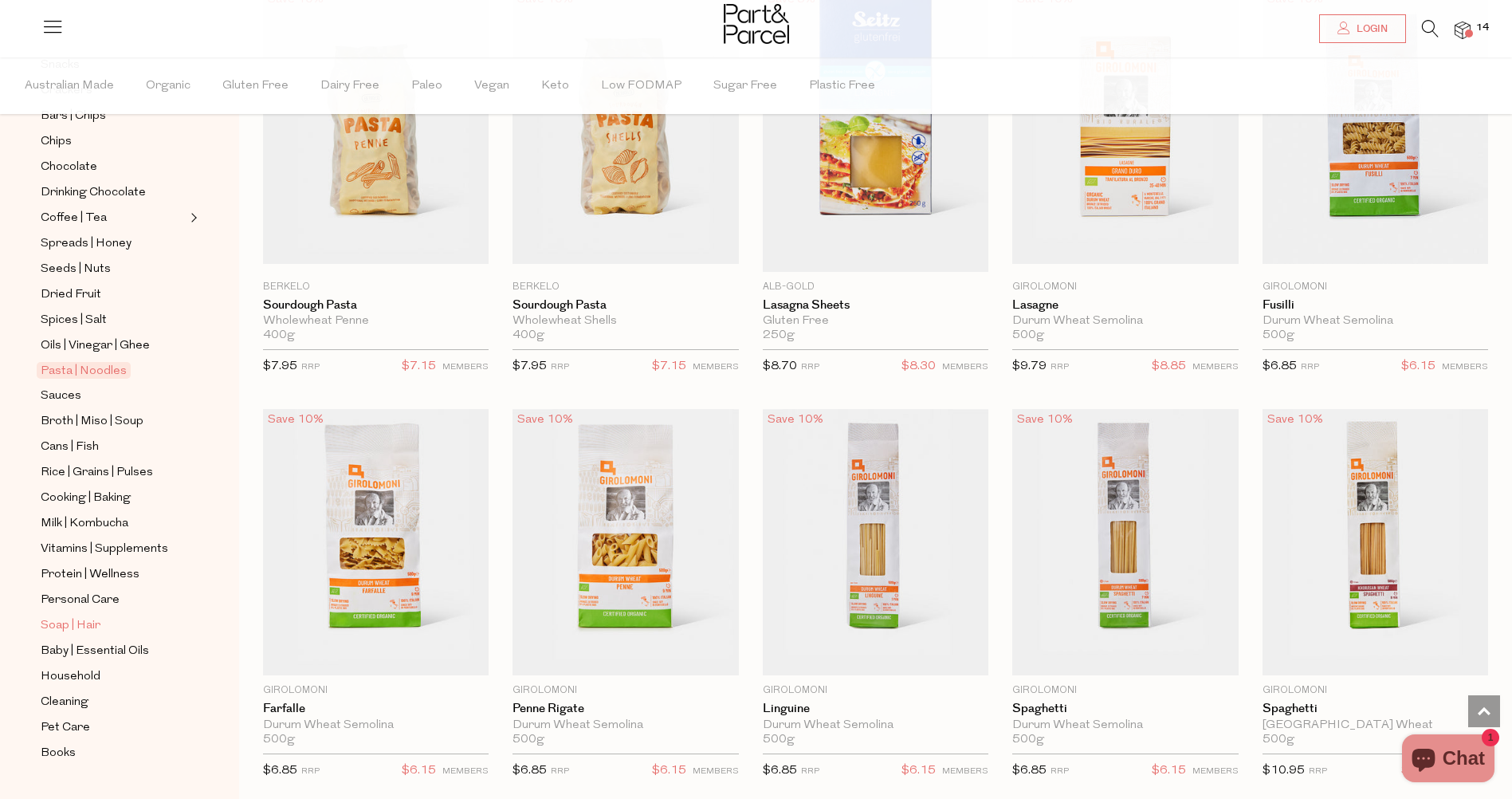
scroll to position [310, 0]
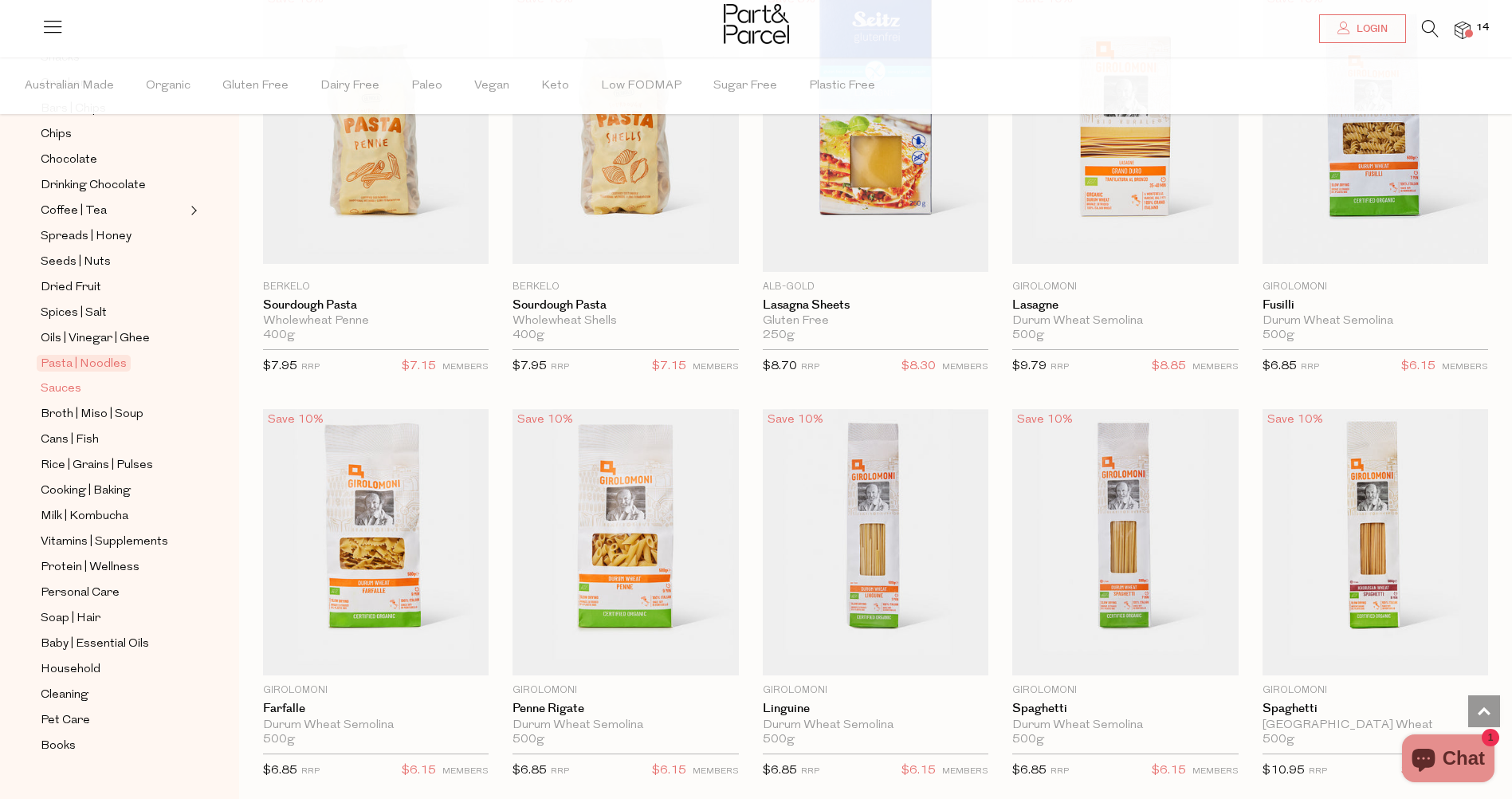
click at [51, 379] on span "Sauces" at bounding box center [61, 389] width 41 height 19
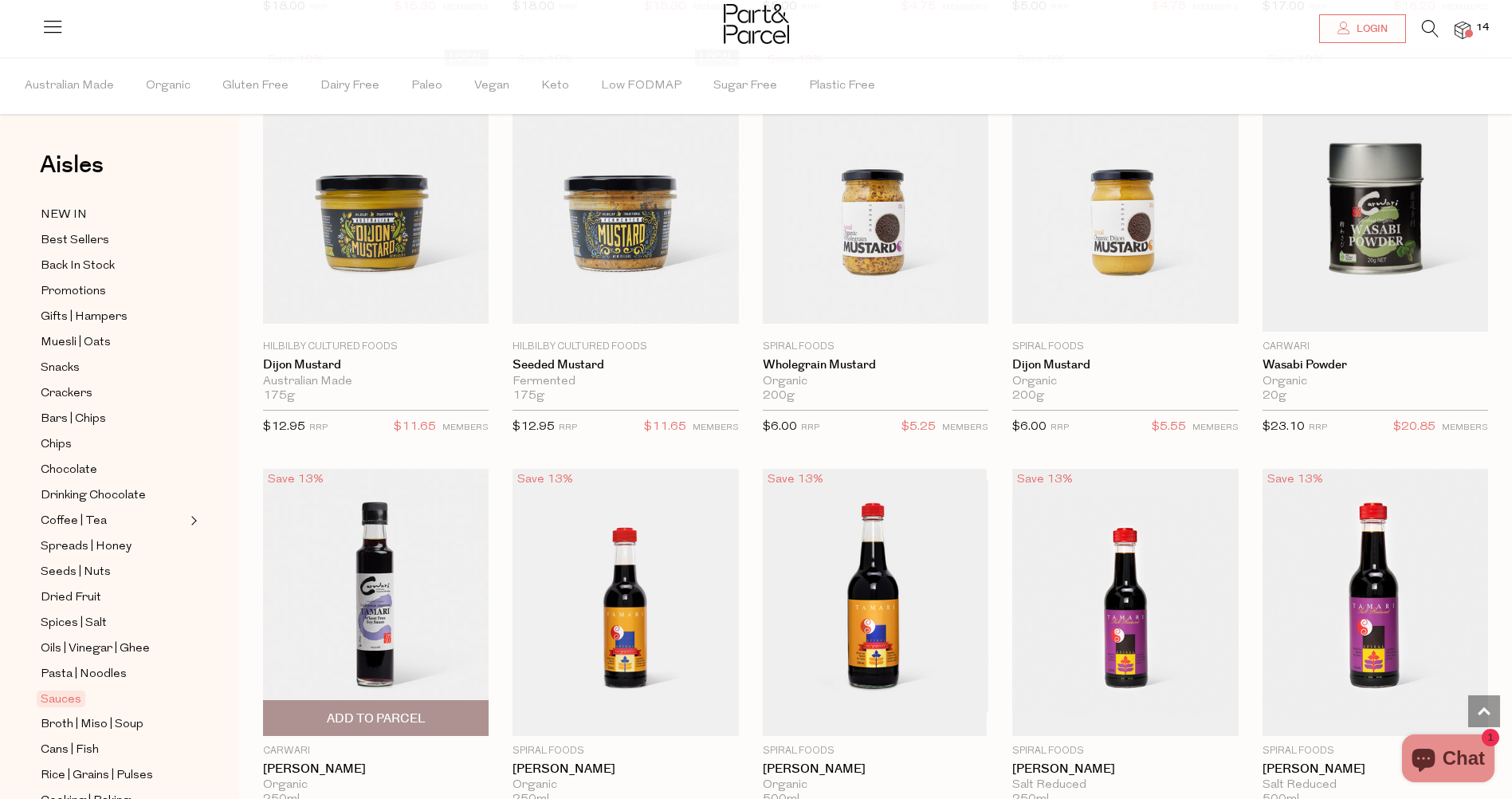
scroll to position [3188, 0]
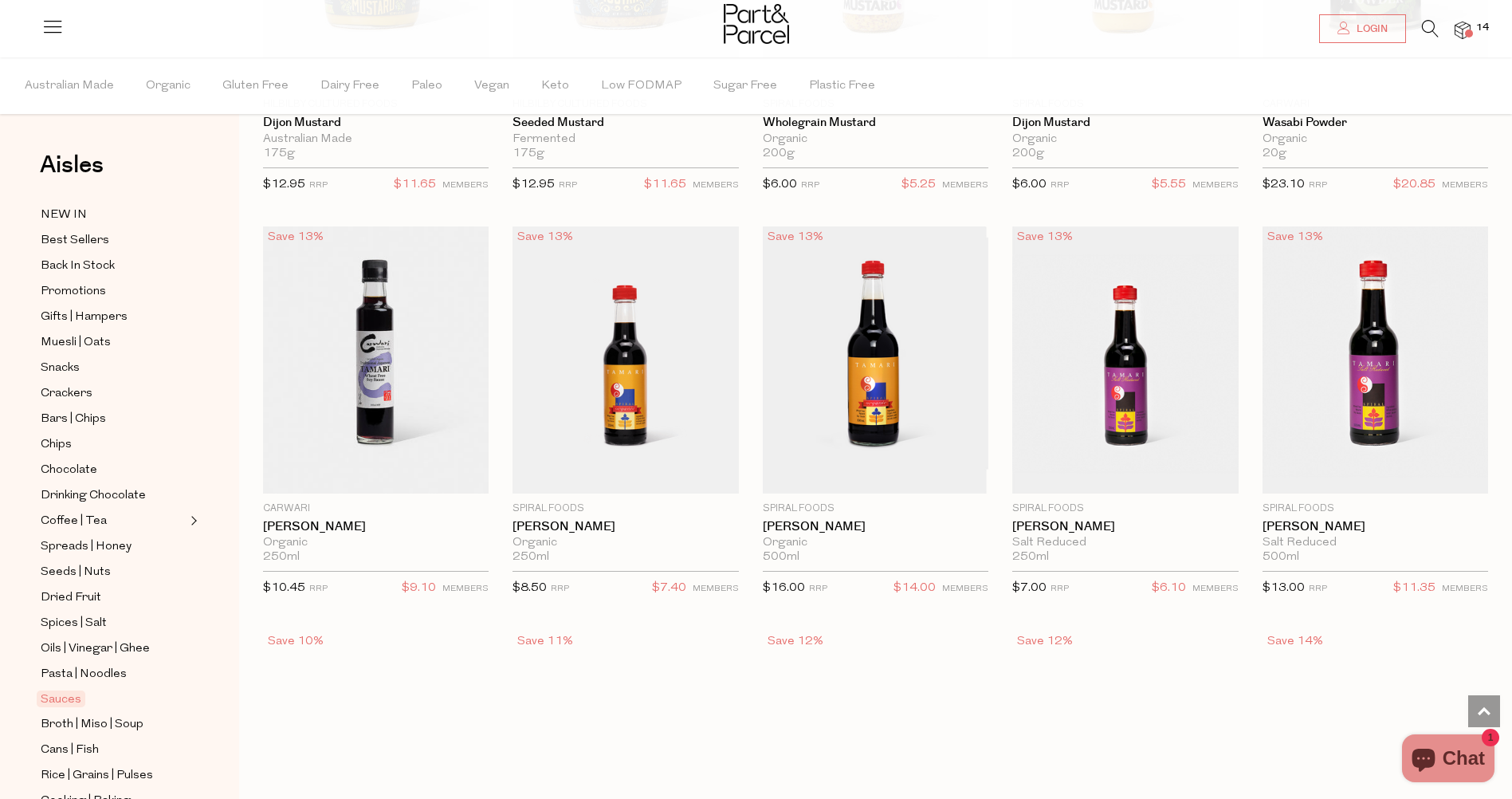
type input "2"
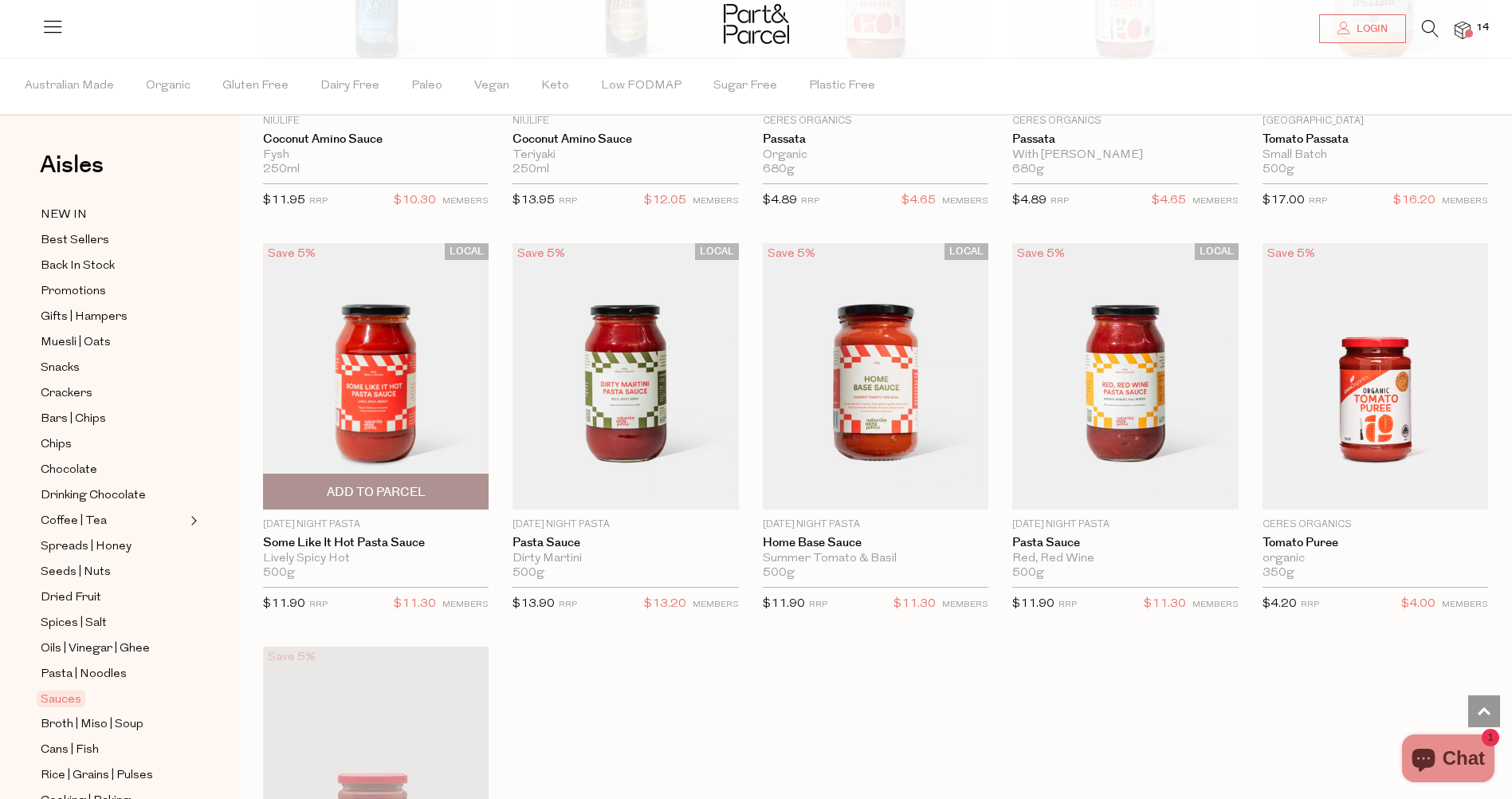
scroll to position [4862, 0]
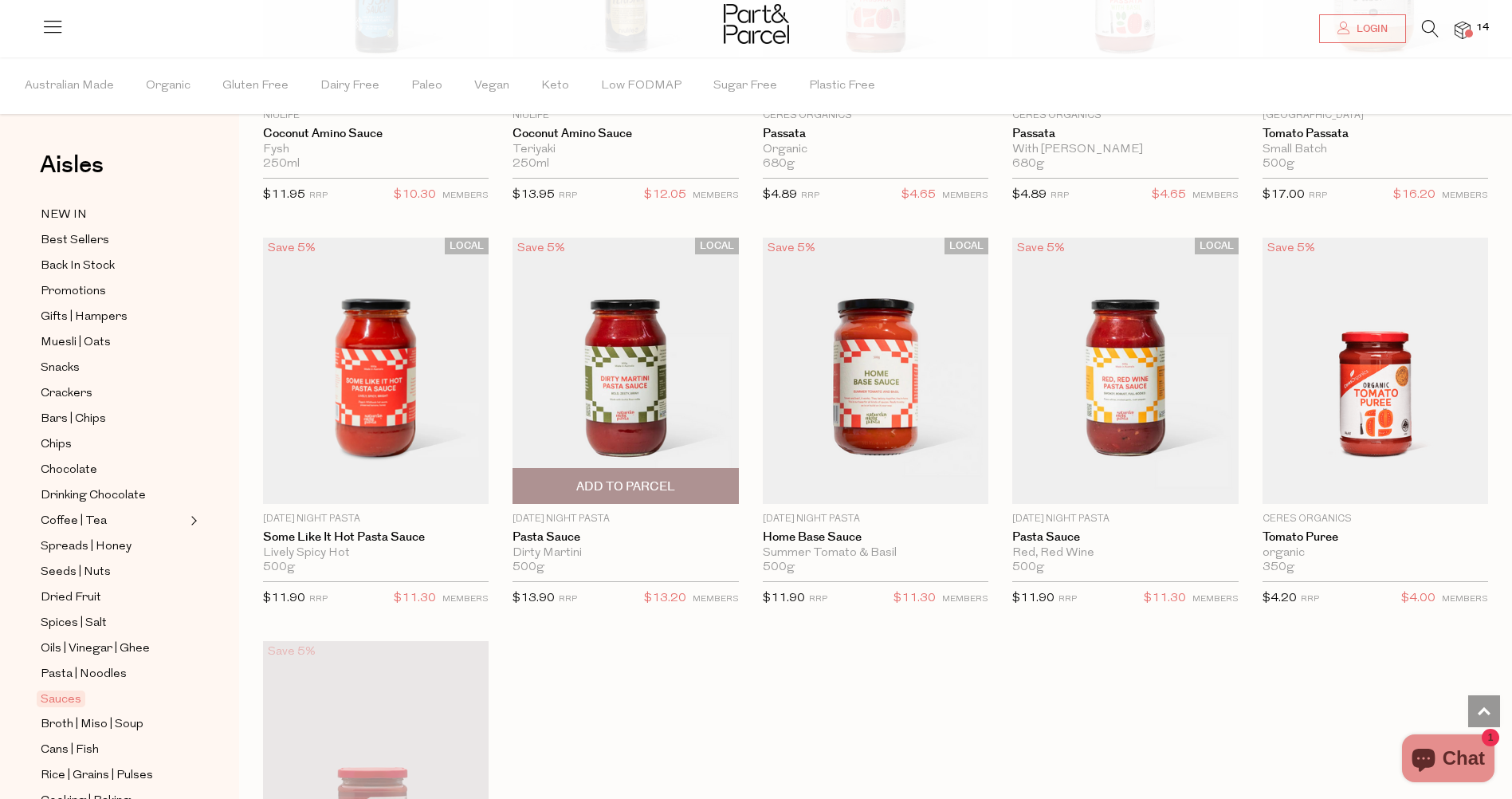
click at [604, 395] on img at bounding box center [625, 371] width 226 height 267
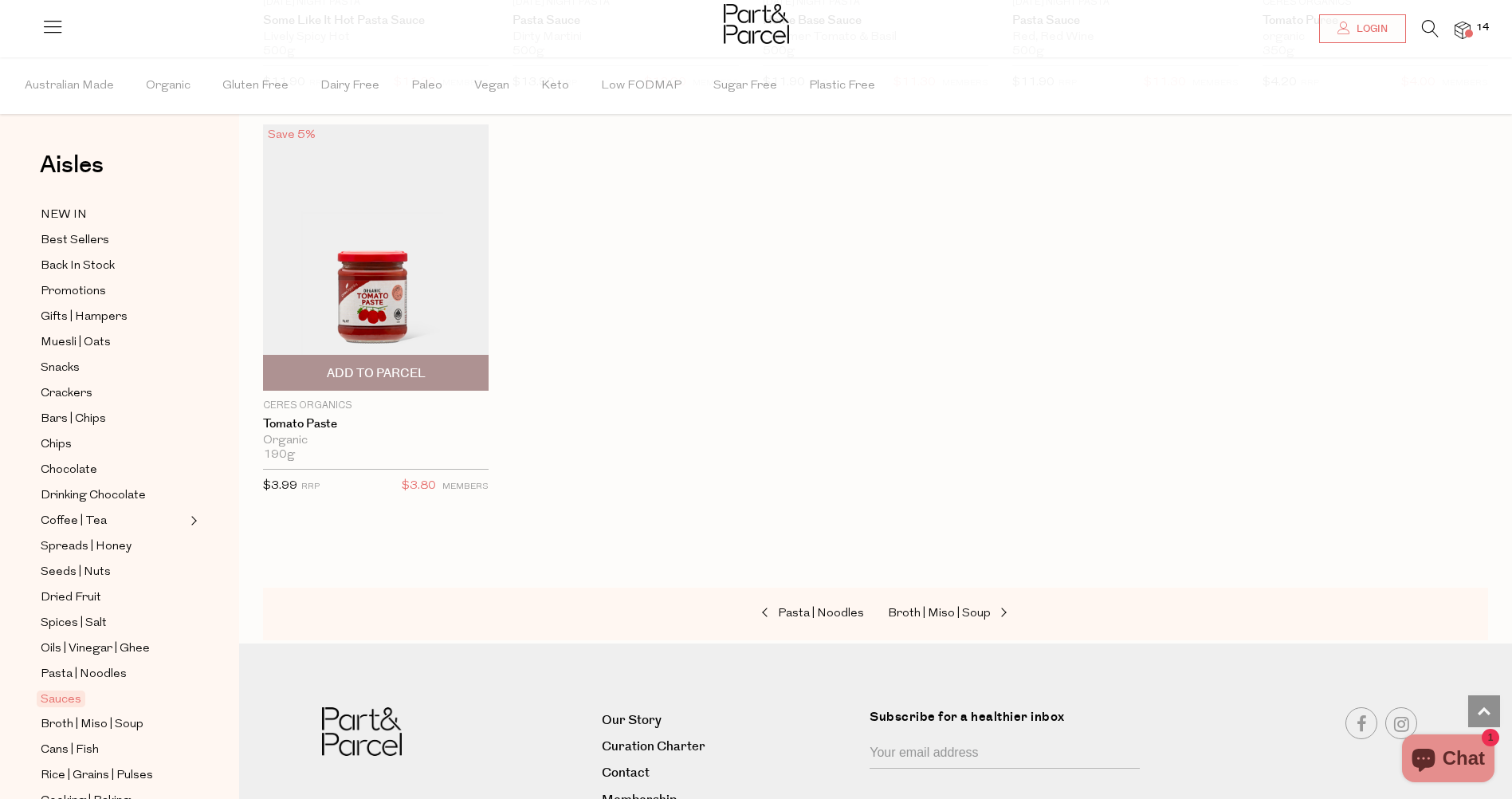
scroll to position [1294, 0]
type input "2"
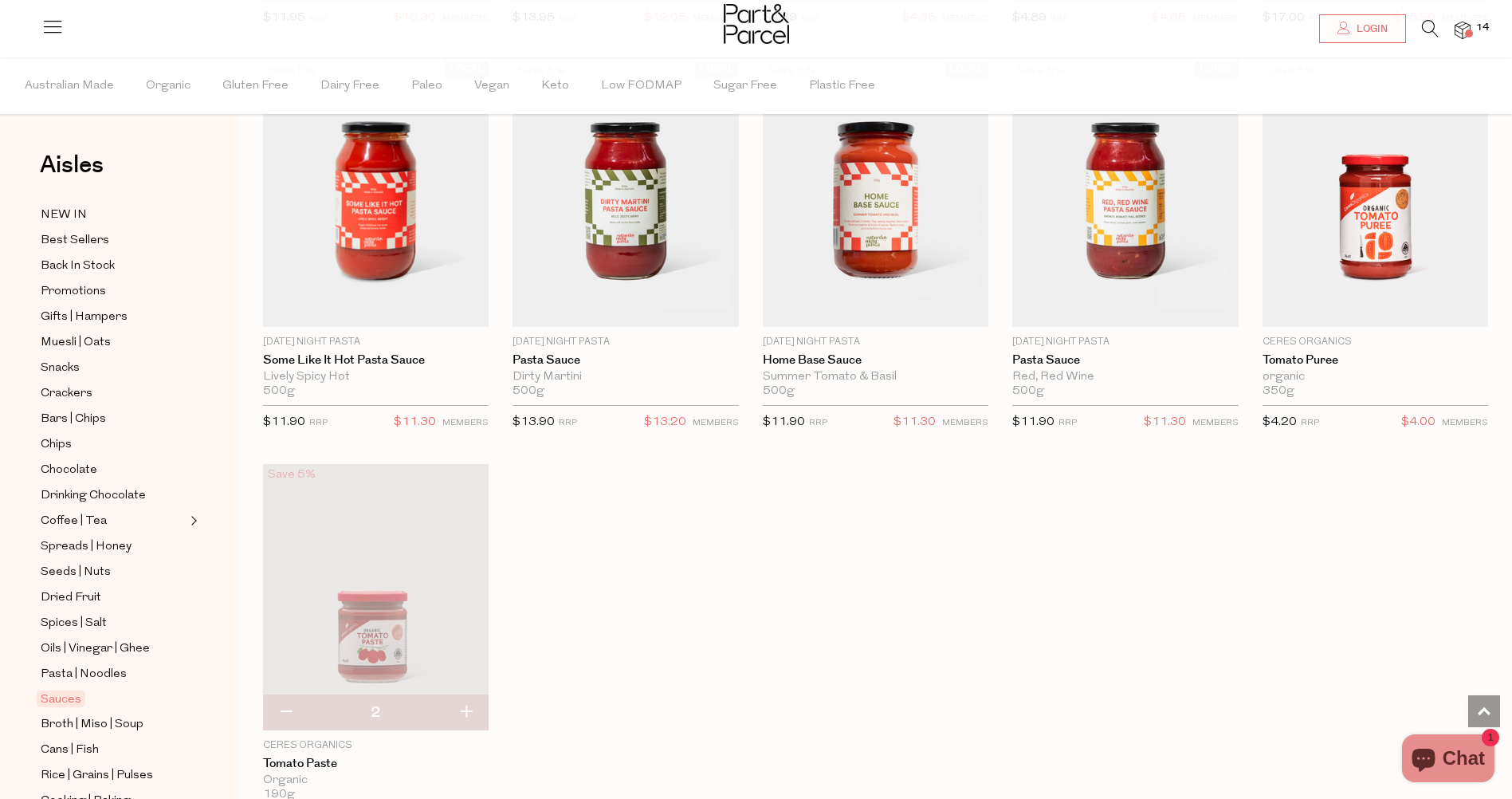
scroll to position [816, 0]
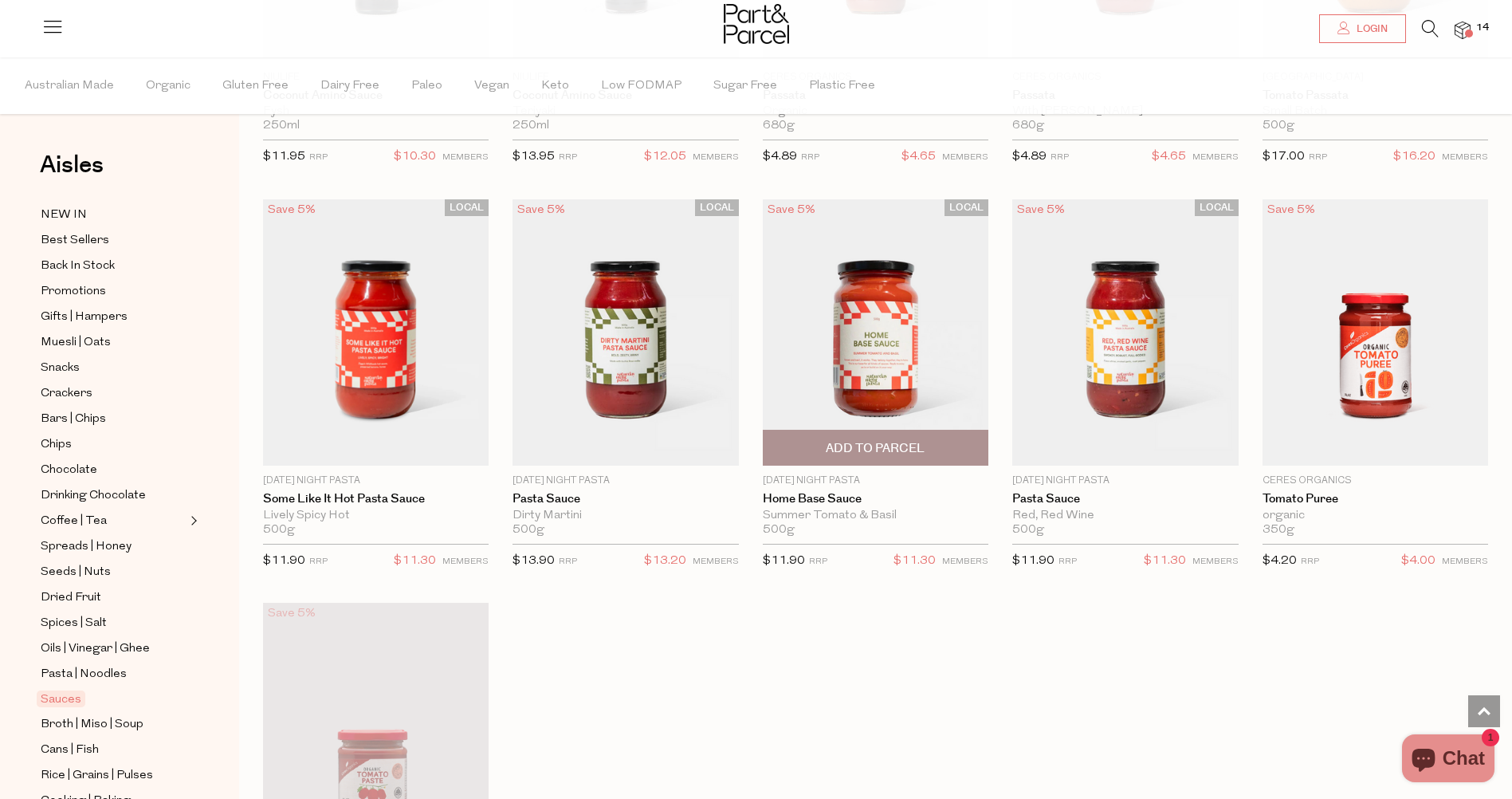
click at [874, 327] on img at bounding box center [875, 332] width 226 height 267
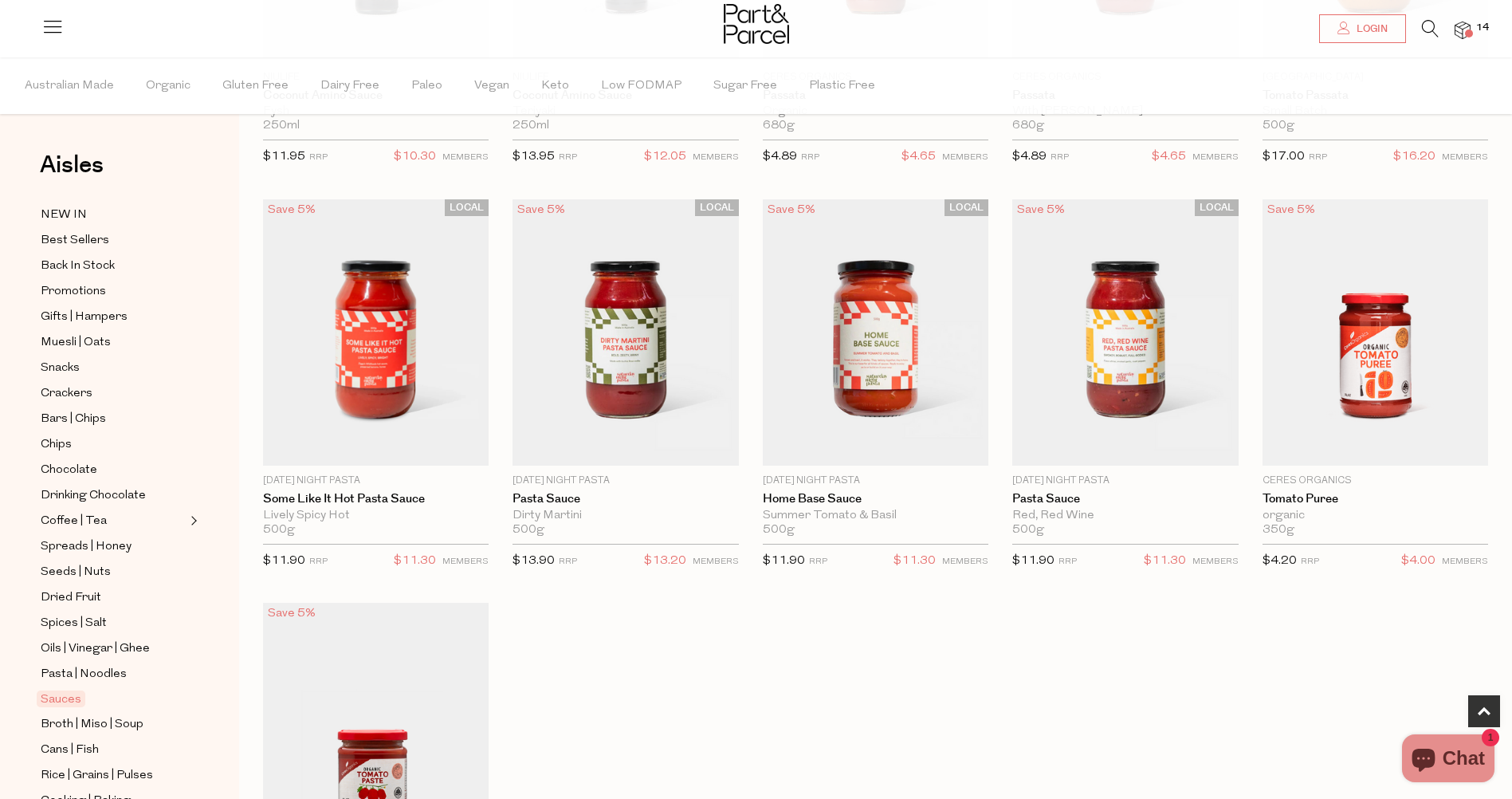
type input "2"
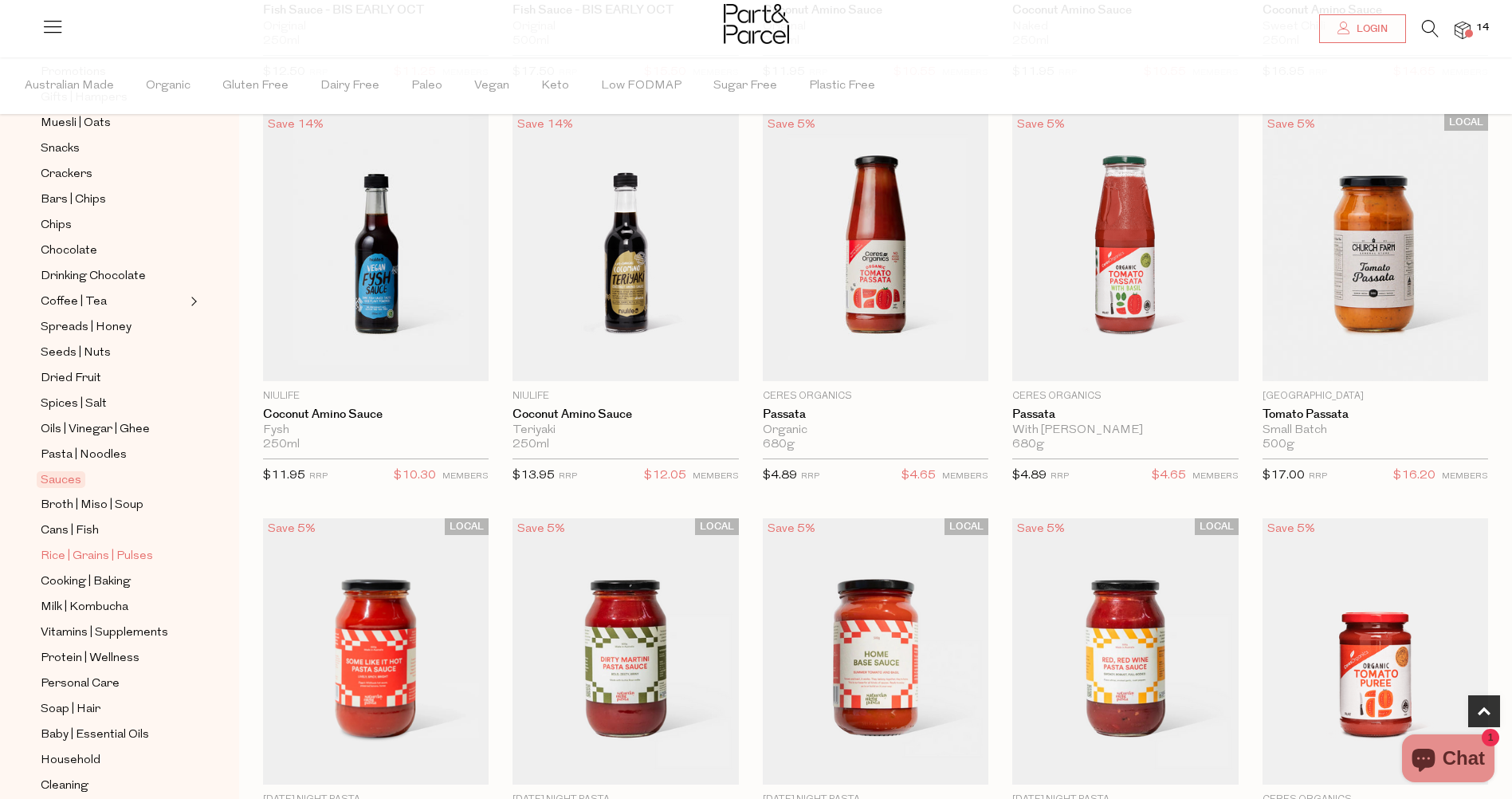
scroll to position [230, 0]
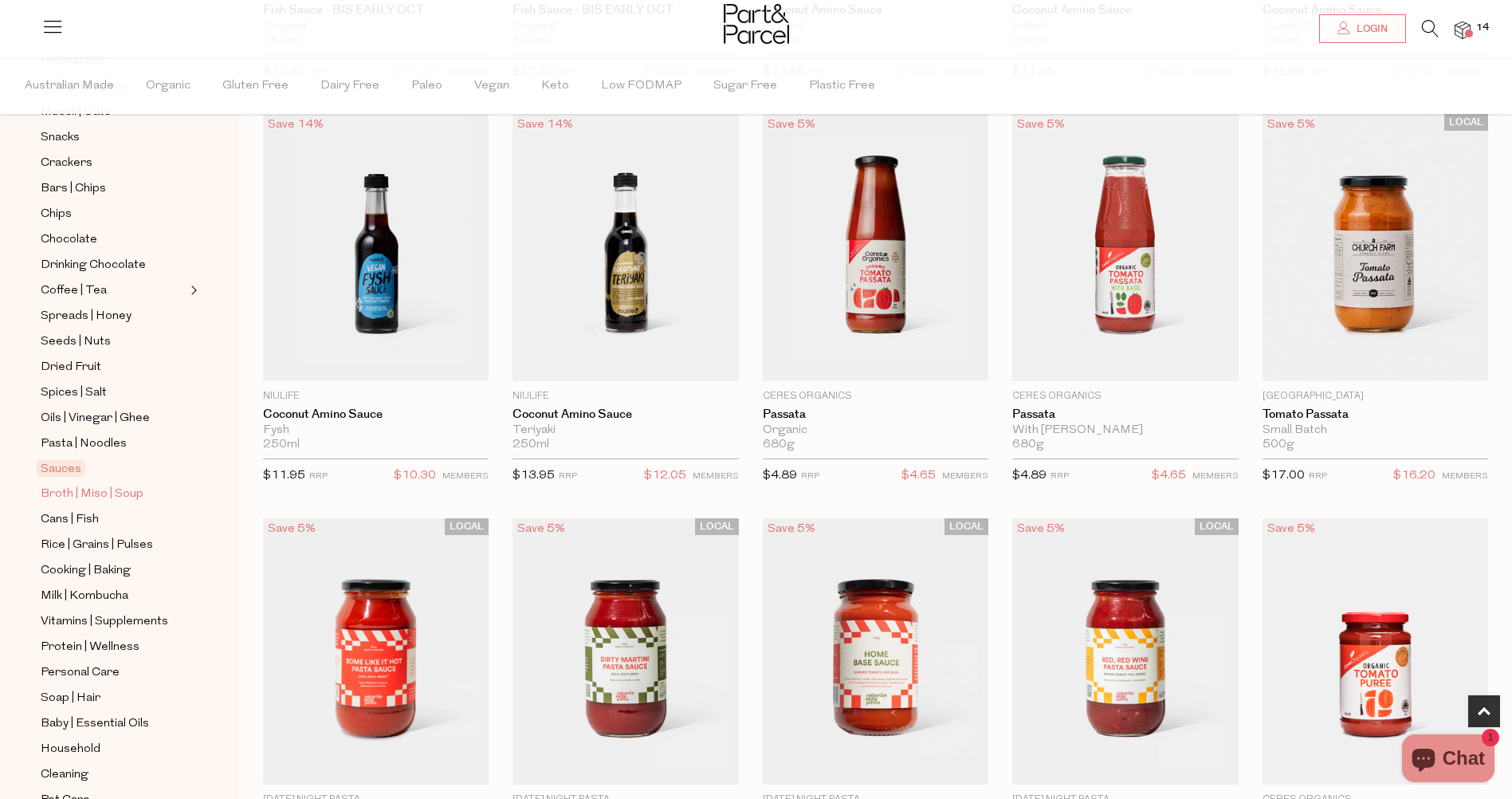
click at [109, 485] on span "Broth | Miso | Soup" at bounding box center [92, 494] width 103 height 19
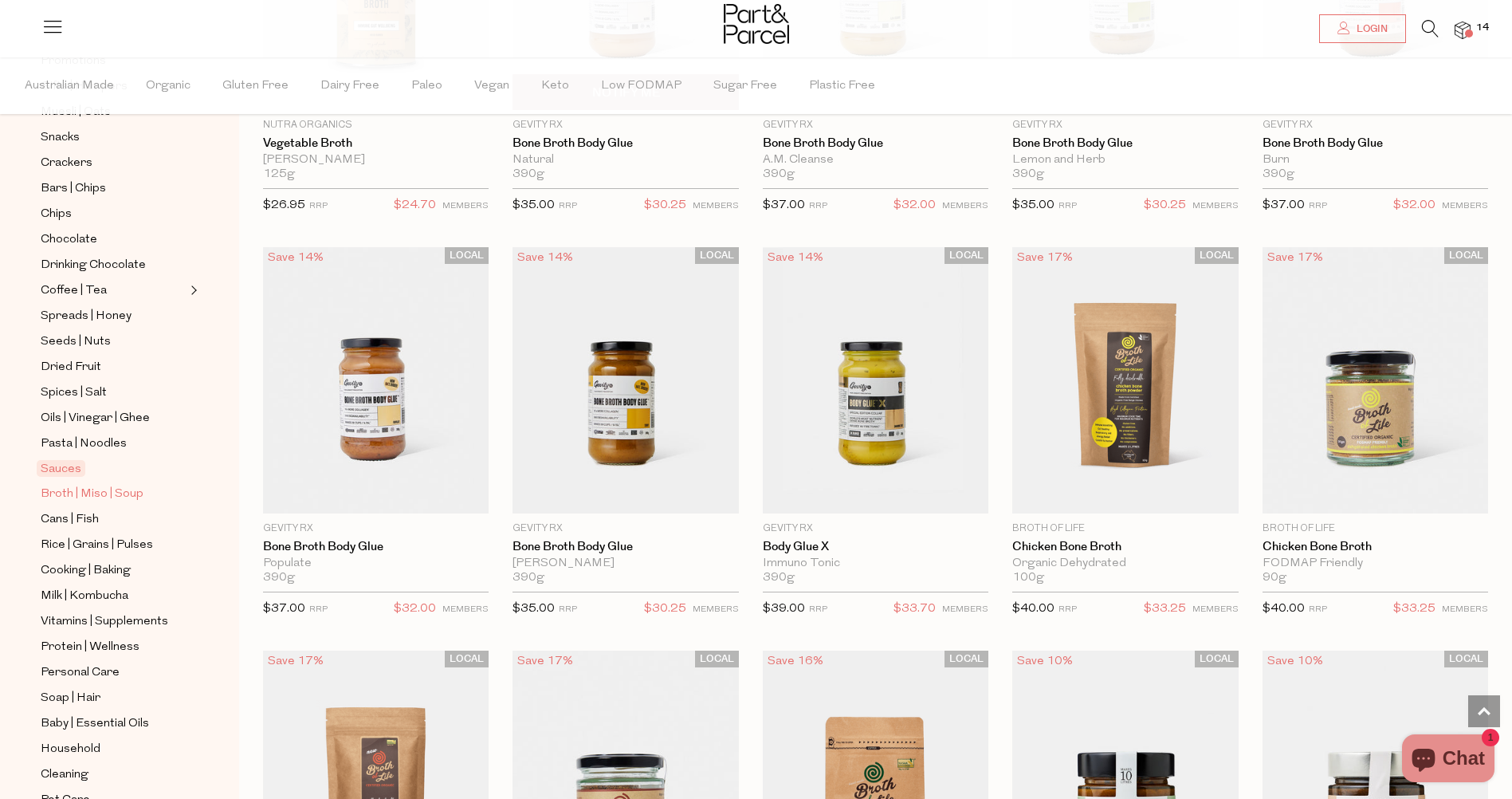
scroll to position [1195, 0]
